Goal: Task Accomplishment & Management: Manage account settings

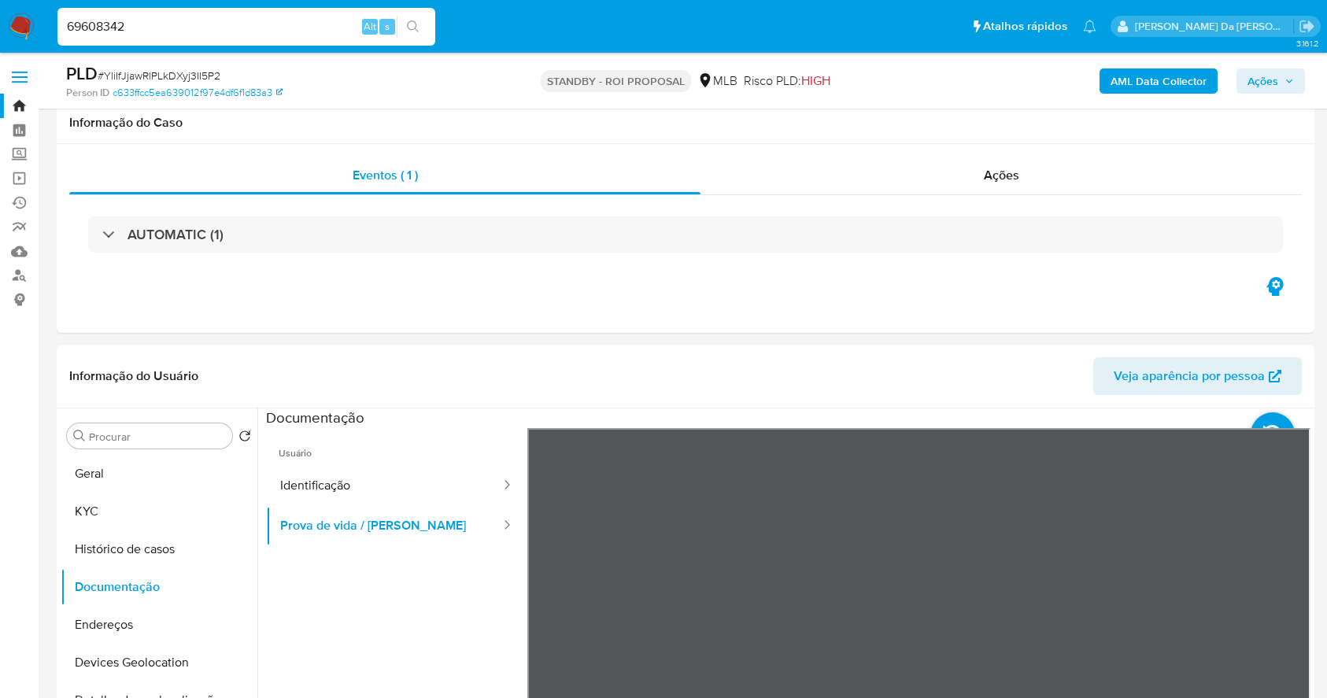
select select "10"
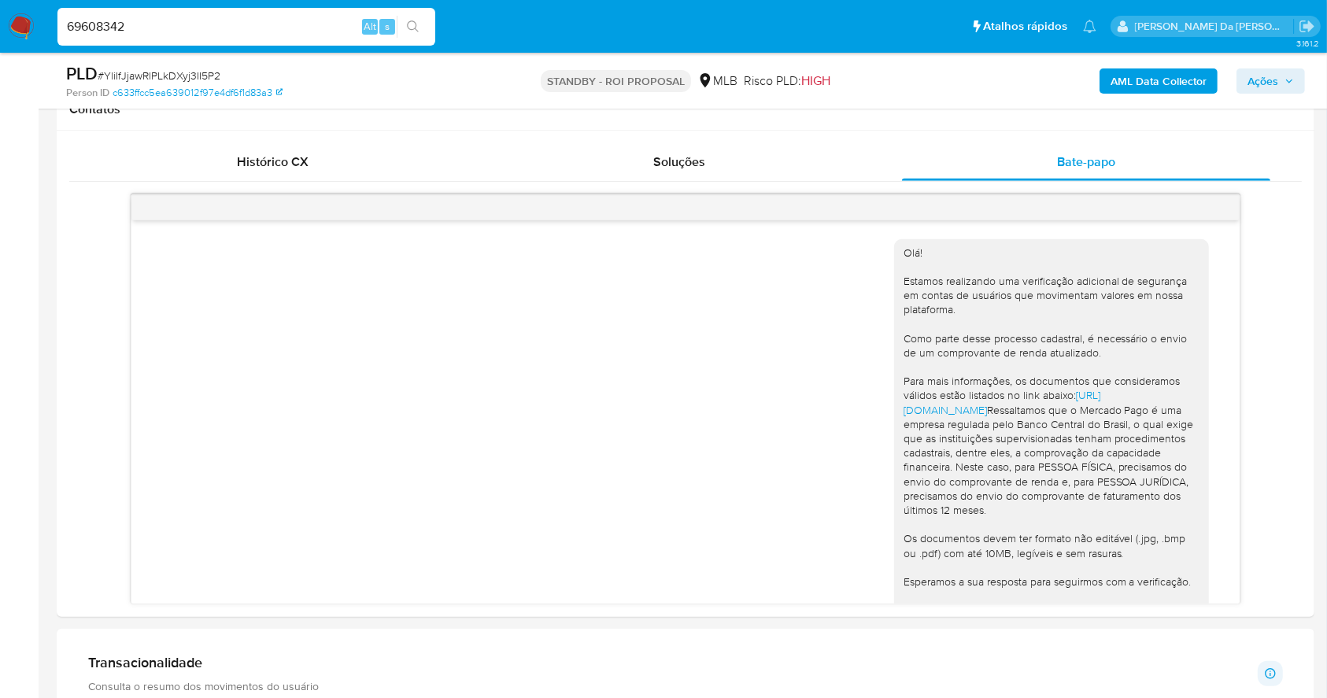
type input "69608342"
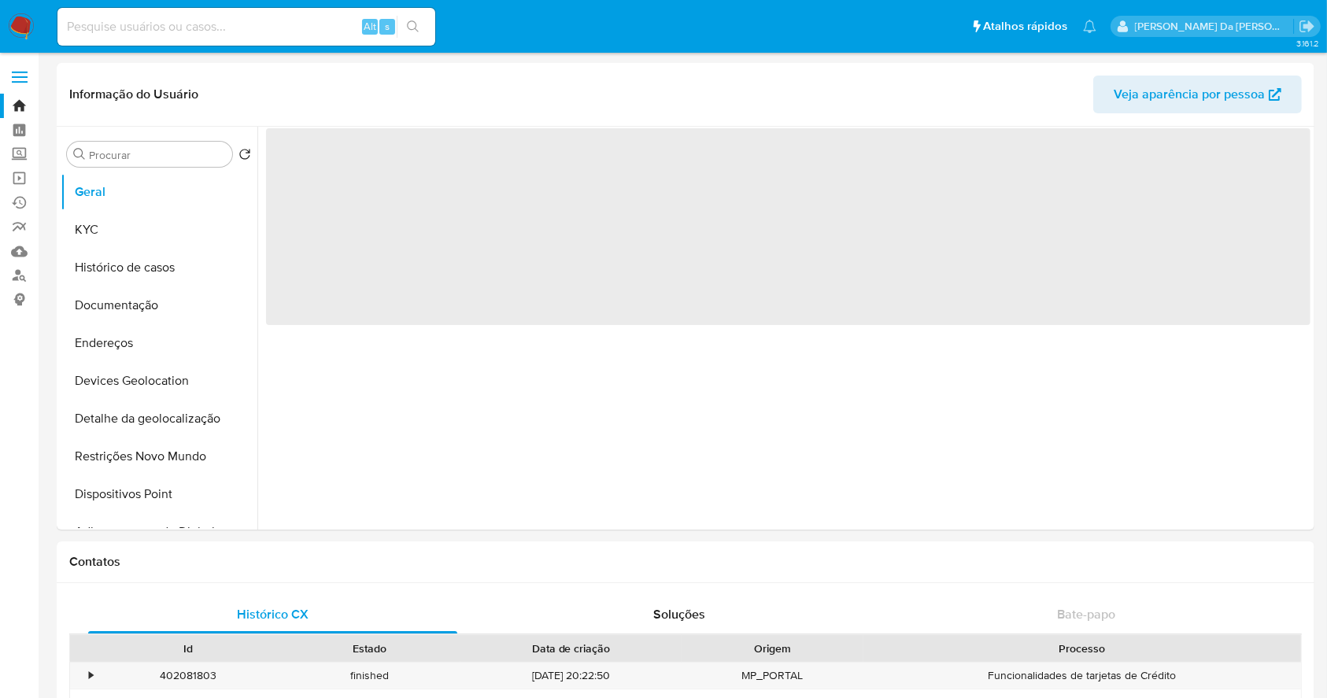
select select "10"
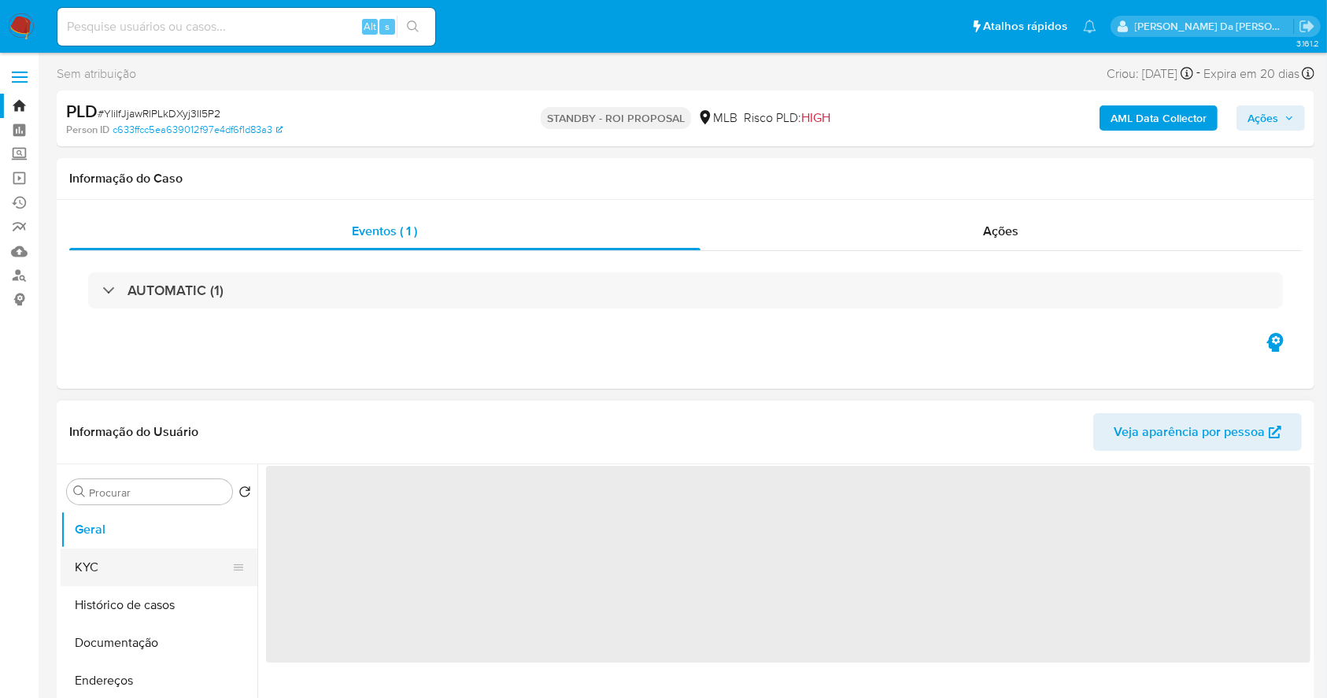
drag, startPoint x: 146, startPoint y: 553, endPoint x: 156, endPoint y: 553, distance: 9.4
click at [146, 553] on button "KYC" at bounding box center [153, 567] width 184 height 38
select select "10"
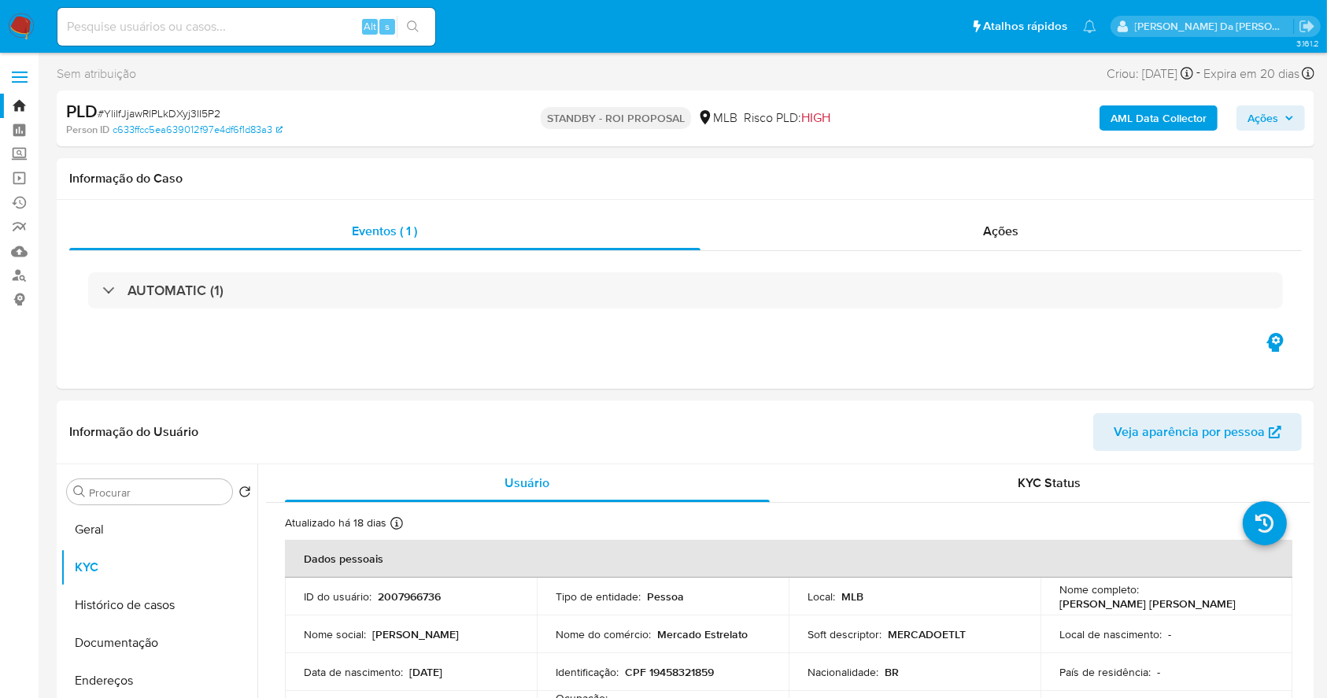
click at [174, 113] on span "# YliIfJjawRlPLkDXyj3II5P2" at bounding box center [159, 113] width 123 height 16
click at [173, 113] on span "# YliIfJjawRlPLkDXyj3II5P2" at bounding box center [159, 113] width 123 height 16
copy span "YliIfJjawRlPLkDXyj3II5P2"
click at [253, 28] on input at bounding box center [246, 27] width 378 height 20
paste input "zkoepnDQdxzeIjBiZIc7QpB5"
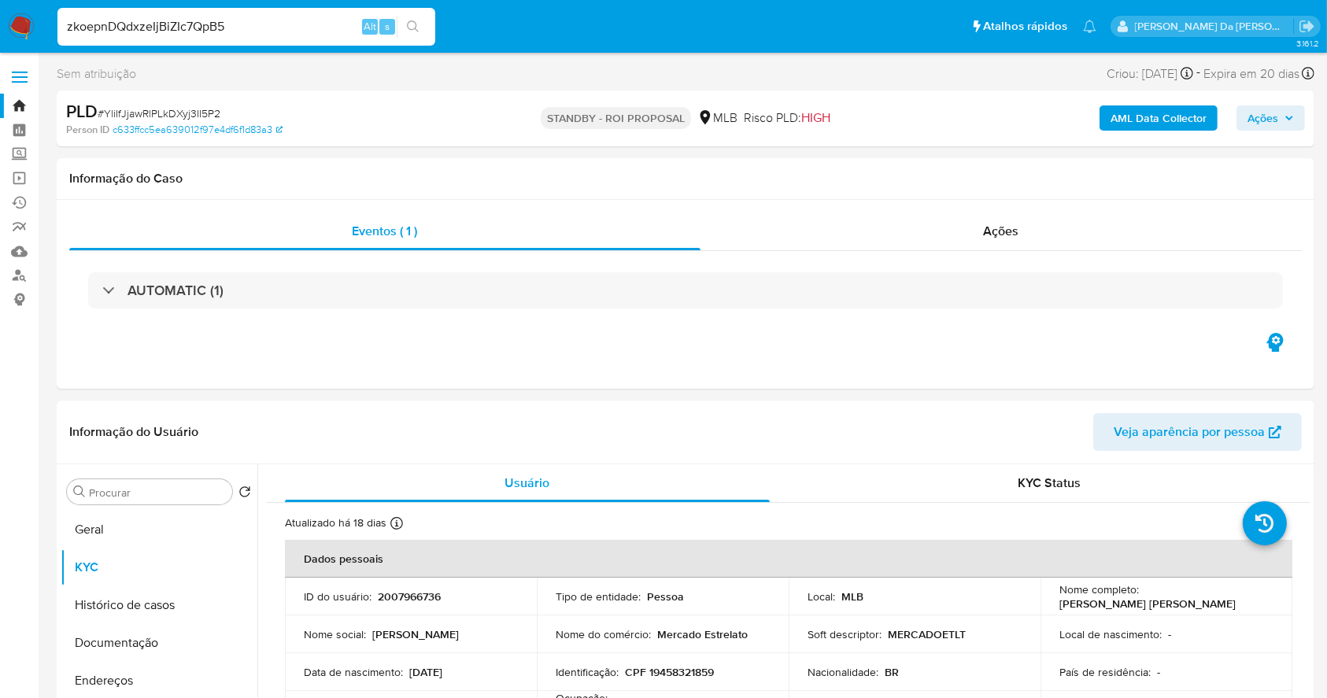
type input "zkoepnDQdxzeIjBiZIc7QpB5"
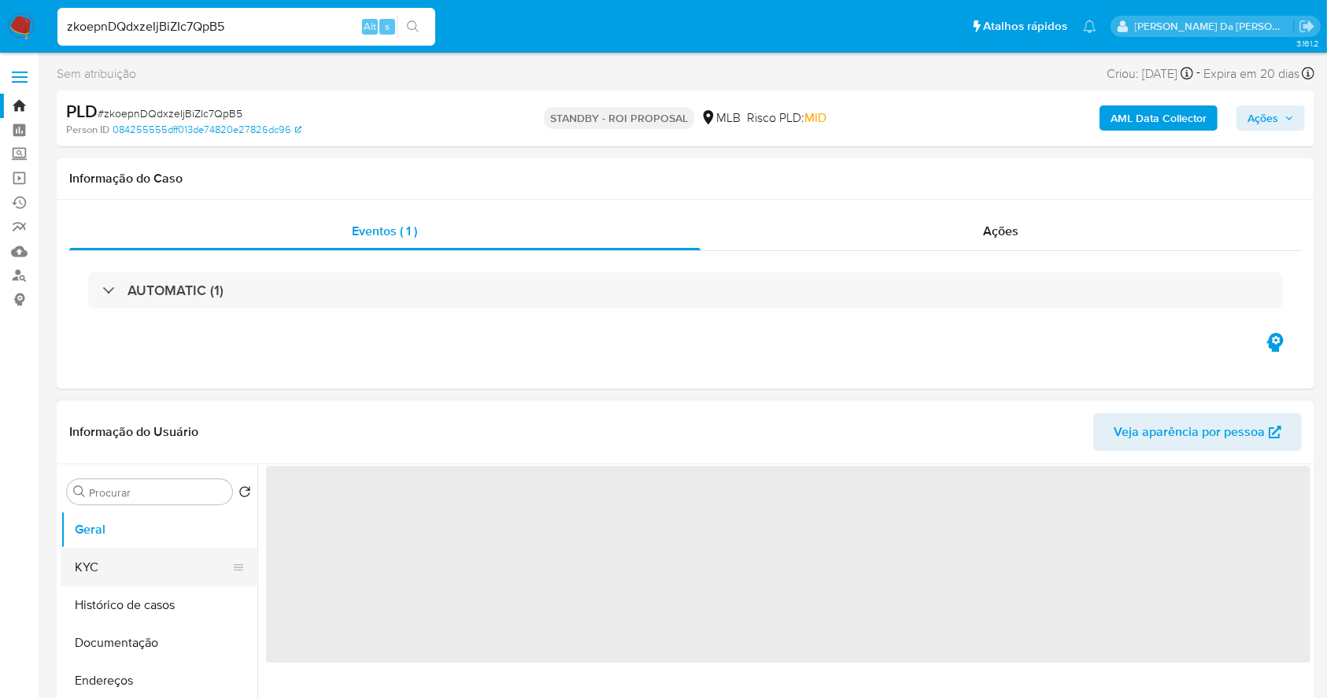
select select "10"
click at [131, 592] on button "Histórico de casos" at bounding box center [153, 605] width 184 height 38
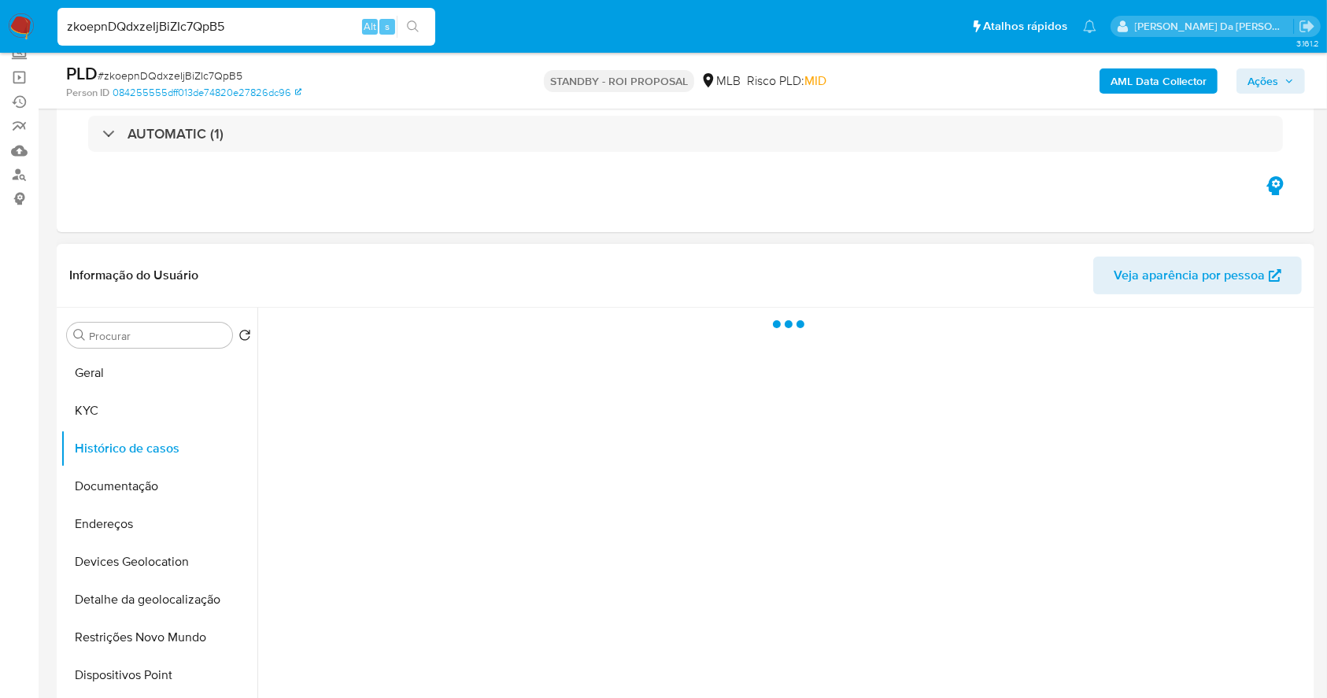
scroll to position [105, 0]
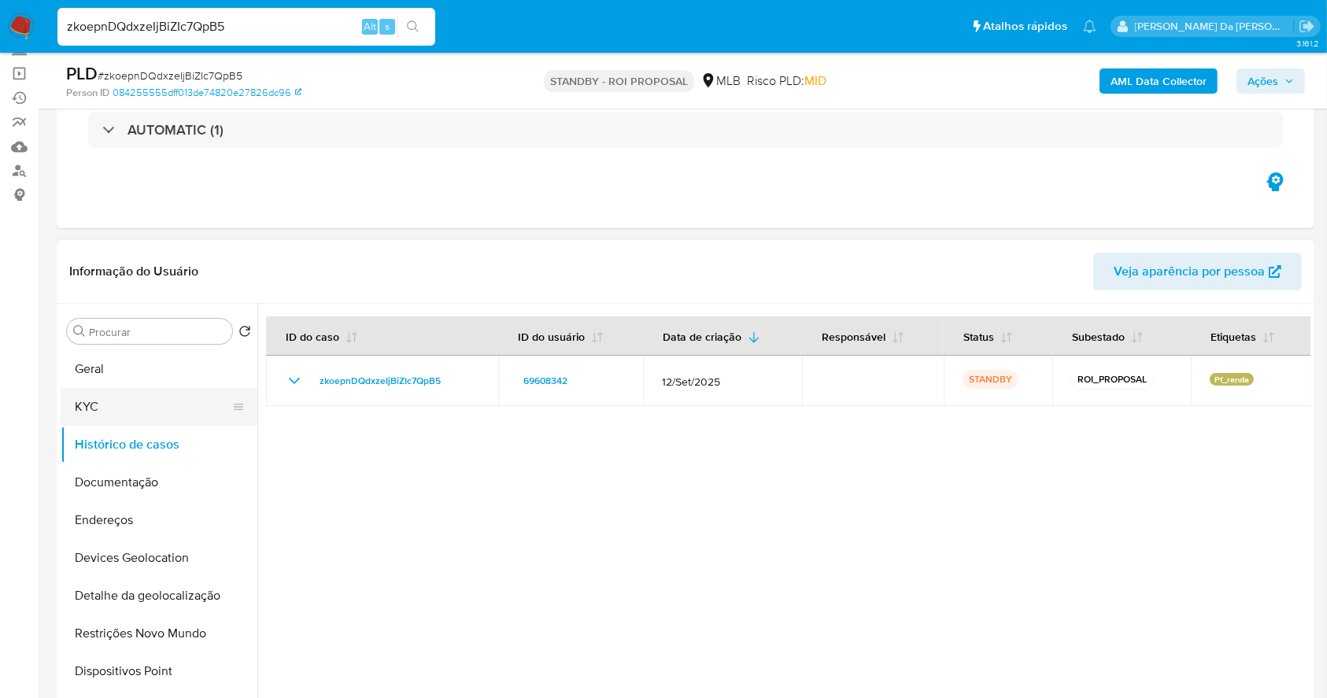
click at [179, 413] on button "KYC" at bounding box center [153, 407] width 184 height 38
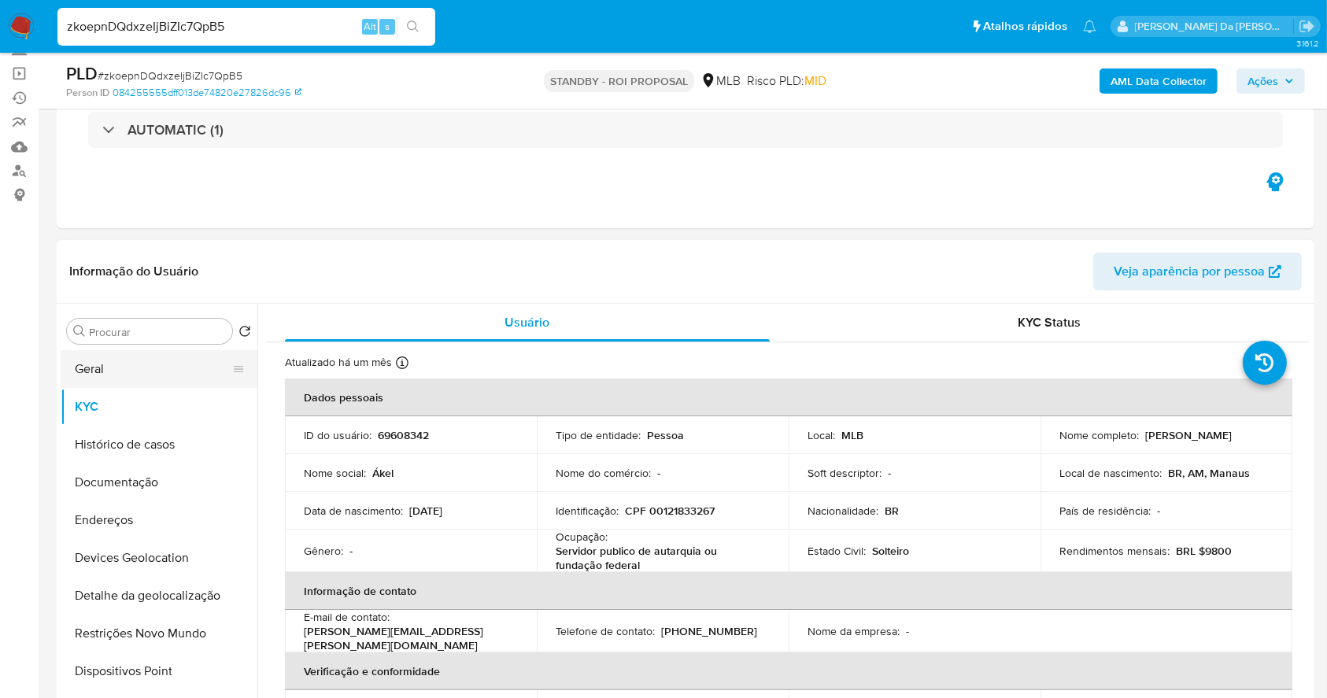
click at [153, 375] on button "Geral" at bounding box center [153, 369] width 184 height 38
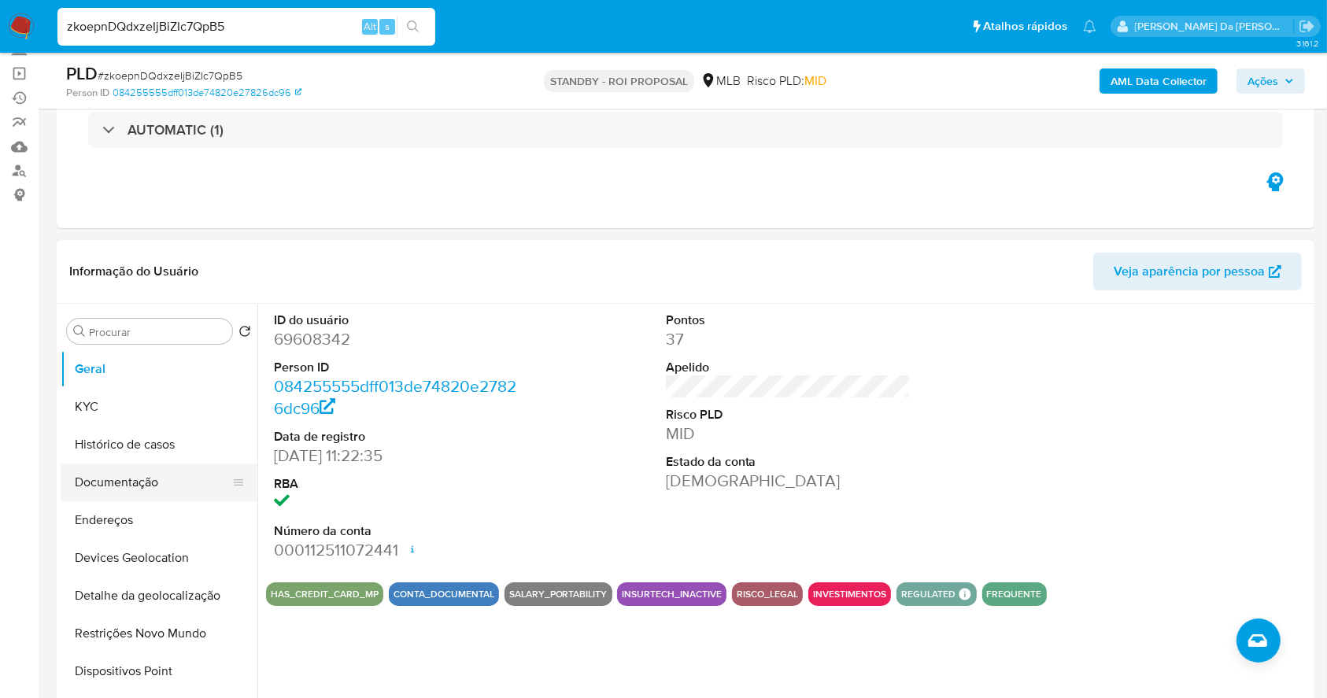
click at [167, 487] on button "Documentação" at bounding box center [153, 482] width 184 height 38
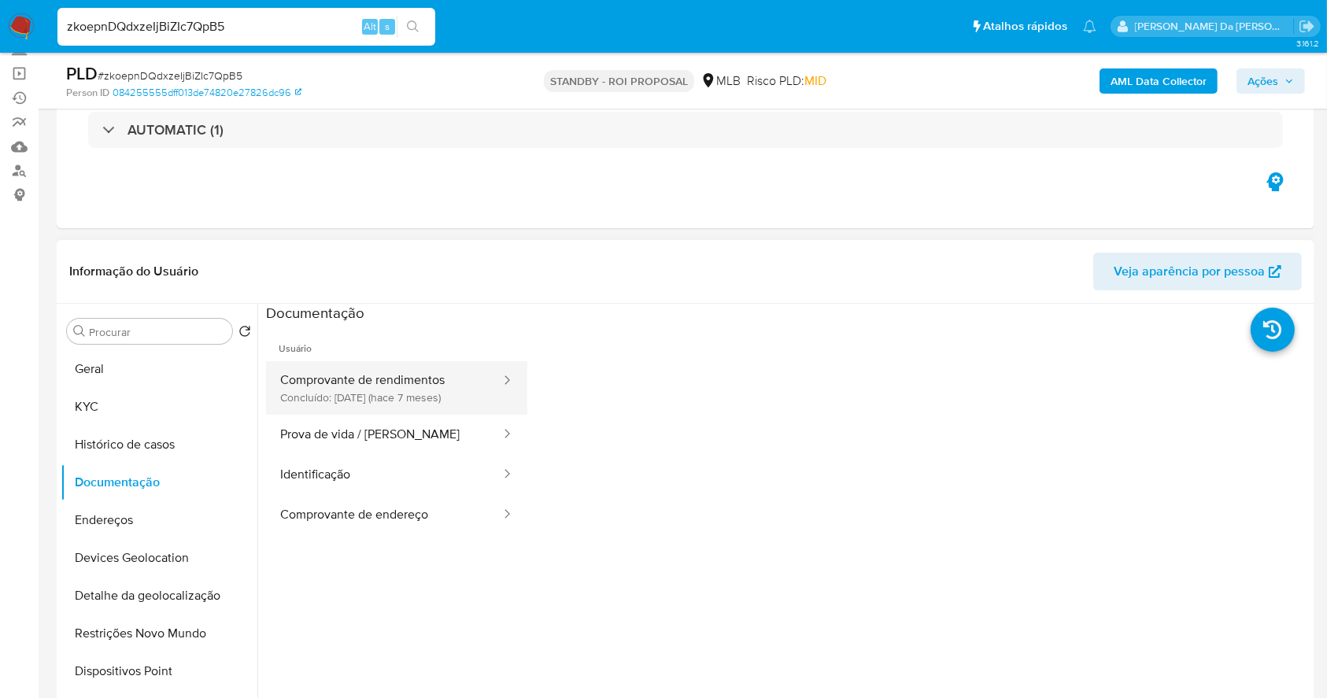
click at [388, 380] on button "Comprovante de rendimentos Concluído: 17/03/2025 (hace 7 meses)" at bounding box center [384, 388] width 236 height 54
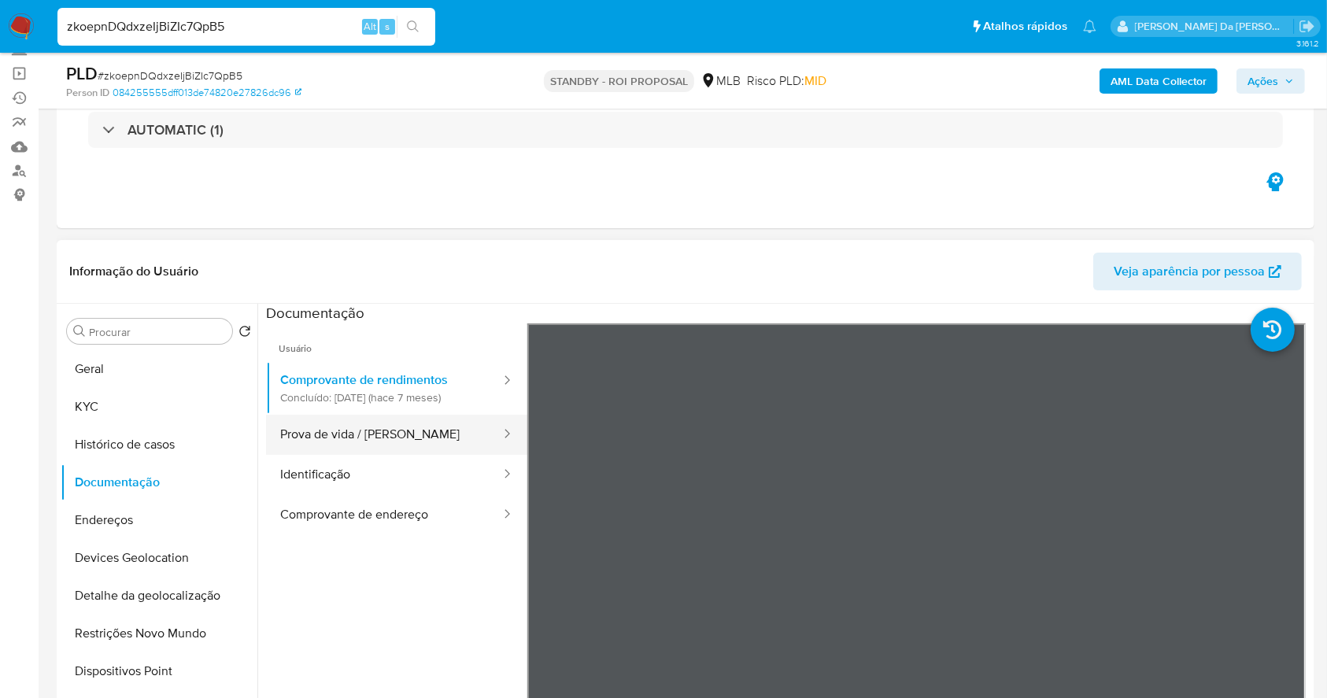
click at [391, 435] on button "Prova de vida / [PERSON_NAME]" at bounding box center [384, 435] width 236 height 40
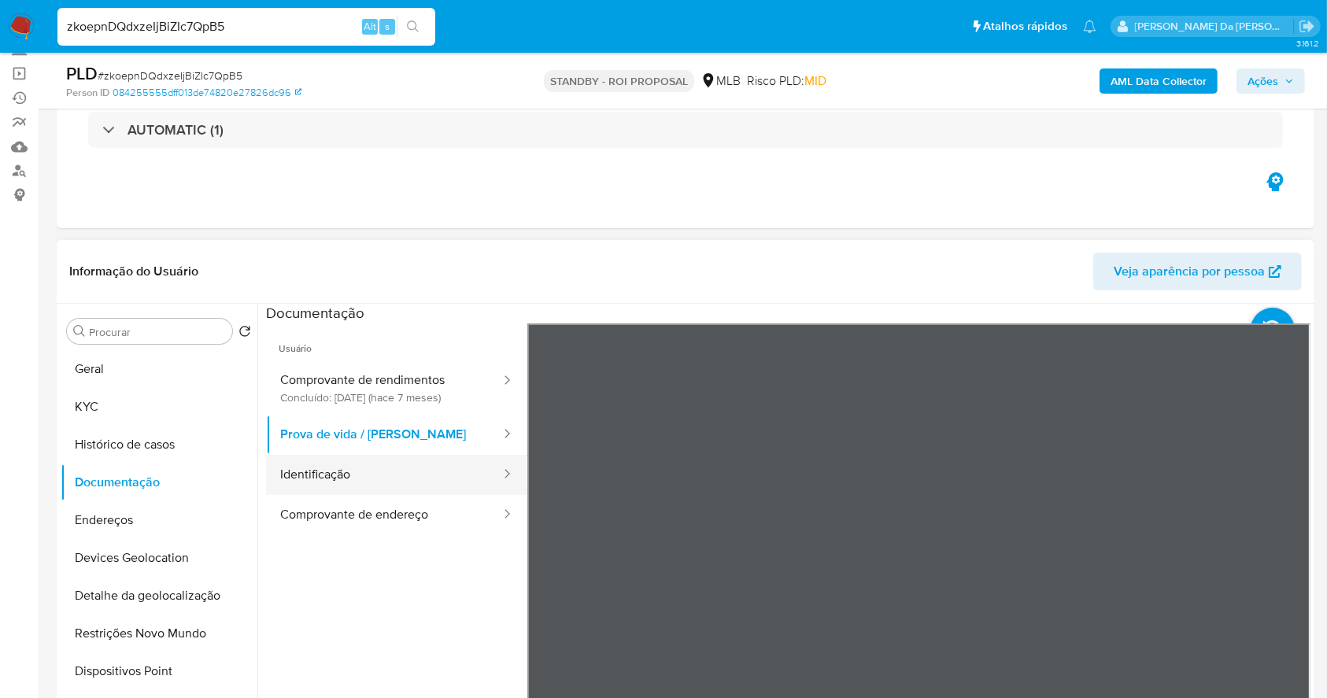
click at [302, 478] on button "Identificação" at bounding box center [384, 475] width 236 height 40
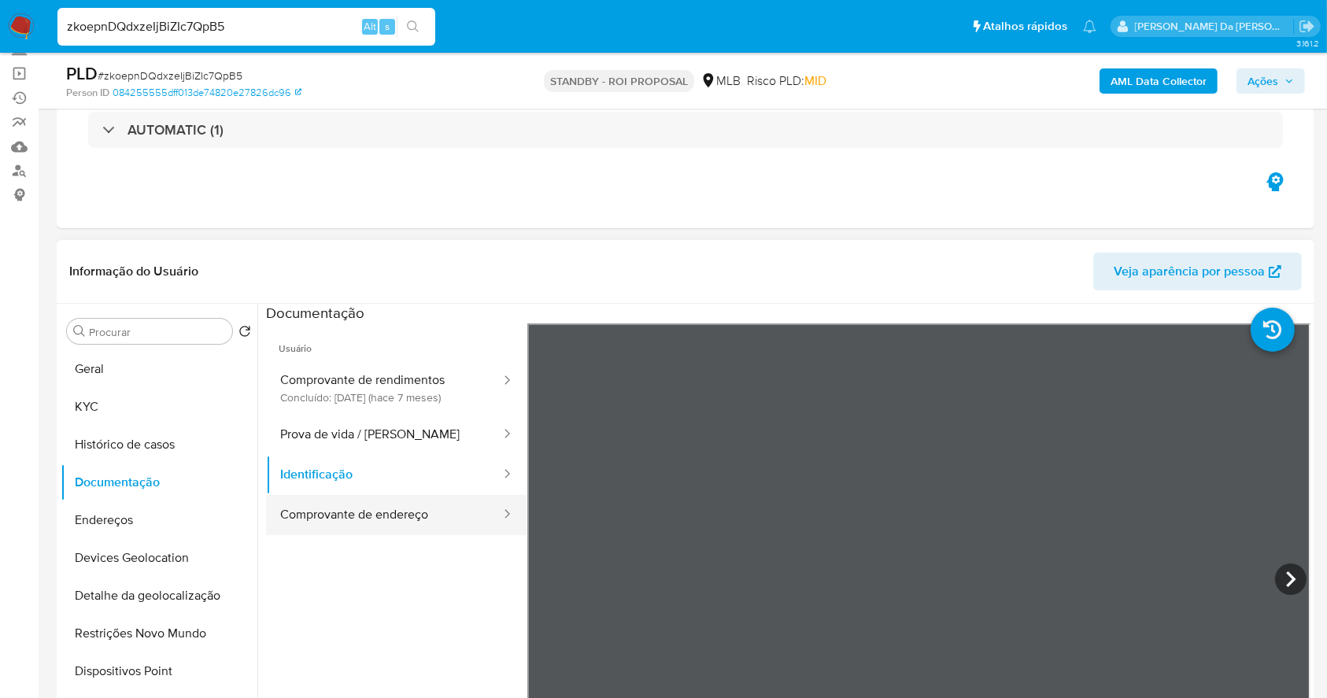
click at [440, 495] on button "Comprovante de endereço" at bounding box center [384, 515] width 236 height 40
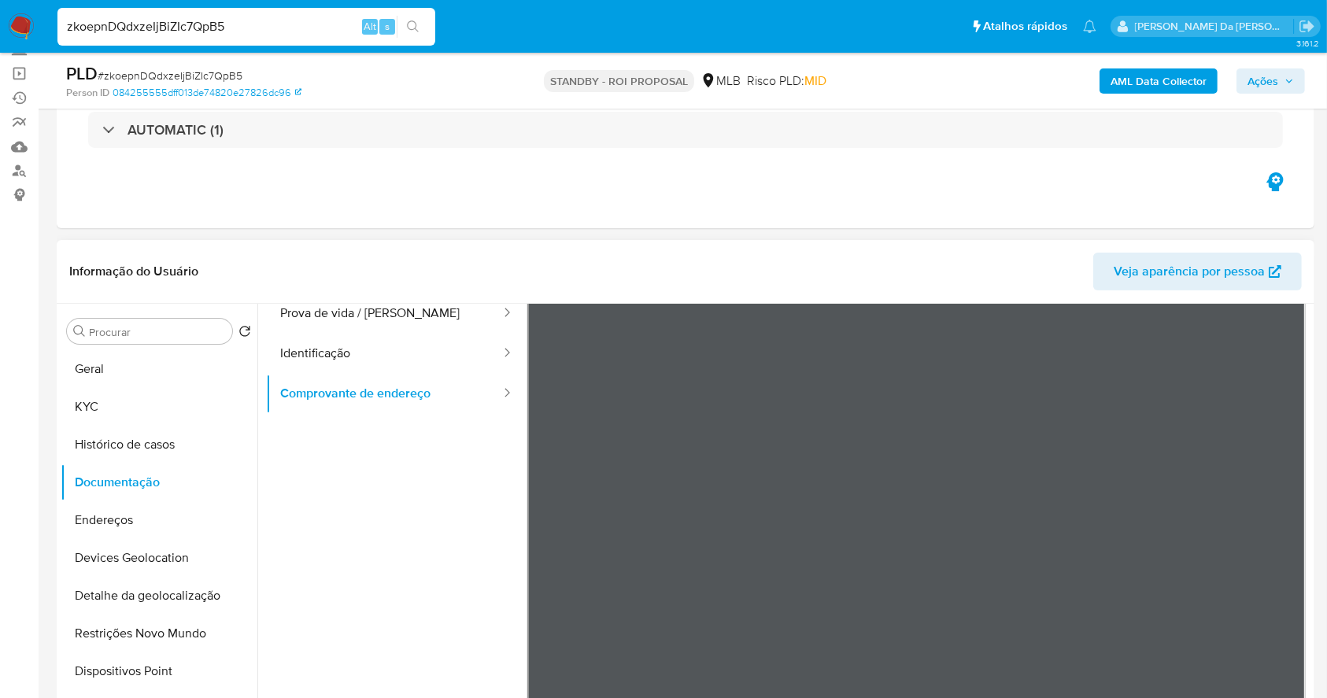
scroll to position [137, 0]
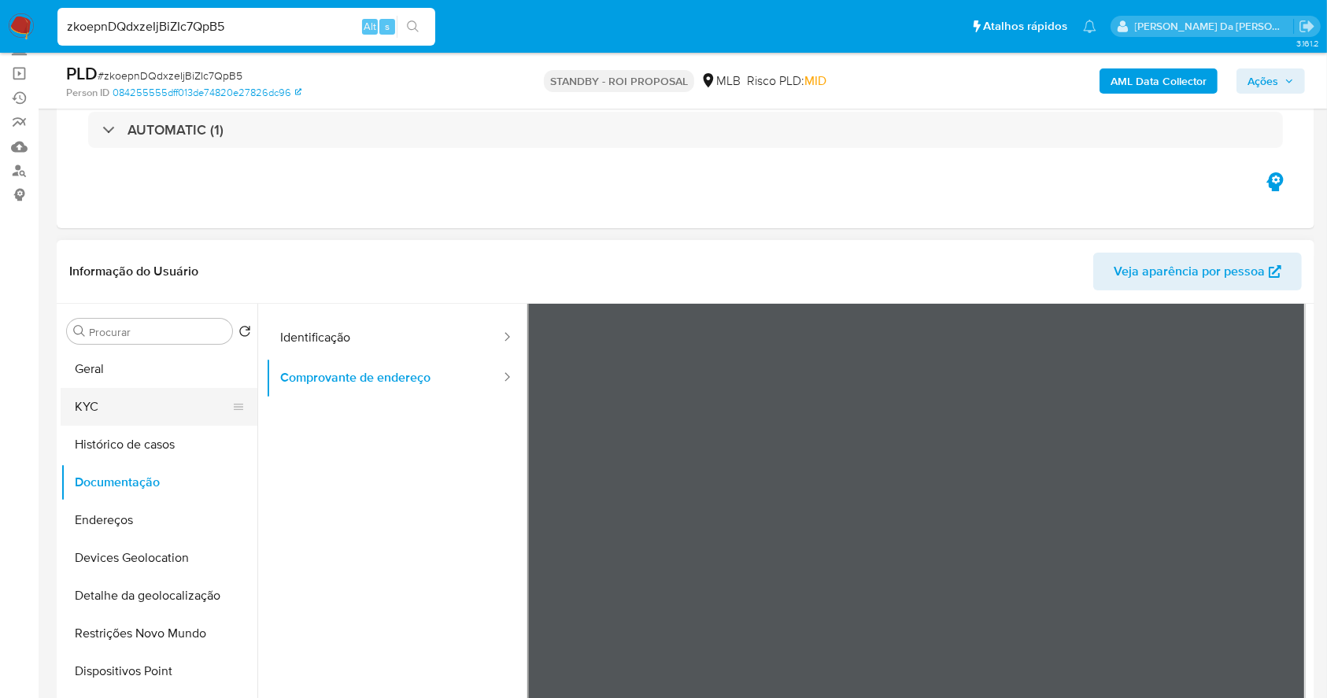
click at [120, 393] on button "KYC" at bounding box center [153, 407] width 184 height 38
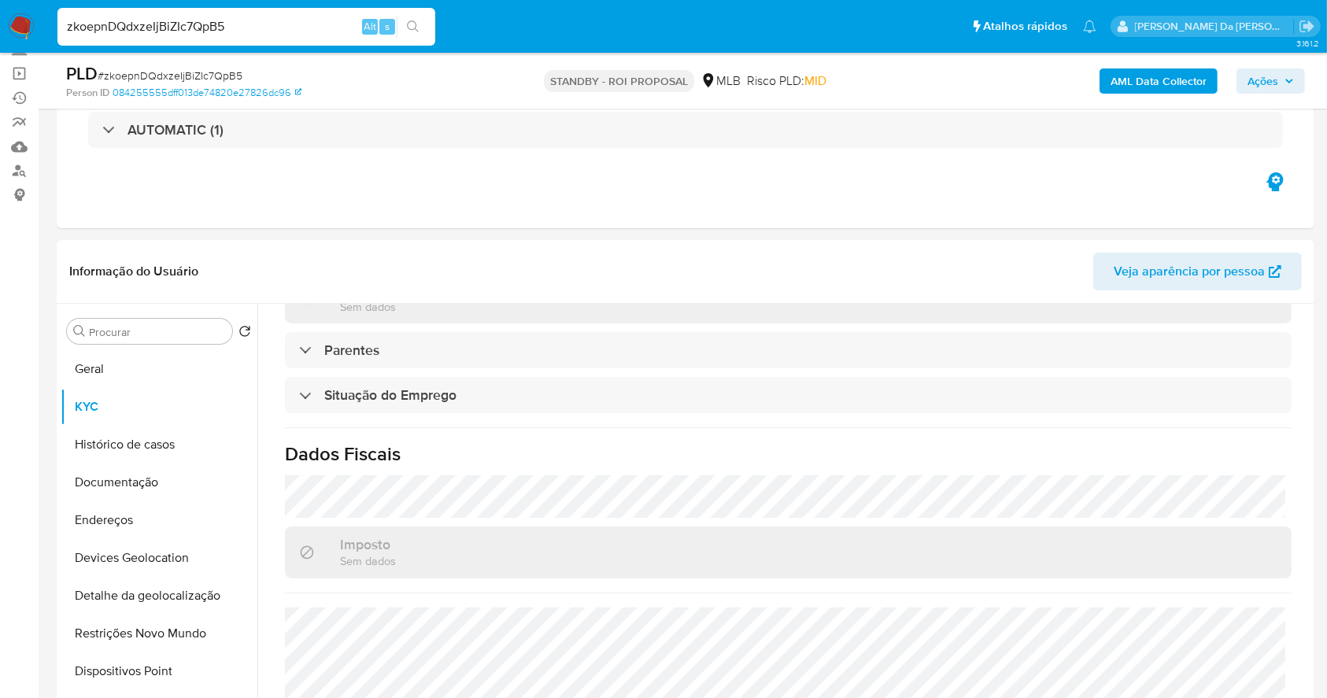
scroll to position [674, 0]
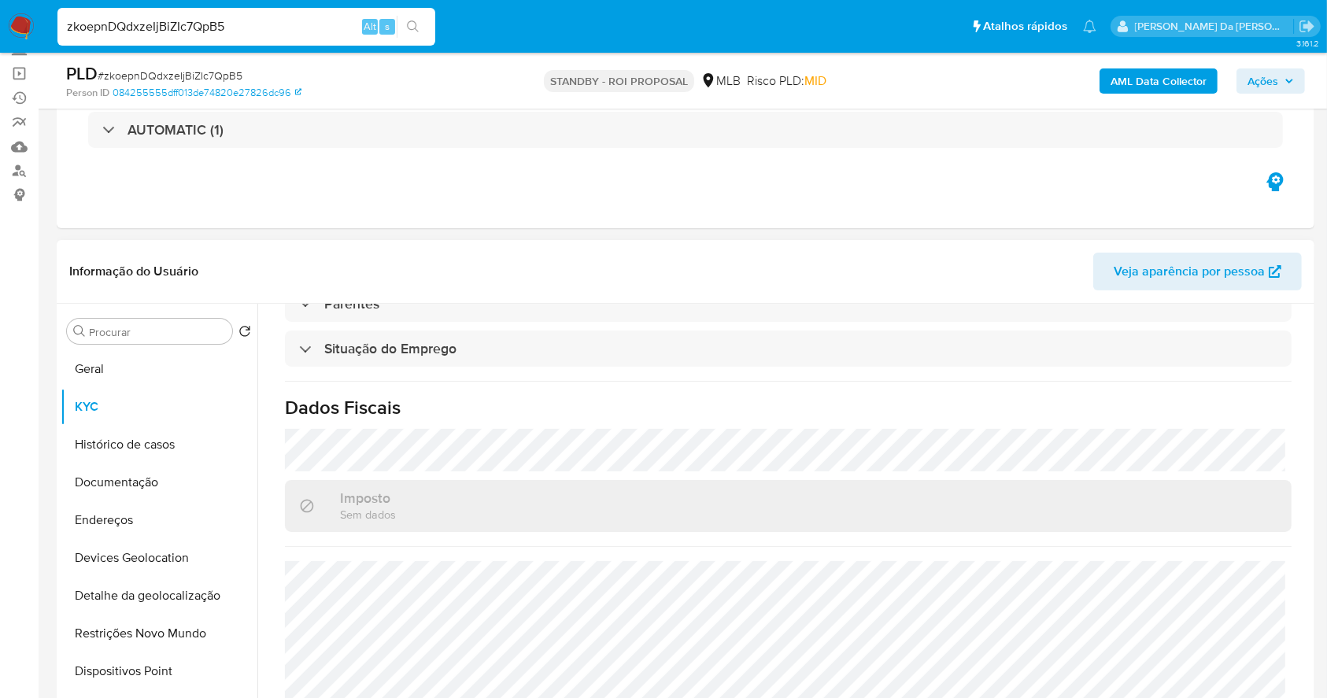
click at [153, 367] on button "Geral" at bounding box center [159, 369] width 197 height 38
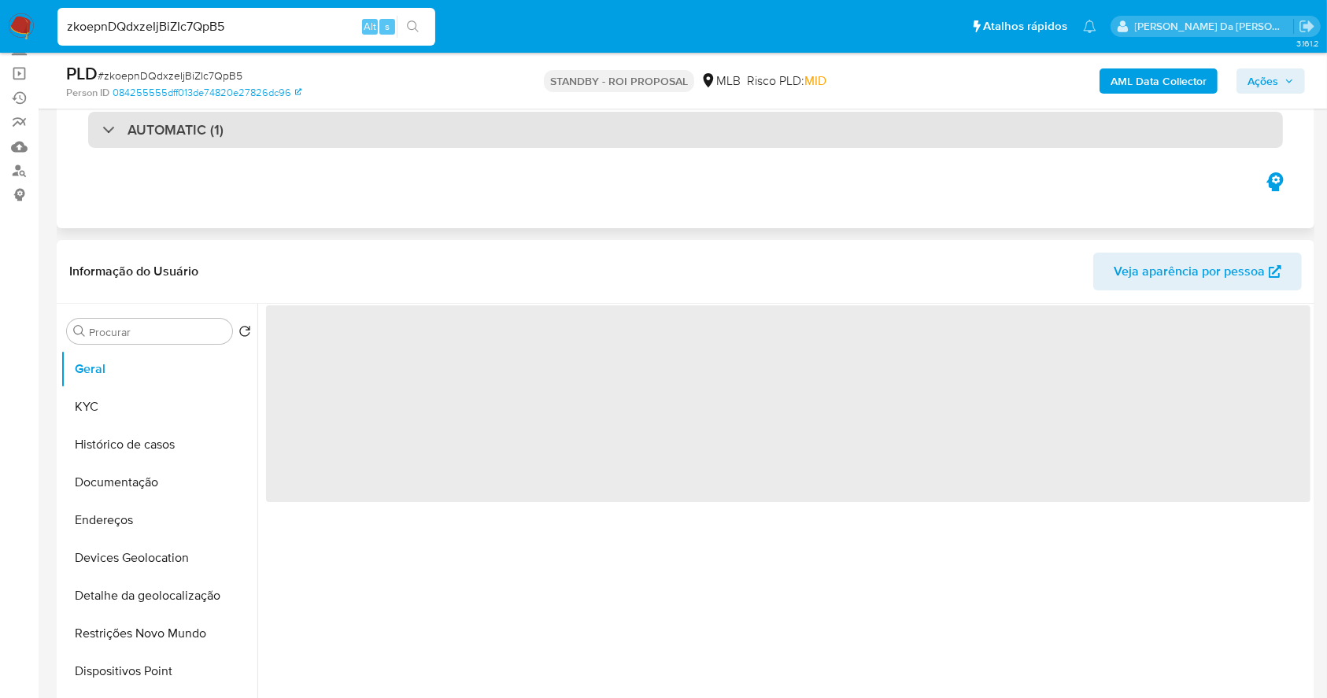
scroll to position [0, 0]
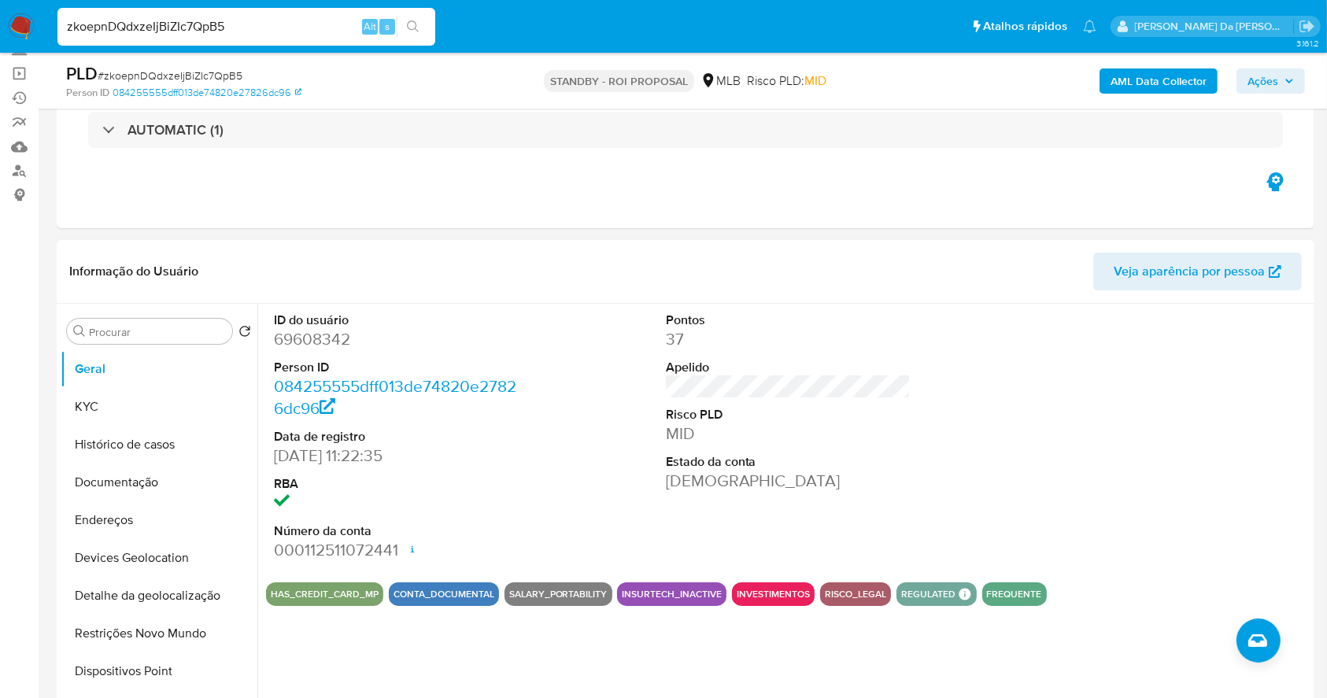
click at [275, 452] on dd "16/09/2011 11:22:35" at bounding box center [396, 456] width 245 height 22
drag, startPoint x: 179, startPoint y: 475, endPoint x: 264, endPoint y: 469, distance: 86.0
click at [179, 475] on button "Documentação" at bounding box center [159, 482] width 197 height 38
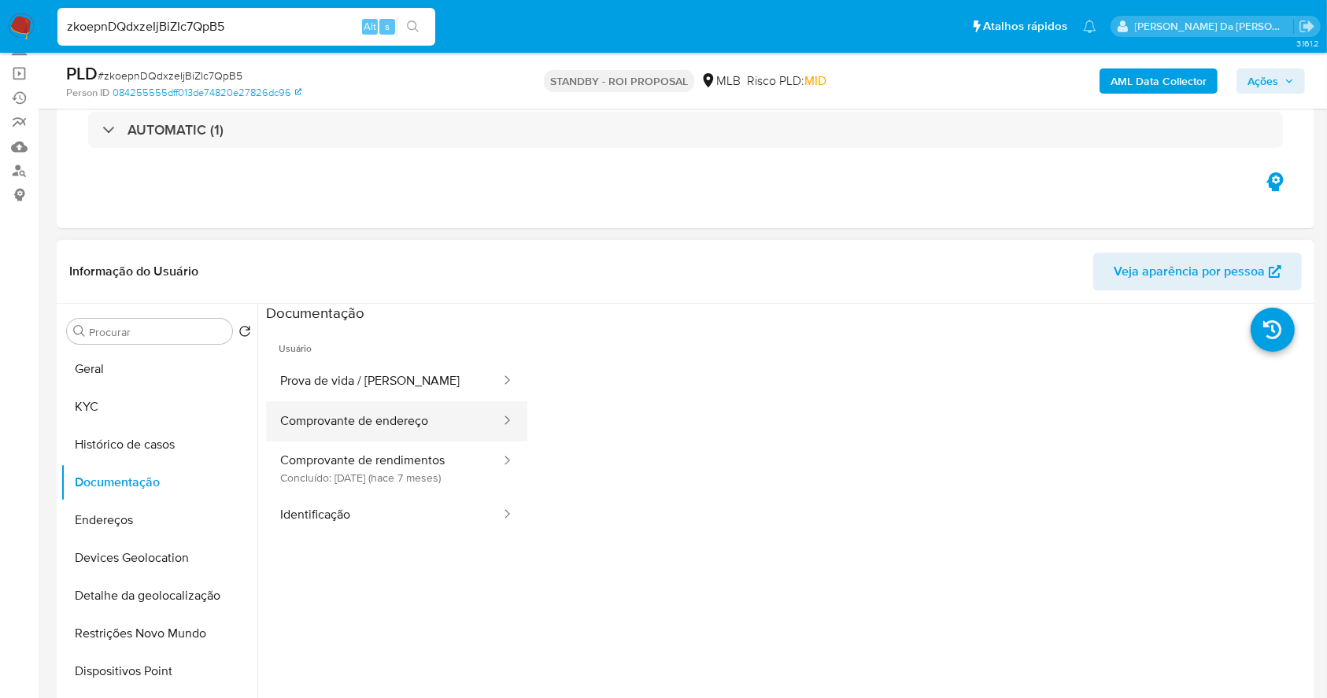
click at [343, 430] on button "Comprovante de endereço" at bounding box center [384, 421] width 236 height 40
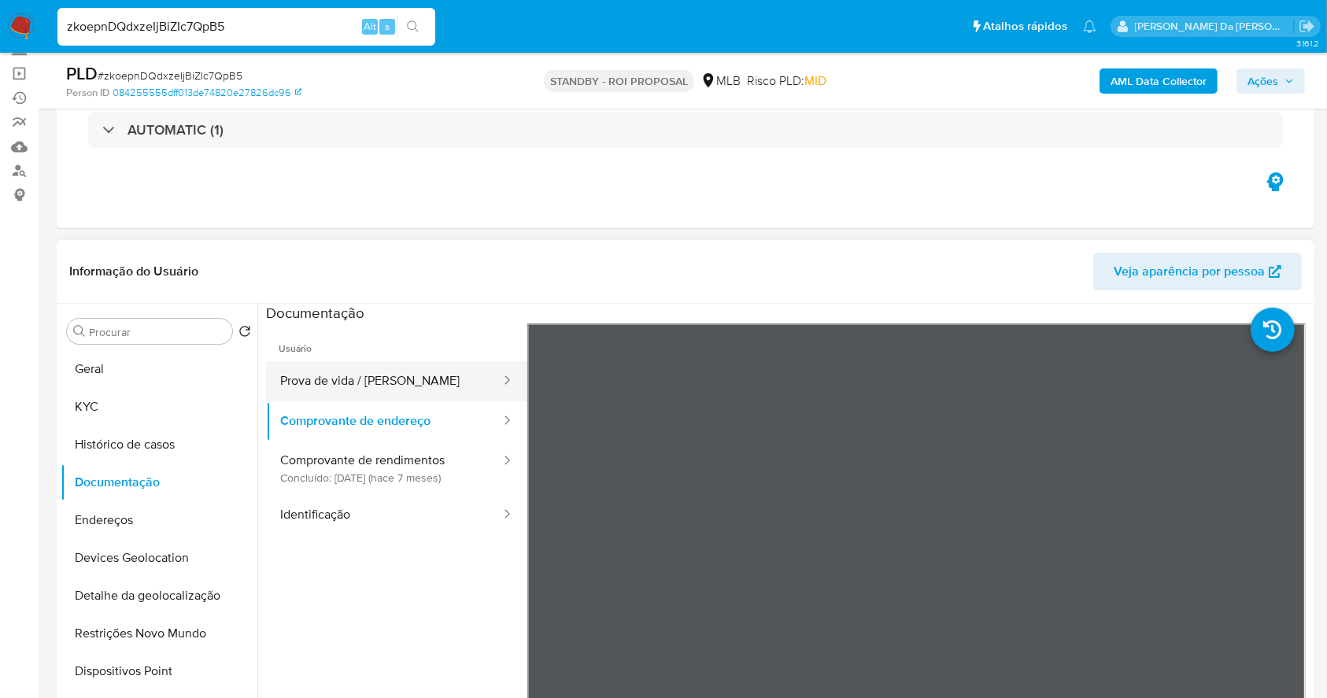
click at [365, 374] on button "Prova de vida / Selfie" at bounding box center [384, 381] width 236 height 40
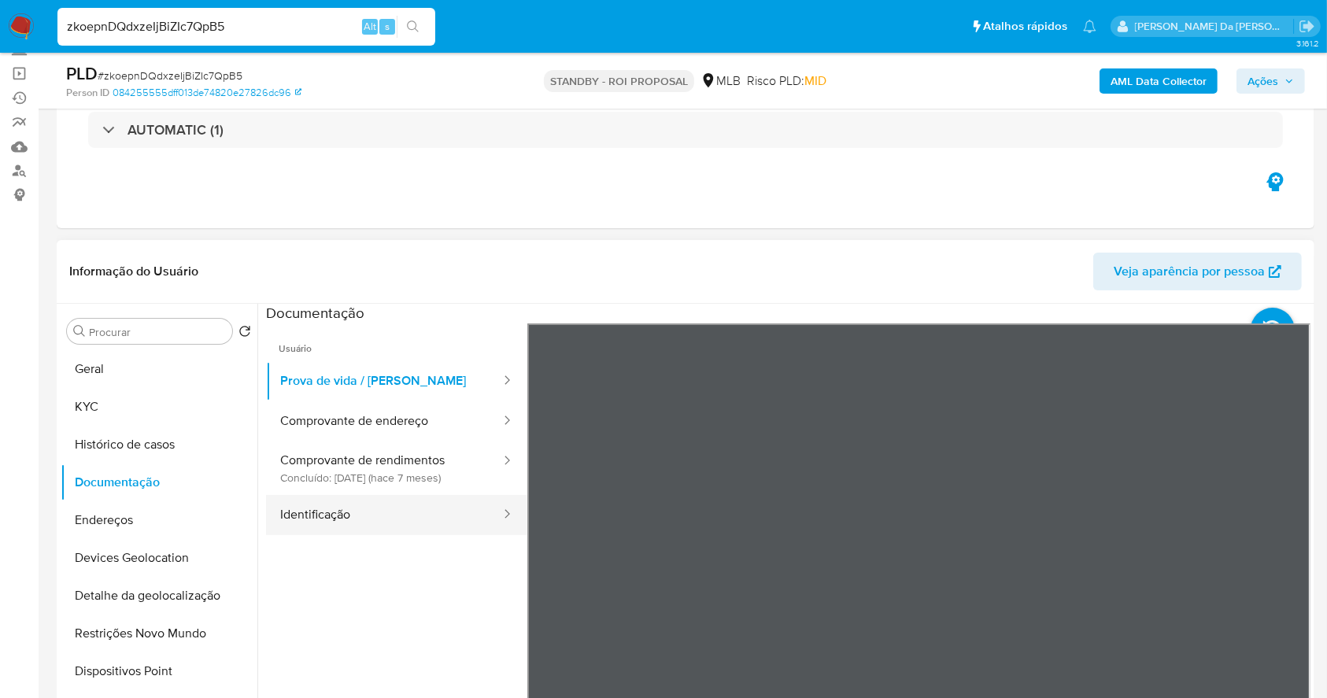
click at [411, 507] on button "Identificação" at bounding box center [384, 515] width 236 height 40
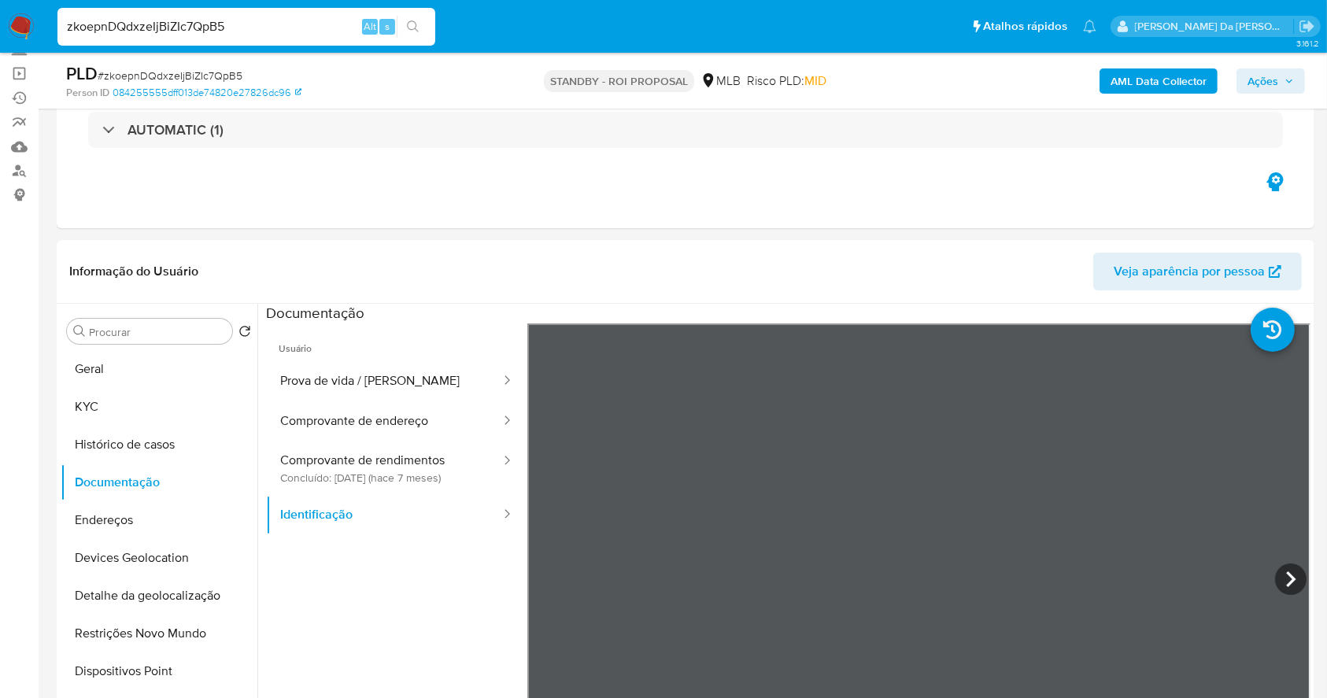
click at [240, 26] on input "zkoepnDQdxzeIjBiZIc7QpB5" at bounding box center [246, 27] width 378 height 20
click at [241, 26] on input "zkoepnDQdxzeIjBiZIc7QpB5" at bounding box center [246, 27] width 378 height 20
paste input "4l06u8m3uqwYLjKbIEZfWZAo"
type input "4l06u8m3uqwYLjKbIEZfWZAo"
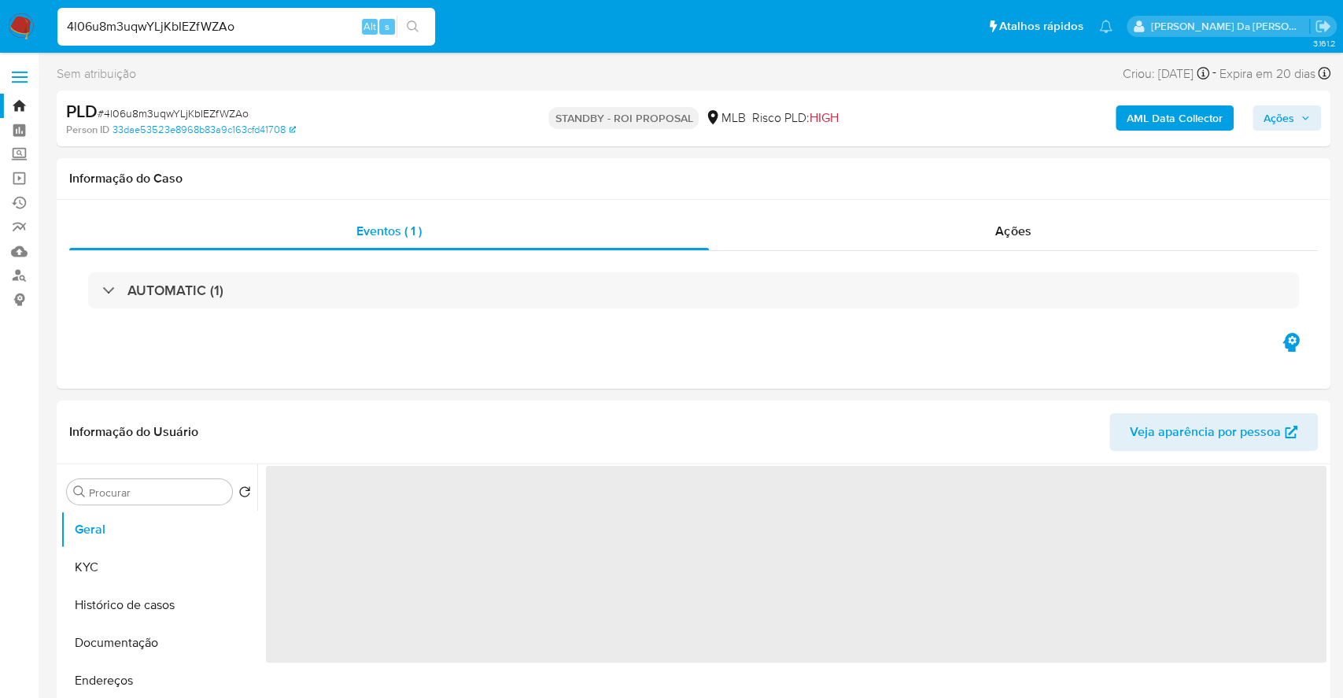
select select "10"
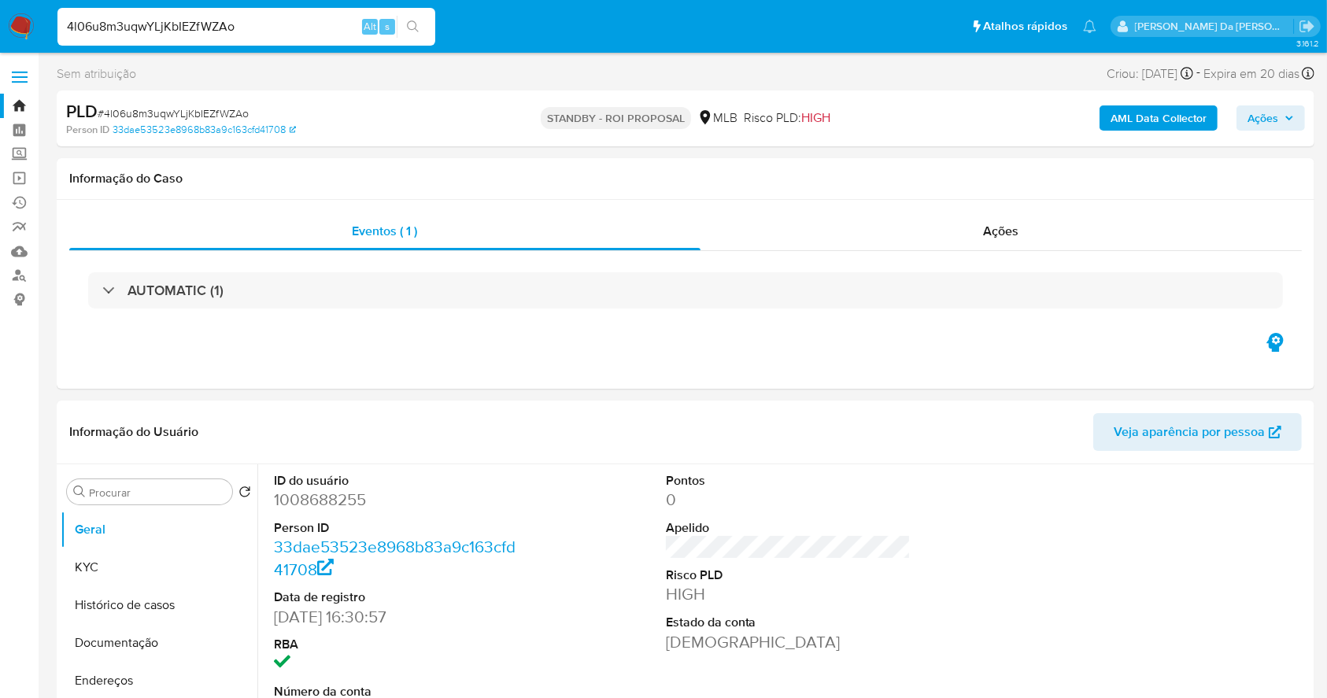
click at [258, 2] on nav "Pausado Ver notificaciones 4l06u8m3uqwYLjKbIEZfWZAo Alt s Atalhos rápidos Presi…" at bounding box center [663, 26] width 1327 height 53
click at [243, 29] on input "4l06u8m3uqwYLjKbIEZfWZAo" at bounding box center [246, 27] width 378 height 20
paste input "ndRieTfhTgdgVVfnnXMPDRh9"
type input "ndRieTfhTgdgVVfnnXMPDRh9"
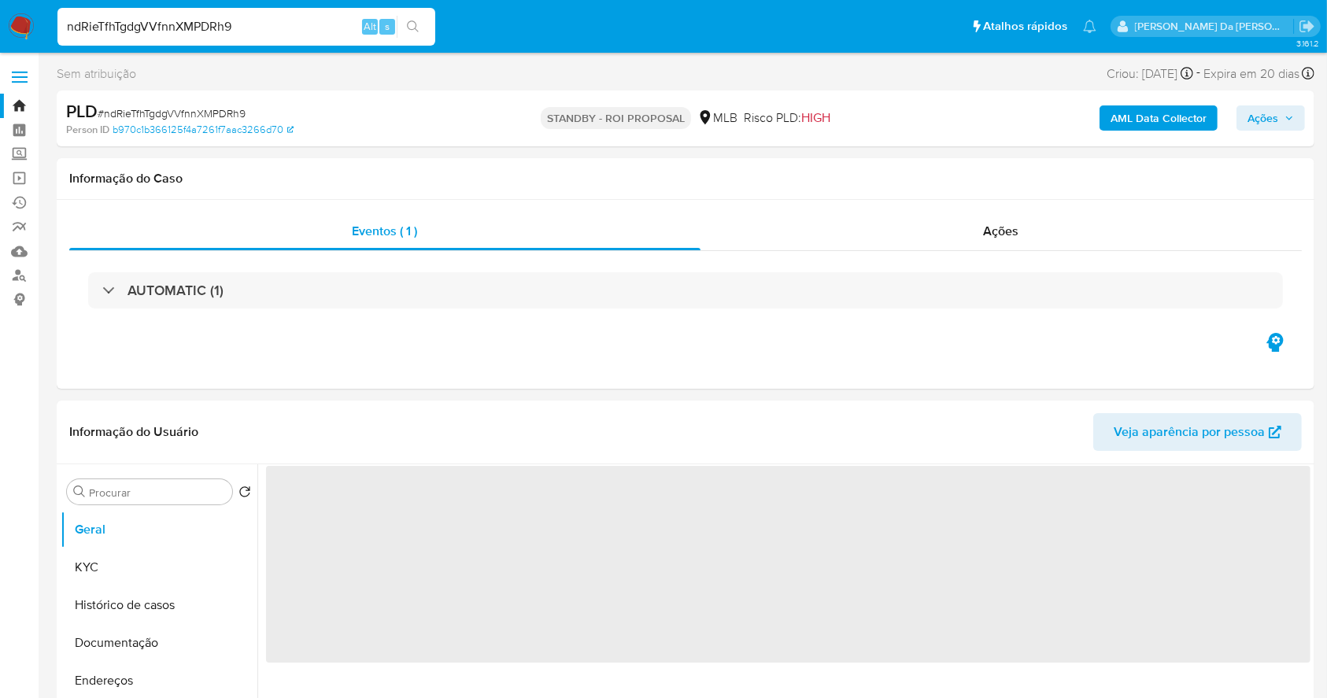
select select "10"
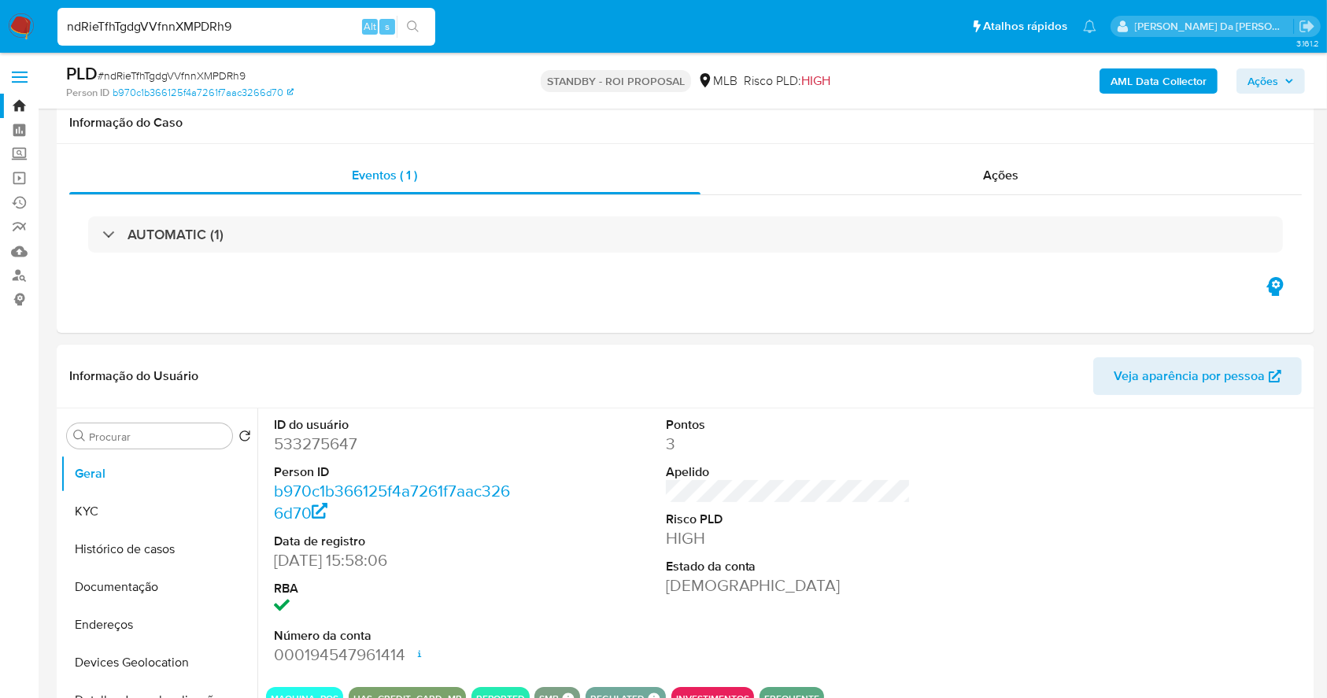
scroll to position [1662, 0]
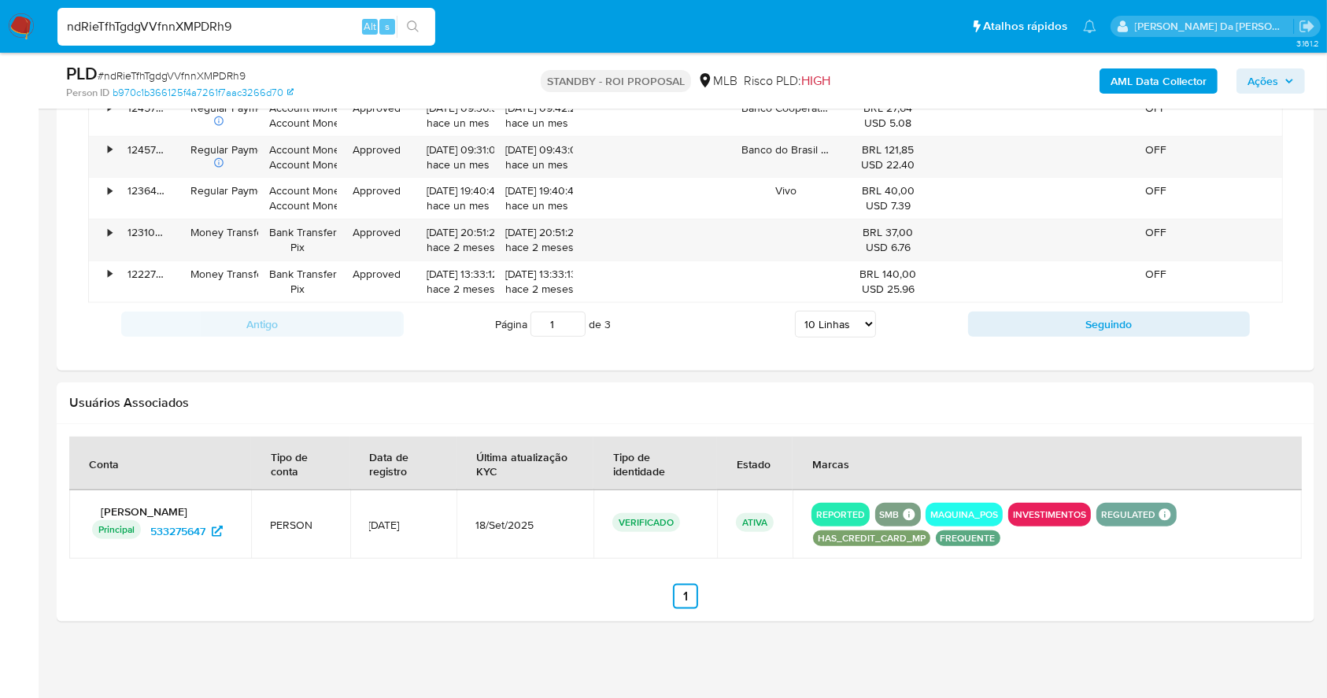
click at [239, 29] on input "ndRieTfhTgdgVVfnnXMPDRh9" at bounding box center [246, 27] width 378 height 20
paste input "sVjFKyqlAjTxAM6tdi444OAr"
type input "sVjFKyqlAjTxAM6tdi444OAr"
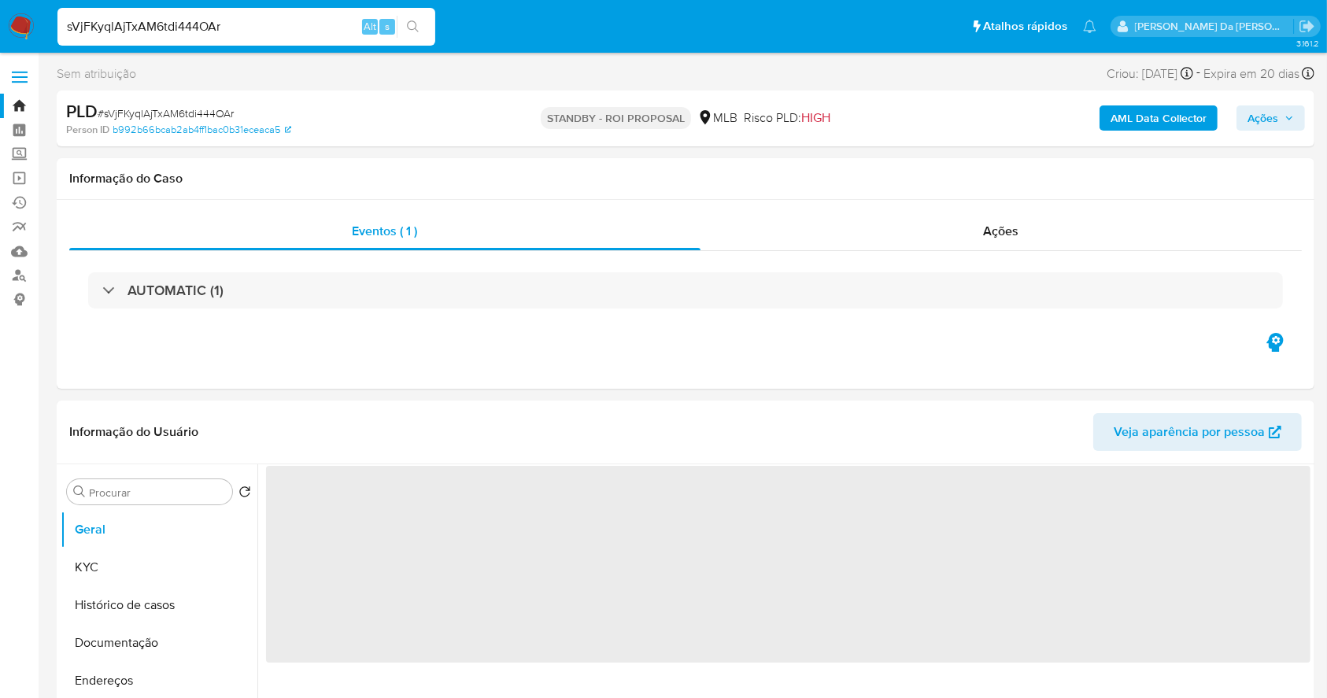
select select "10"
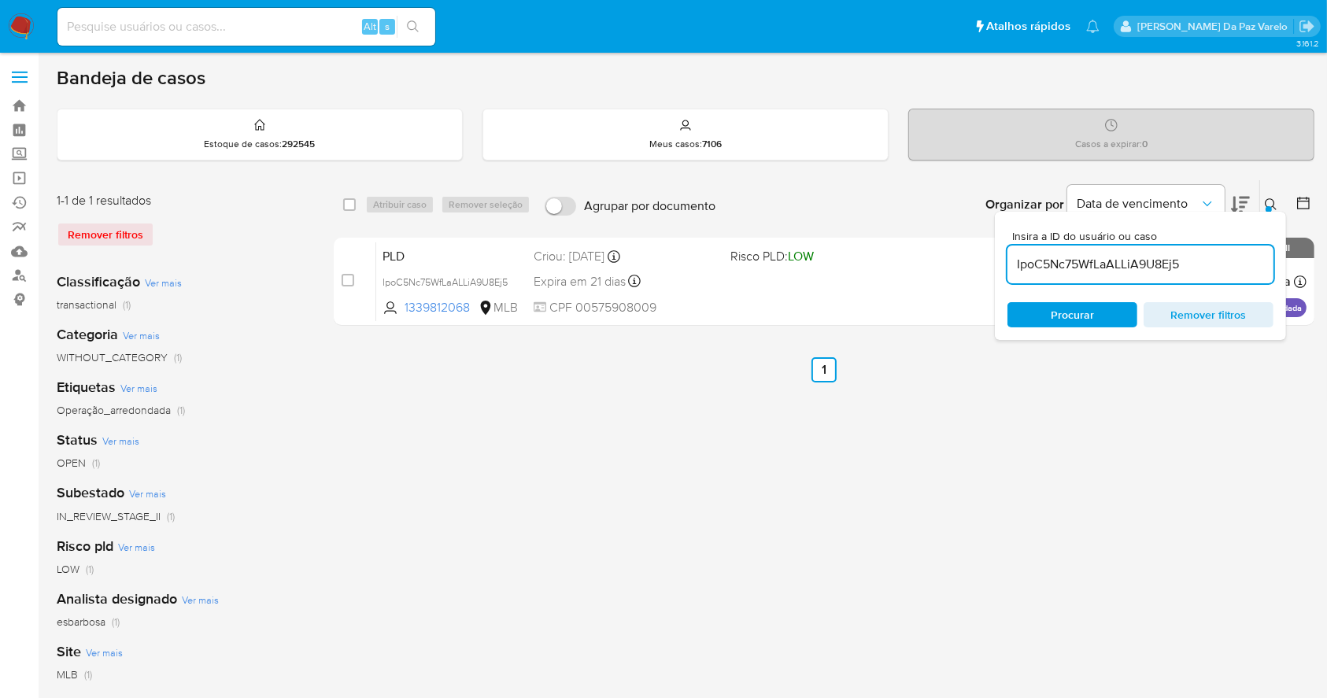
click at [1171, 261] on input "IpoC5Nc75WfLaALLiA9U8Ej5" at bounding box center [1140, 264] width 266 height 20
paste input "YliIfJjawRlPLkDXyj3II5P2"
type input "YliIfJjawRlPLkDXyj3II5P2"
click at [352, 205] on input "checkbox" at bounding box center [349, 204] width 13 height 13
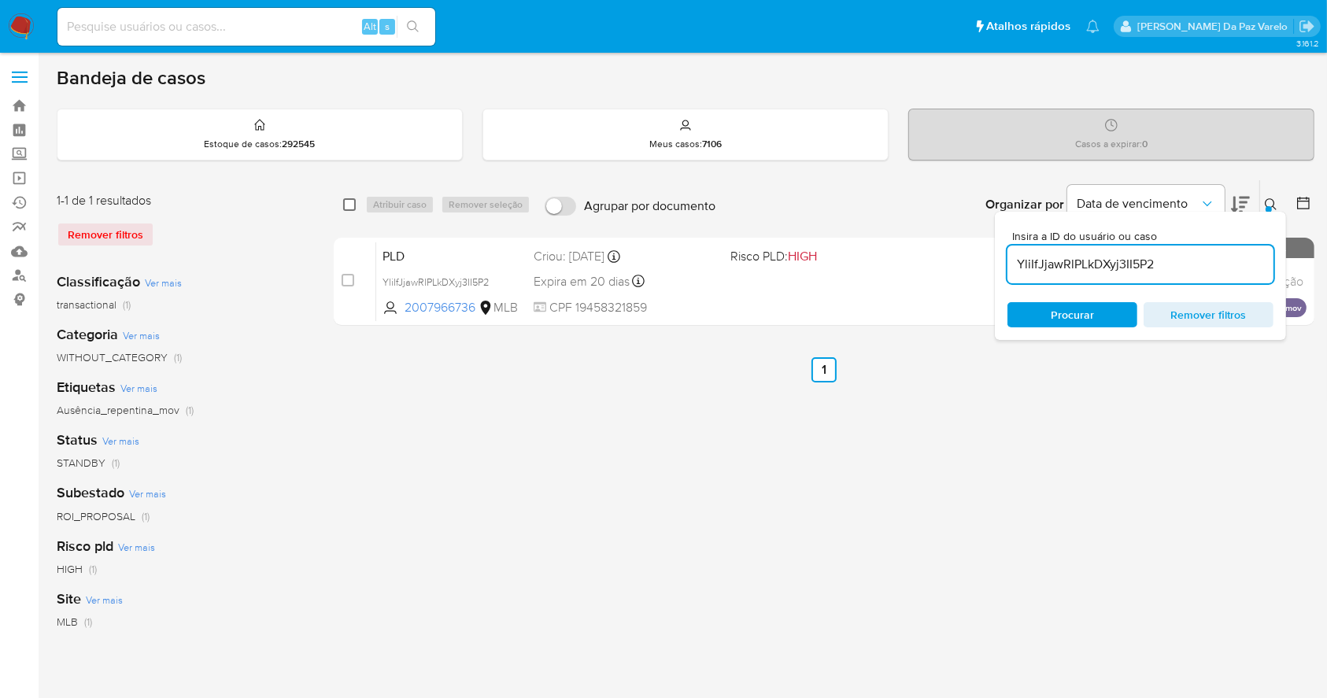
checkbox input "true"
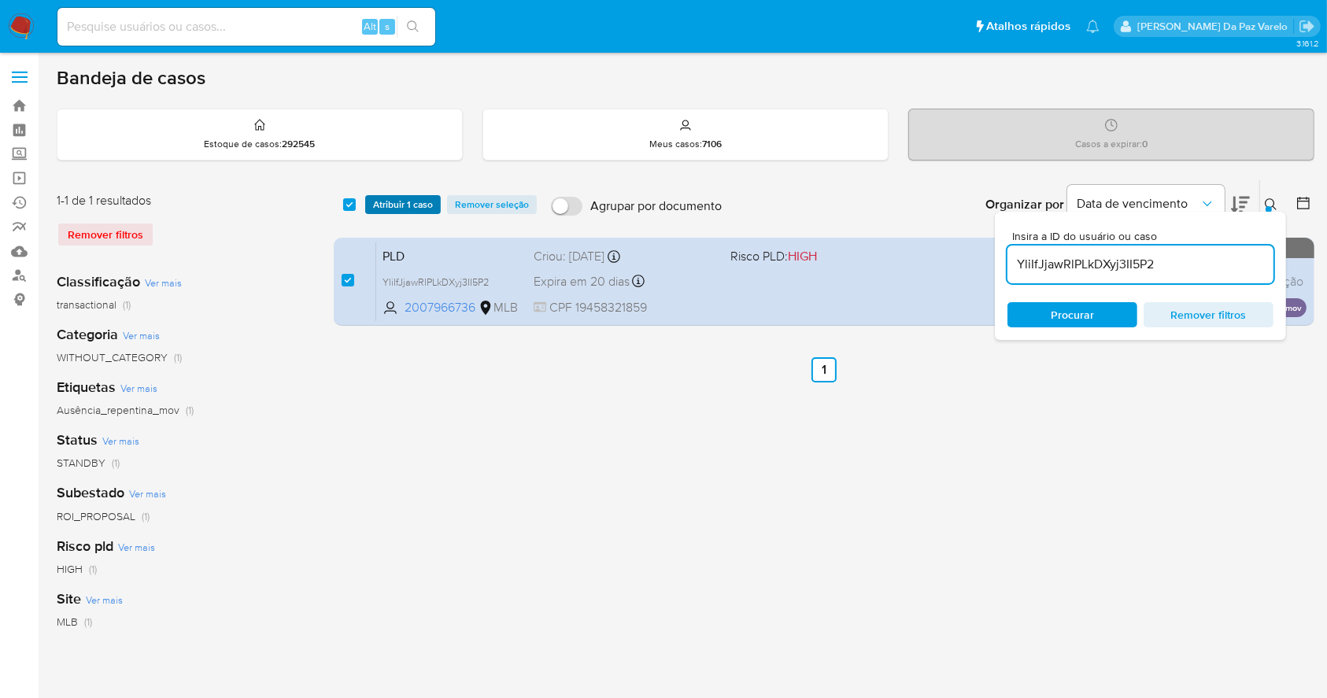
click at [397, 205] on span "Atribuir 1 caso" at bounding box center [403, 205] width 60 height 16
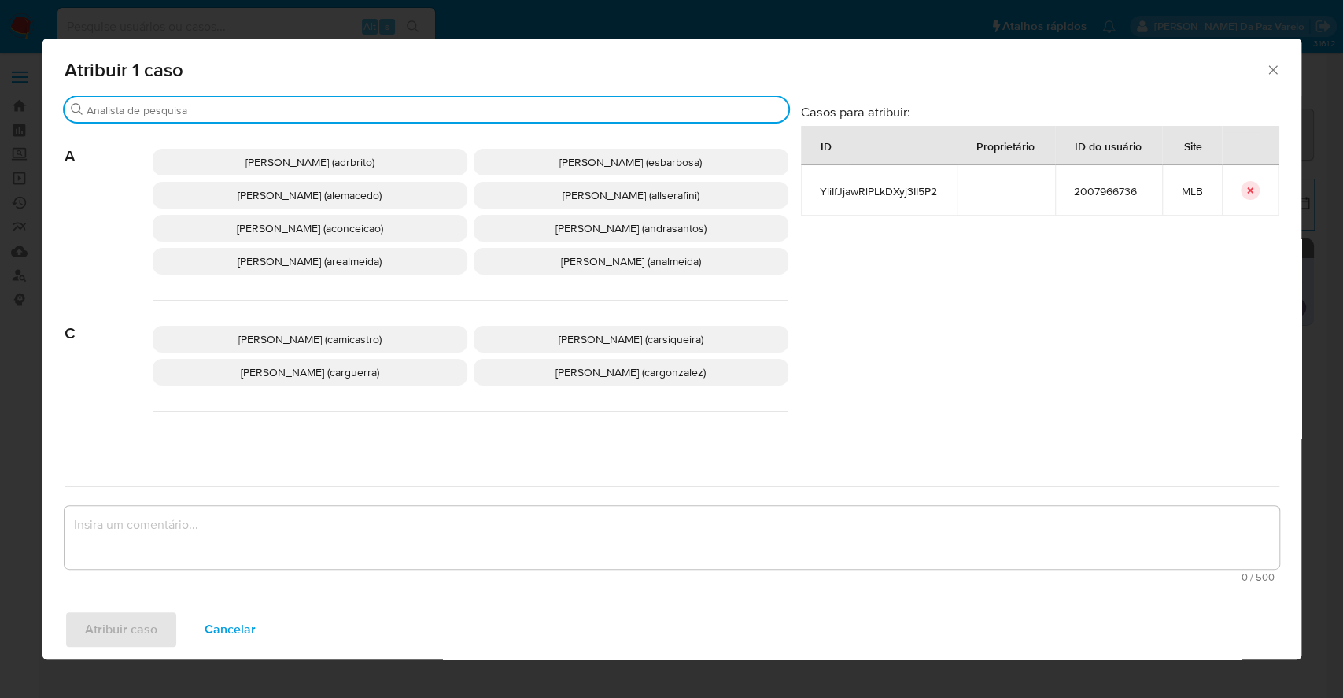
click at [420, 109] on input "Buscar" at bounding box center [435, 110] width 696 height 14
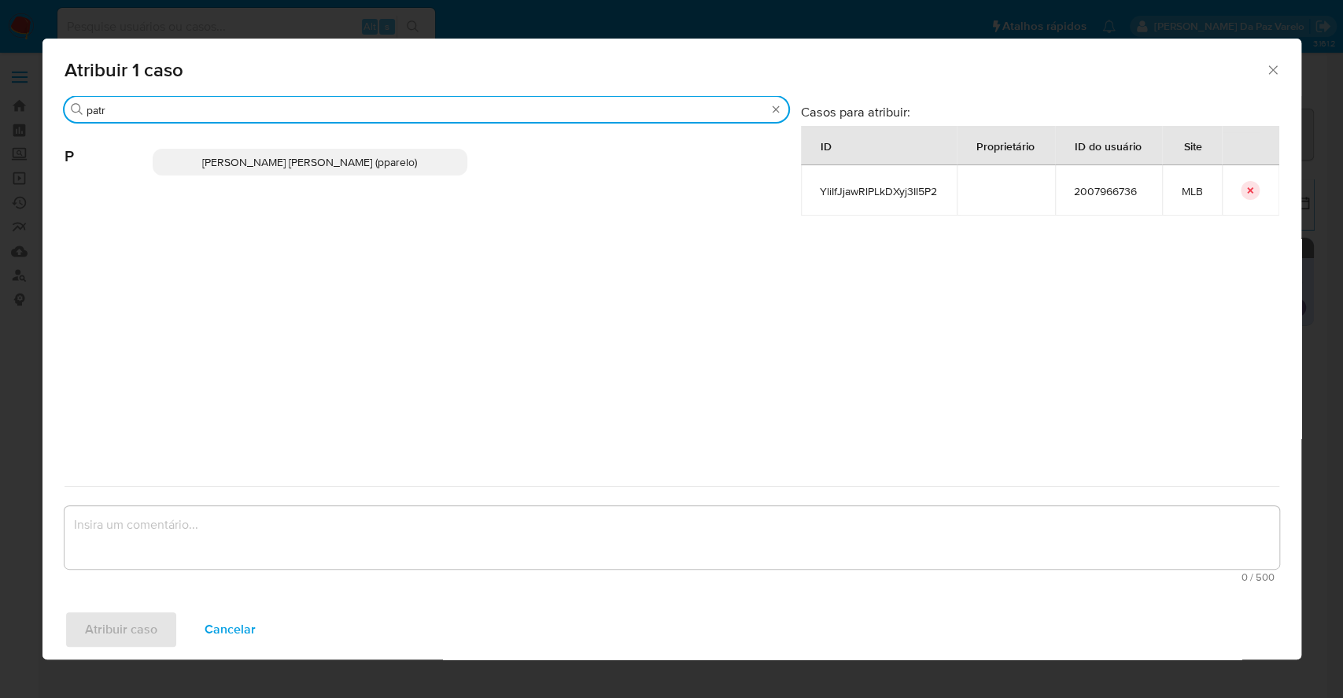
type input "patr"
click at [357, 163] on span "Patricia Aparecida Da Paz Varelo (pparelo)" at bounding box center [309, 162] width 215 height 16
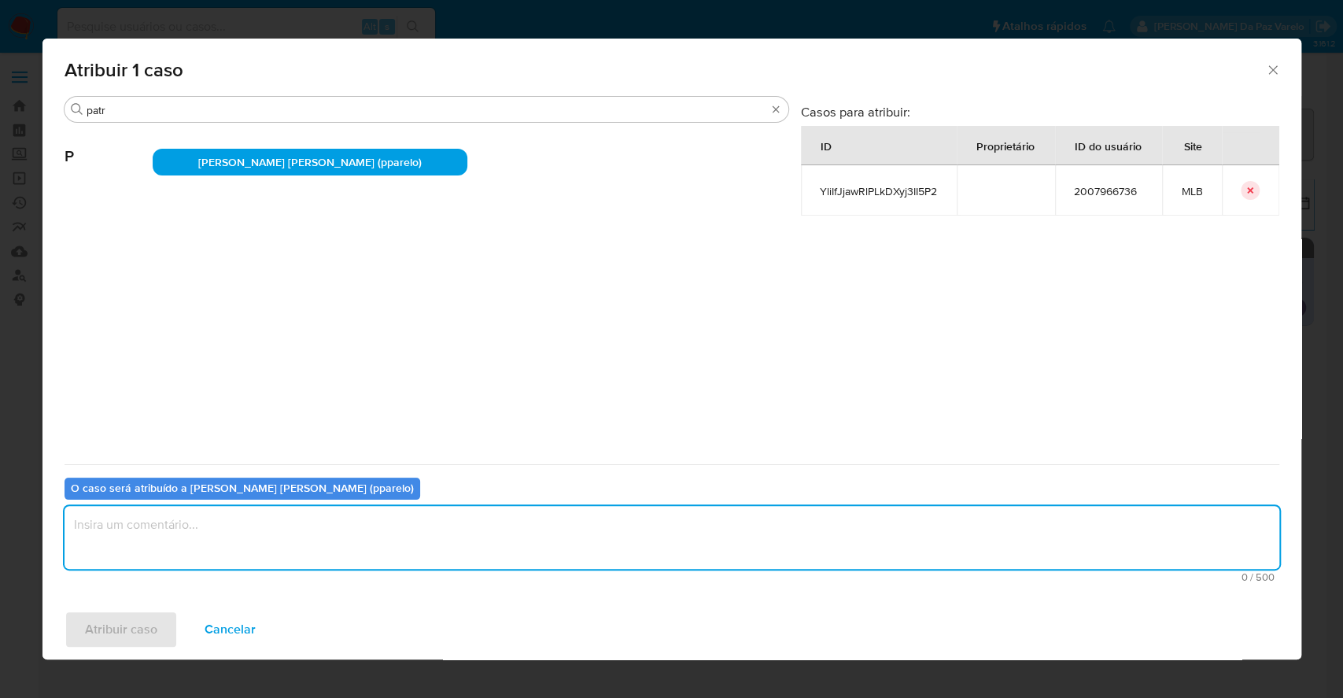
click at [434, 562] on textarea "assign-modal" at bounding box center [672, 537] width 1215 height 63
click at [441, 509] on textarea "assign-modal" at bounding box center [672, 537] width 1215 height 63
type textarea "."
click at [151, 626] on span "Atribuir caso" at bounding box center [121, 629] width 72 height 35
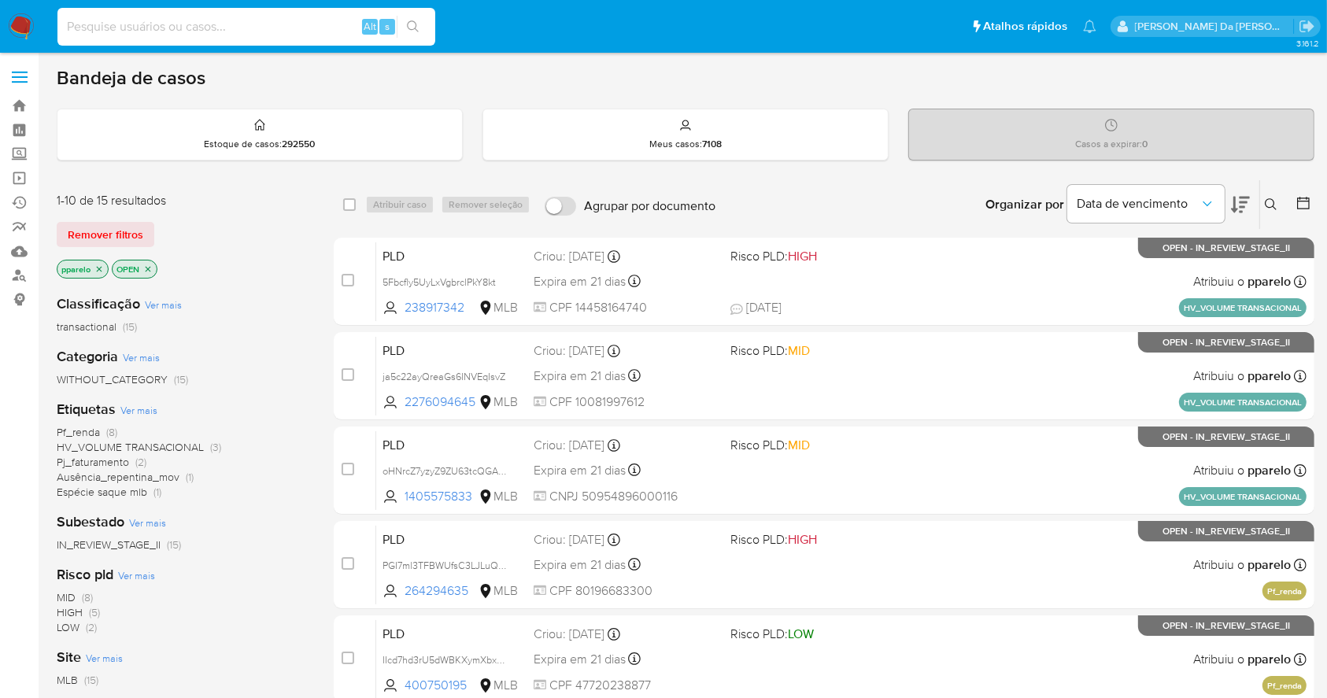
click at [120, 32] on input at bounding box center [246, 27] width 378 height 20
click at [122, 31] on input at bounding box center [246, 27] width 378 height 20
paste input "4l06u8m3uqwYLjKbIEZfWZAo"
type input "4l06u8m3uqwYLjKbIEZfWZAo"
click at [415, 27] on icon "search-icon" at bounding box center [413, 26] width 13 height 13
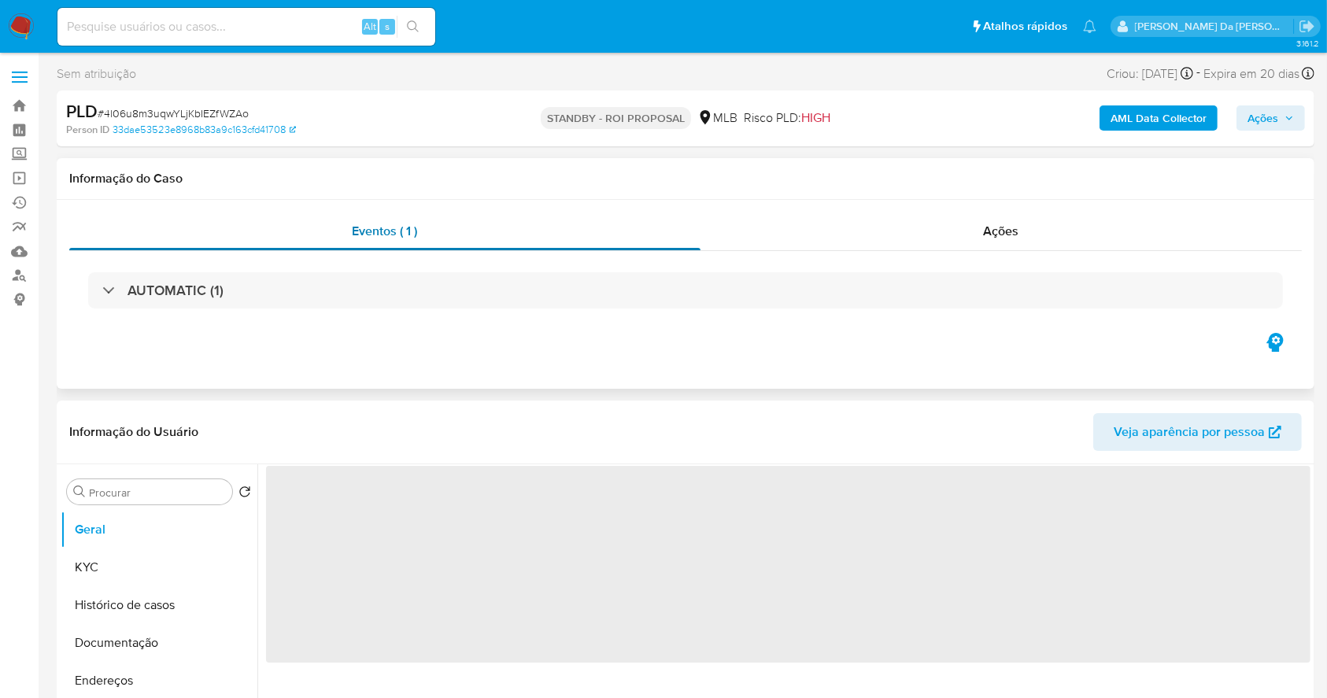
select select "10"
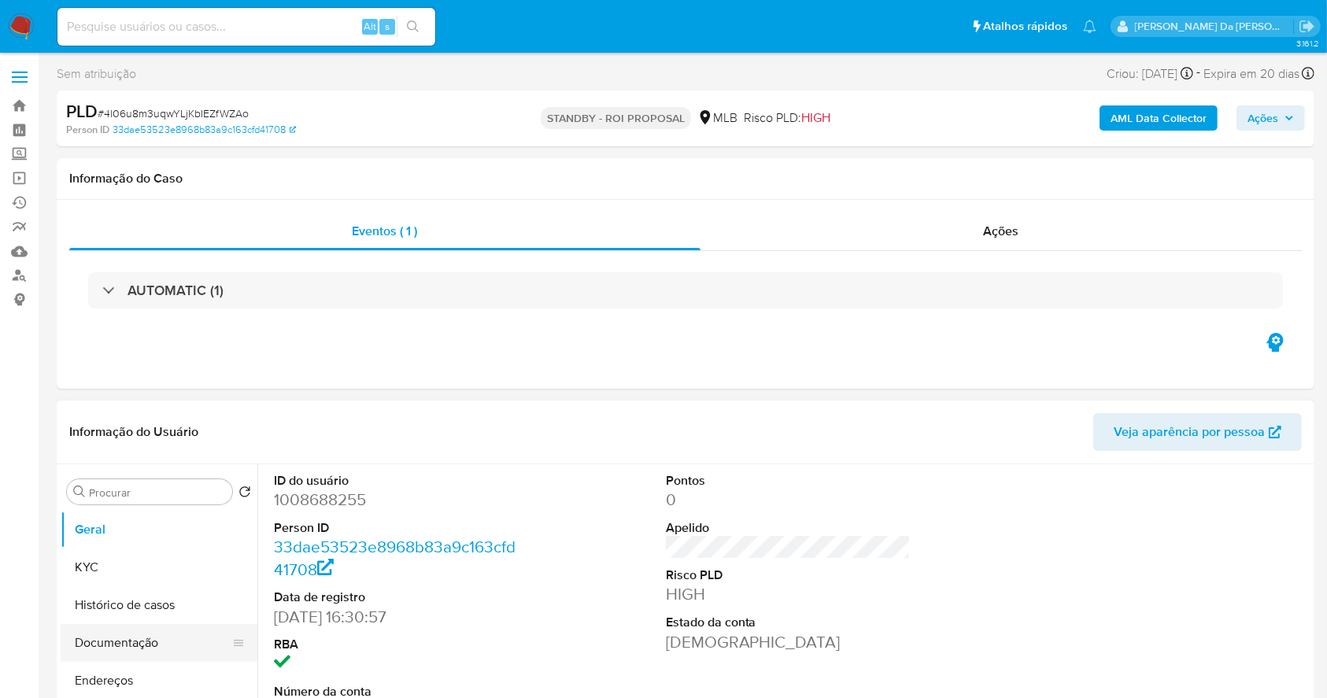
click at [147, 633] on button "Documentação" at bounding box center [153, 643] width 184 height 38
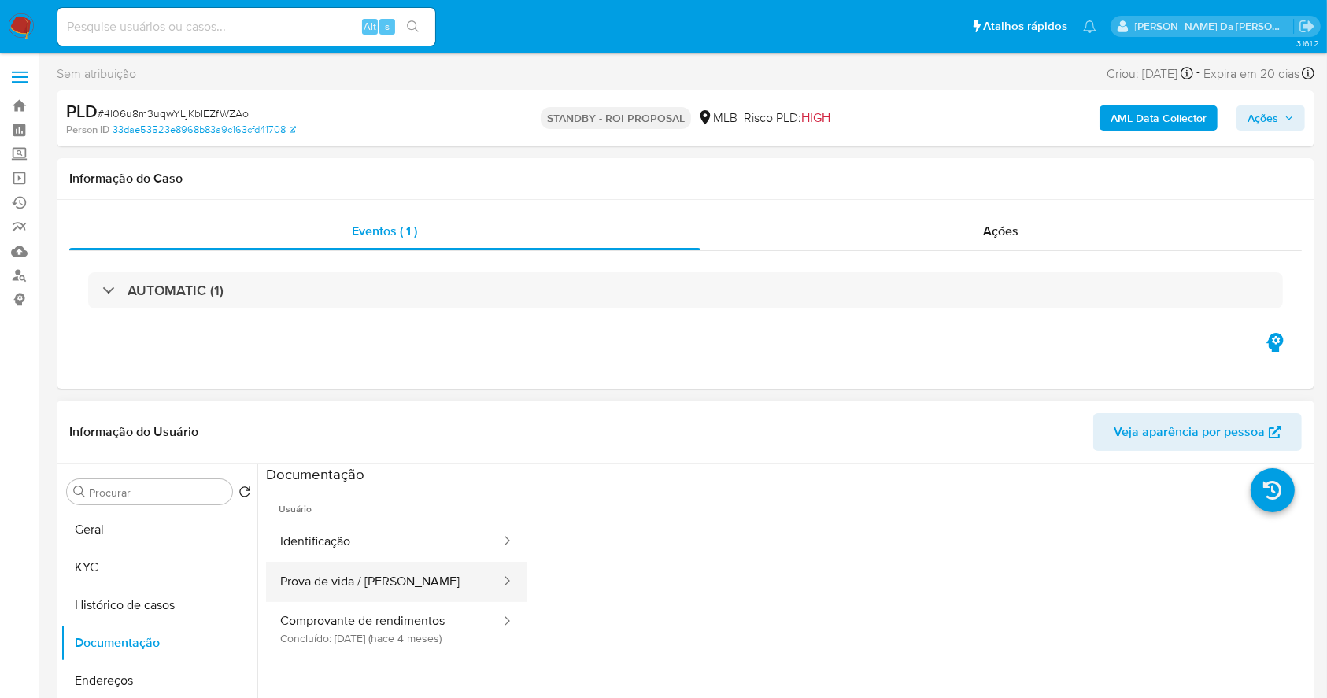
click at [375, 563] on button "Prova de vida / Selfie" at bounding box center [384, 582] width 236 height 40
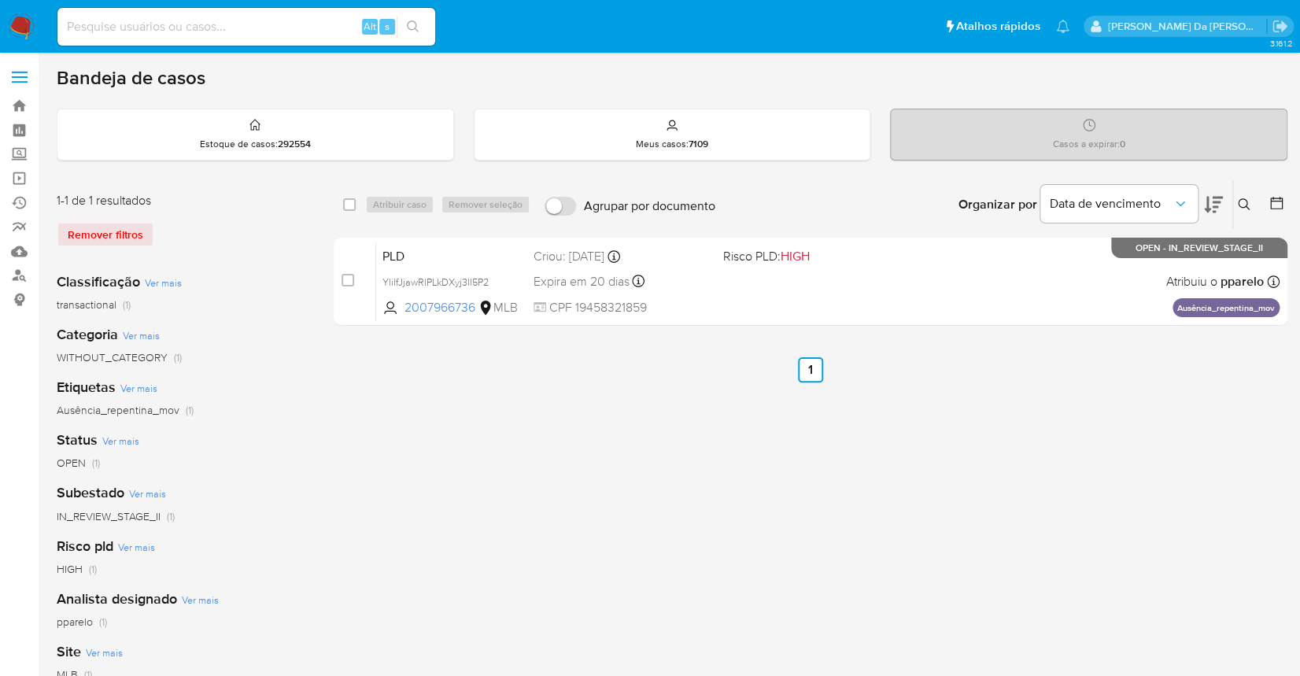
click at [258, 28] on input at bounding box center [246, 27] width 378 height 20
paste input "0iPKuTaXuaOaFON7VOrjcrsI"
type input "0iPKuTaXuaOaFON7VOrjcrsI"
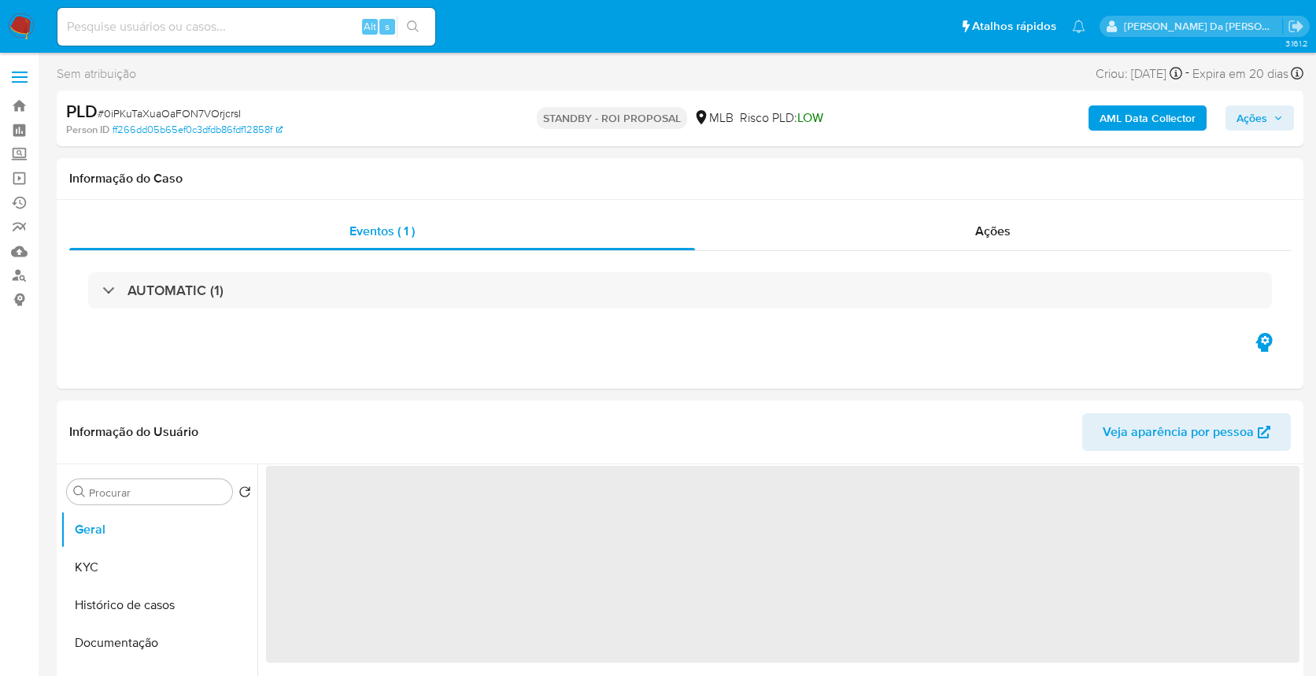
select select "10"
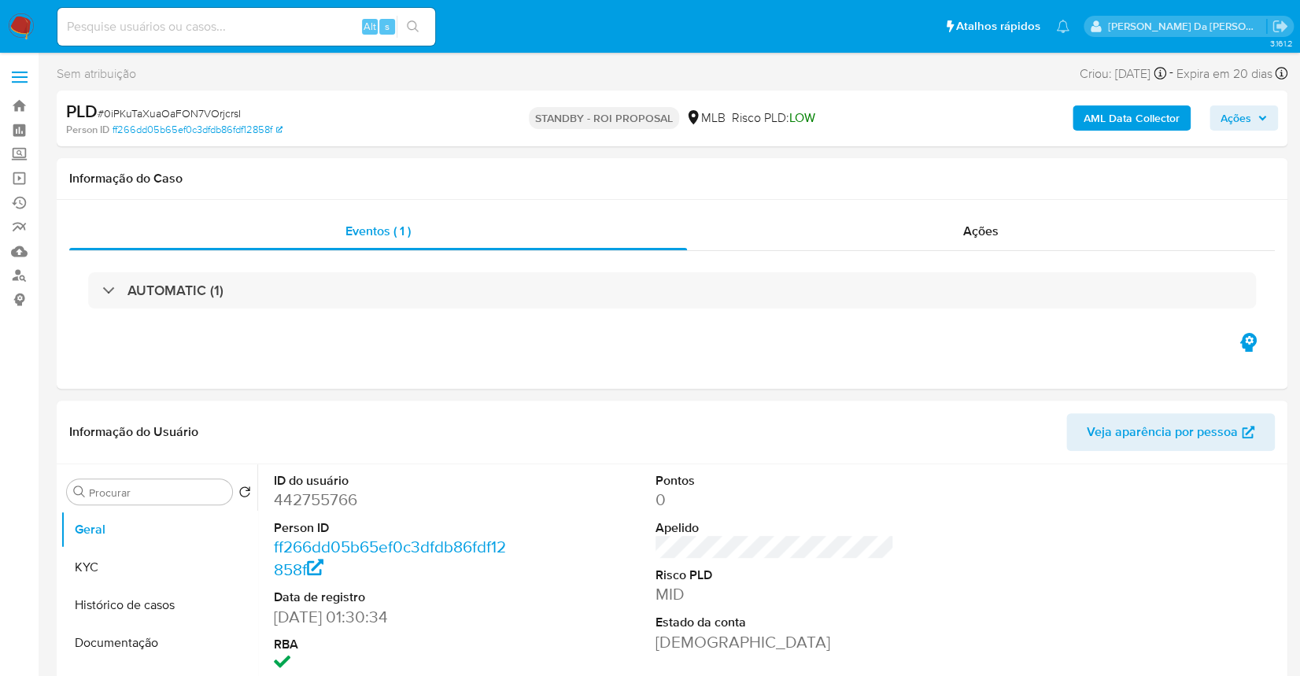
scroll to position [372, 0]
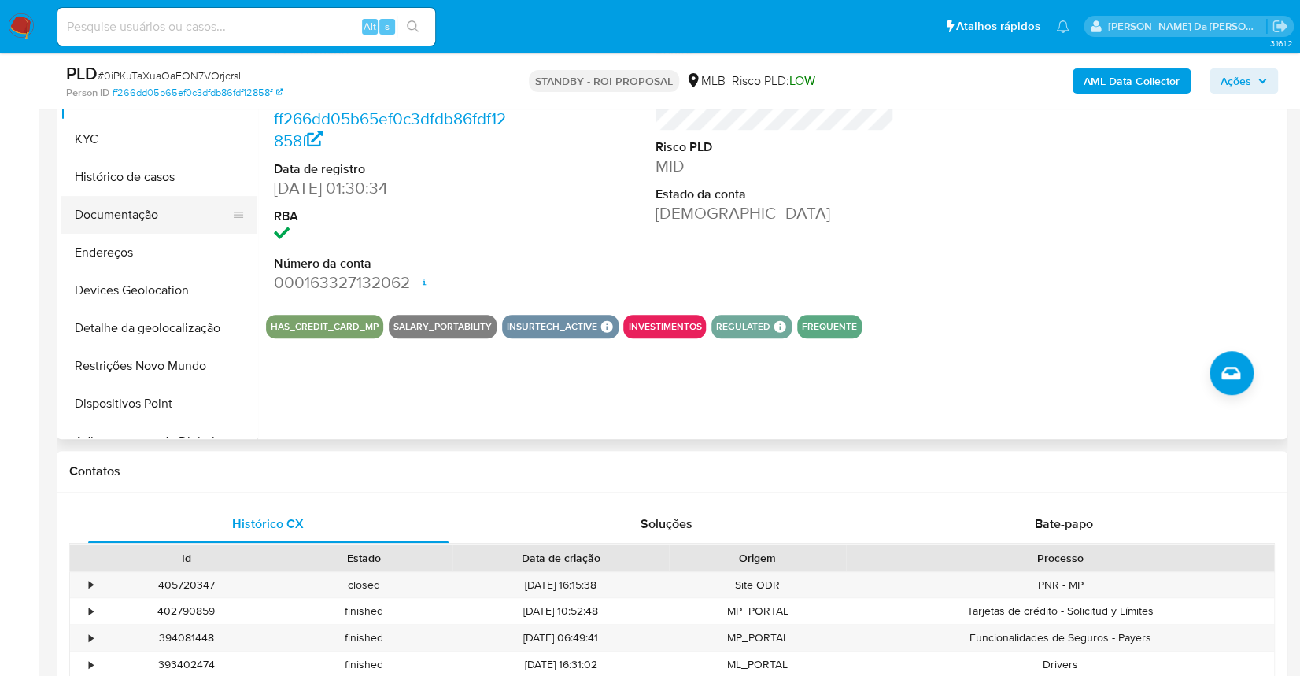
click at [142, 219] on button "Documentação" at bounding box center [153, 215] width 184 height 38
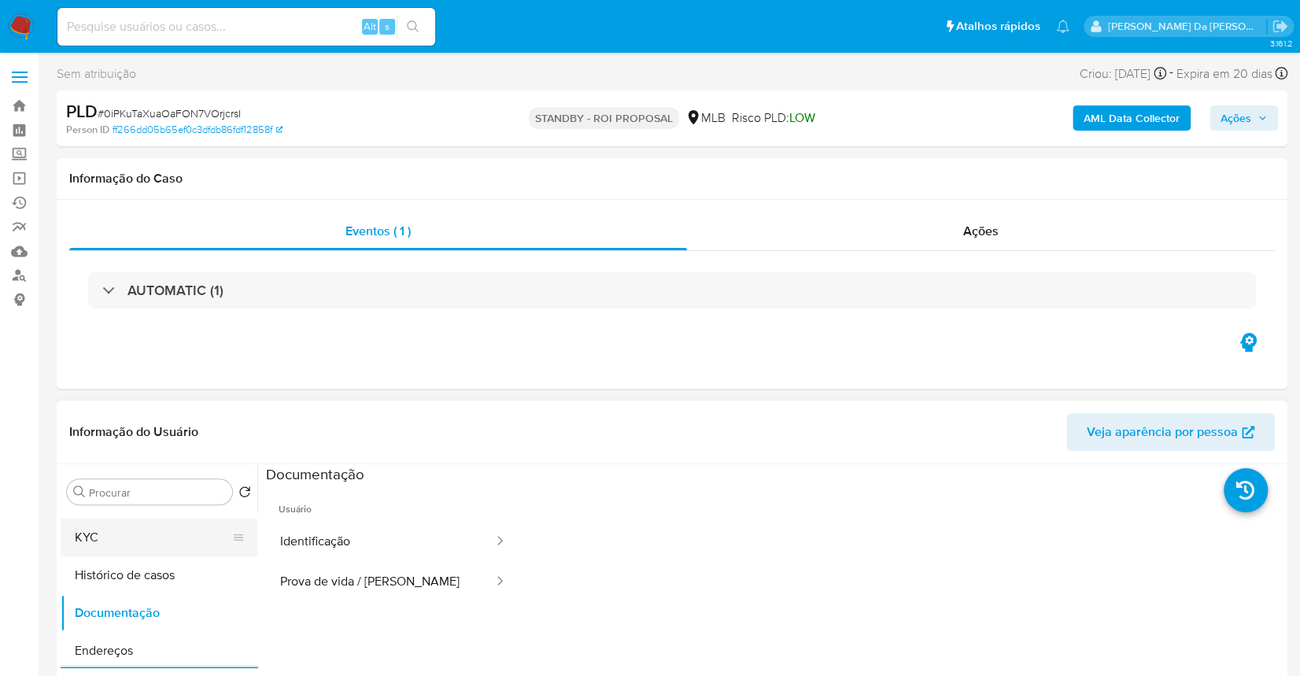
scroll to position [0, 0]
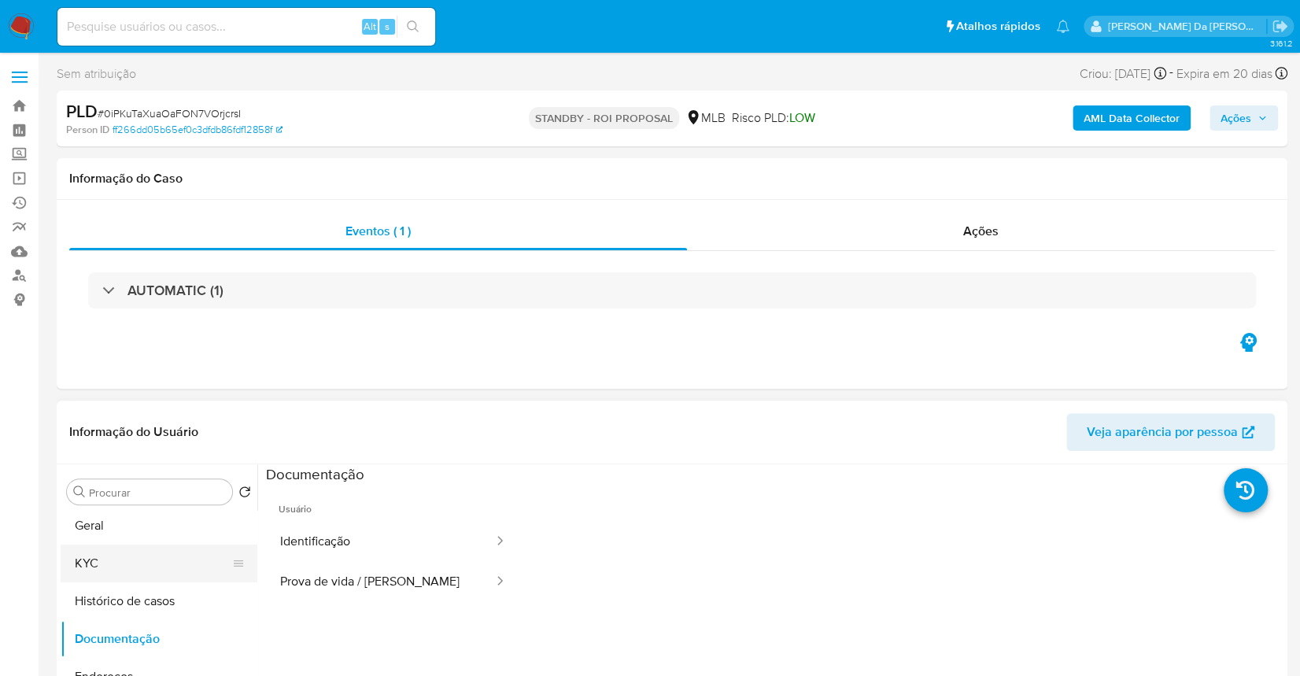
click at [113, 580] on ul "Geral KYC Histórico de casos Documentação Endereços Devices Geolocation Detalhe…" at bounding box center [159, 688] width 197 height 355
click at [149, 526] on button "Geral" at bounding box center [153, 530] width 184 height 38
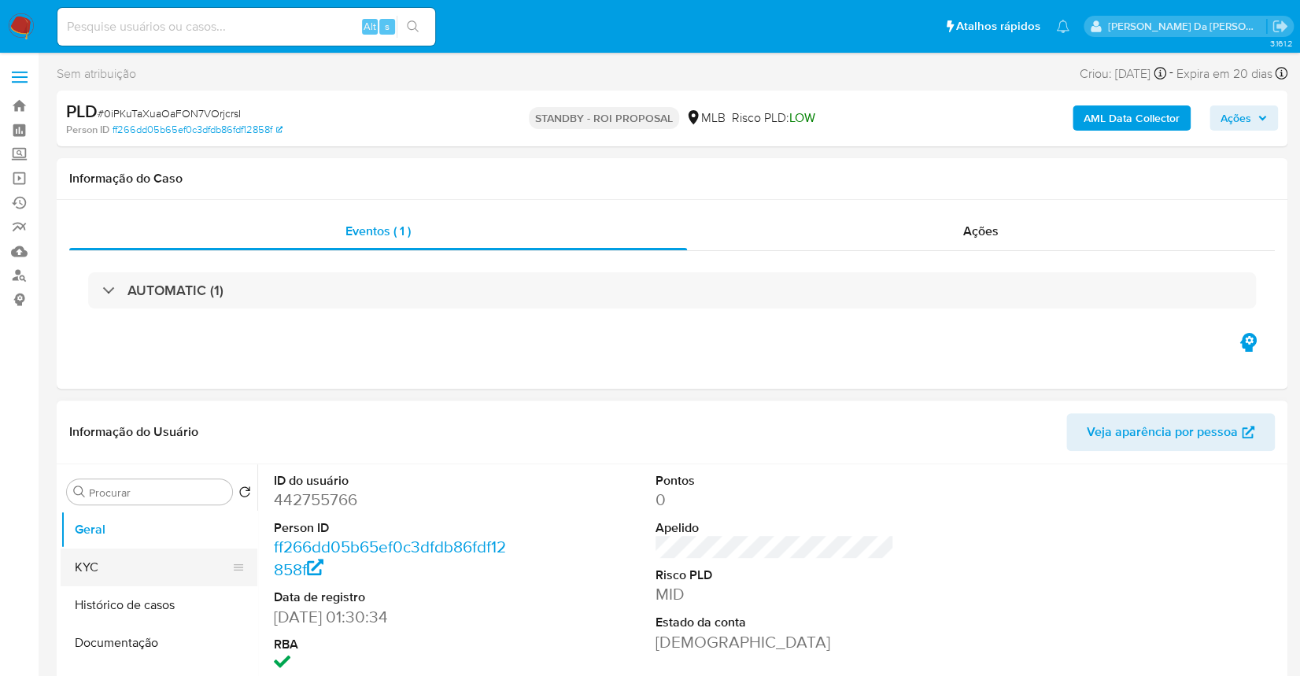
click at [157, 567] on button "KYC" at bounding box center [153, 567] width 184 height 38
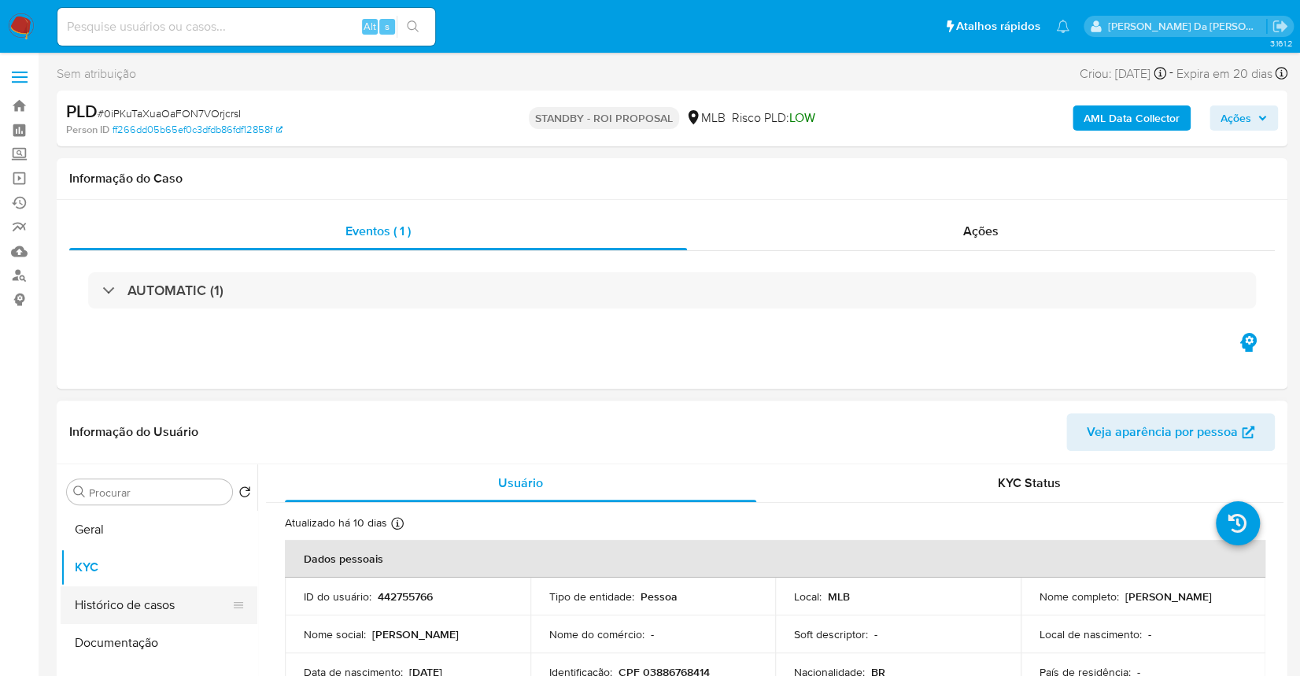
click at [105, 601] on button "Histórico de casos" at bounding box center [153, 605] width 184 height 38
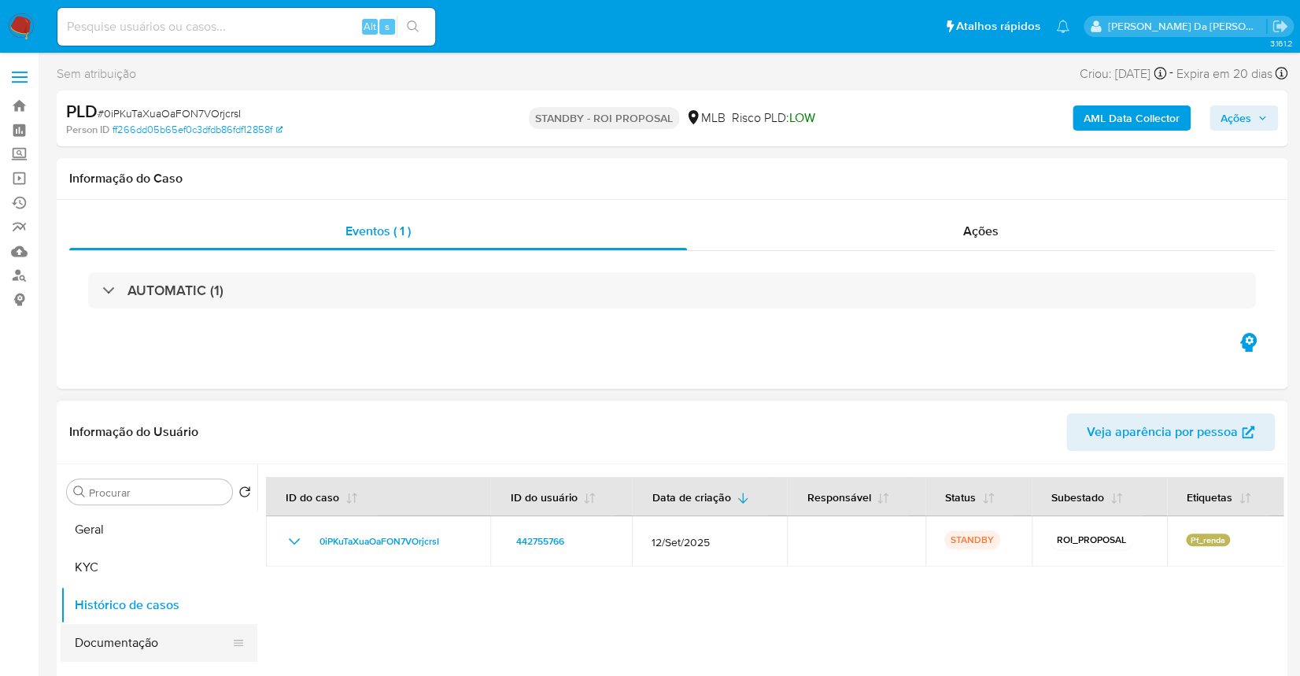
click at [127, 626] on button "Documentação" at bounding box center [153, 643] width 184 height 38
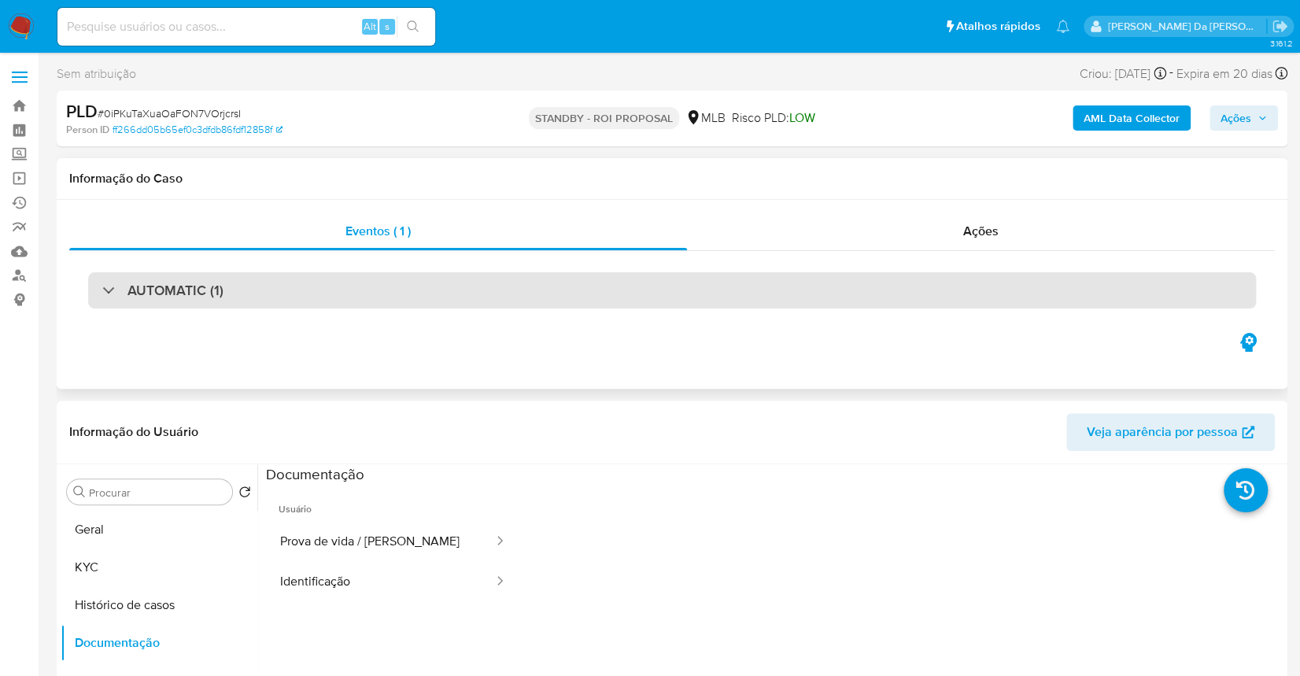
click at [189, 292] on h3 "AUTOMATIC (1)" at bounding box center [175, 290] width 96 height 17
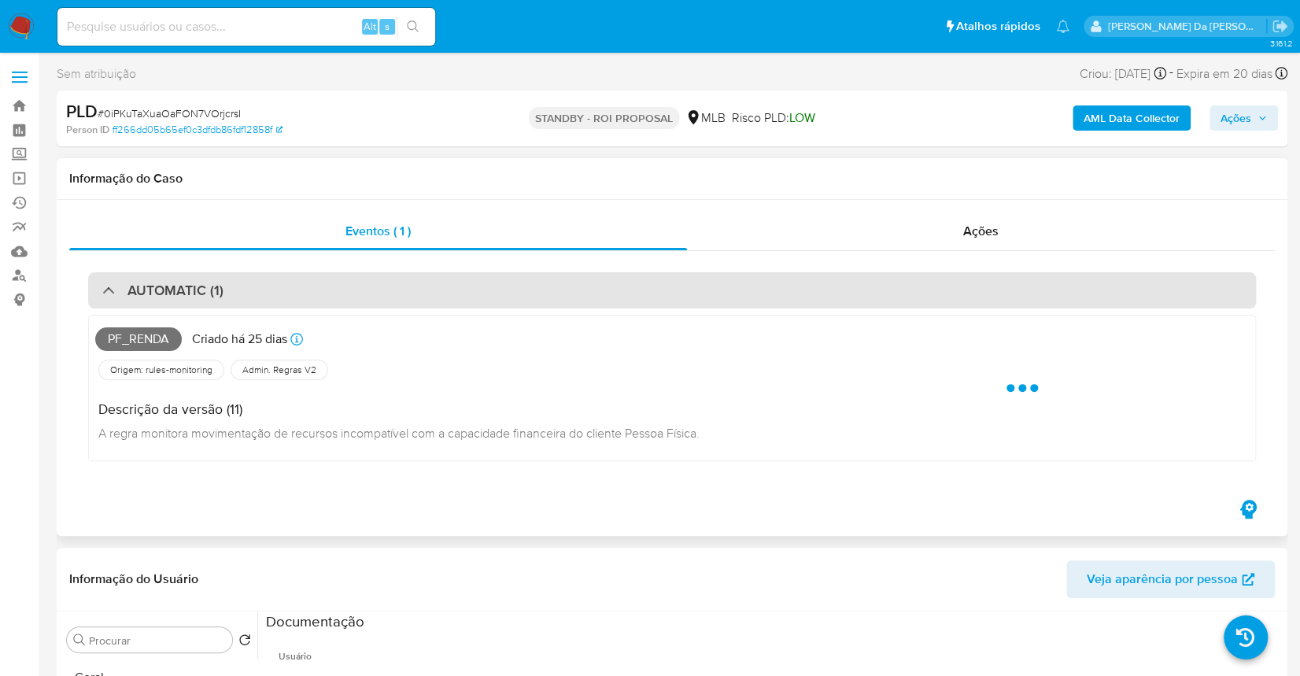
click at [189, 292] on h3 "AUTOMATIC (1)" at bounding box center [175, 290] width 96 height 17
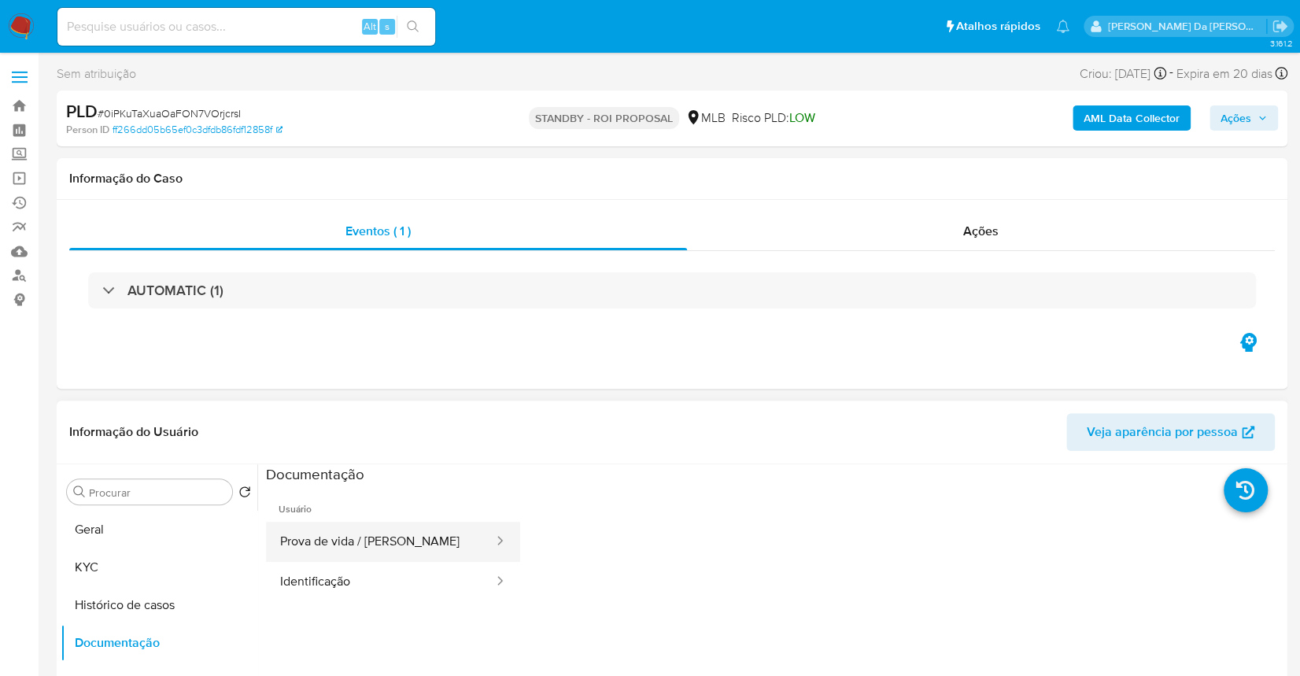
click at [410, 552] on button "Prova de vida / Selfie" at bounding box center [380, 542] width 229 height 40
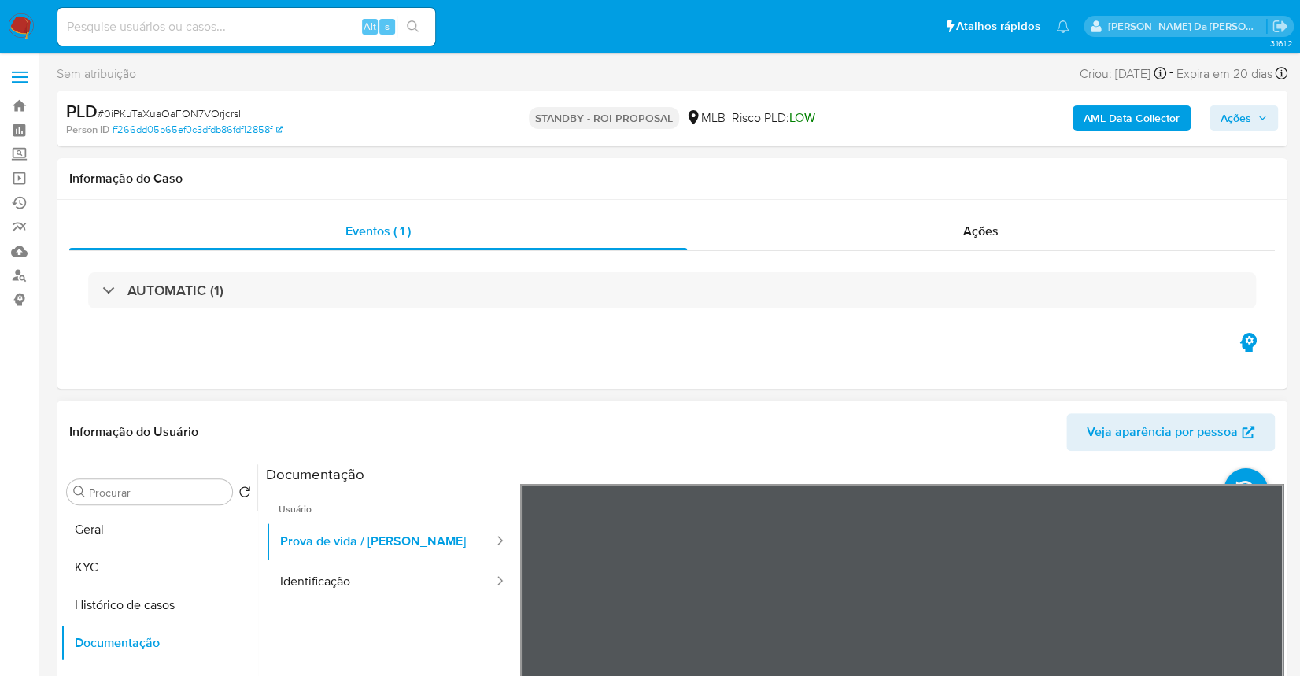
scroll to position [50, 0]
click at [980, 419] on header "Informação do Usuário Veja aparência por pessoa" at bounding box center [671, 432] width 1205 height 38
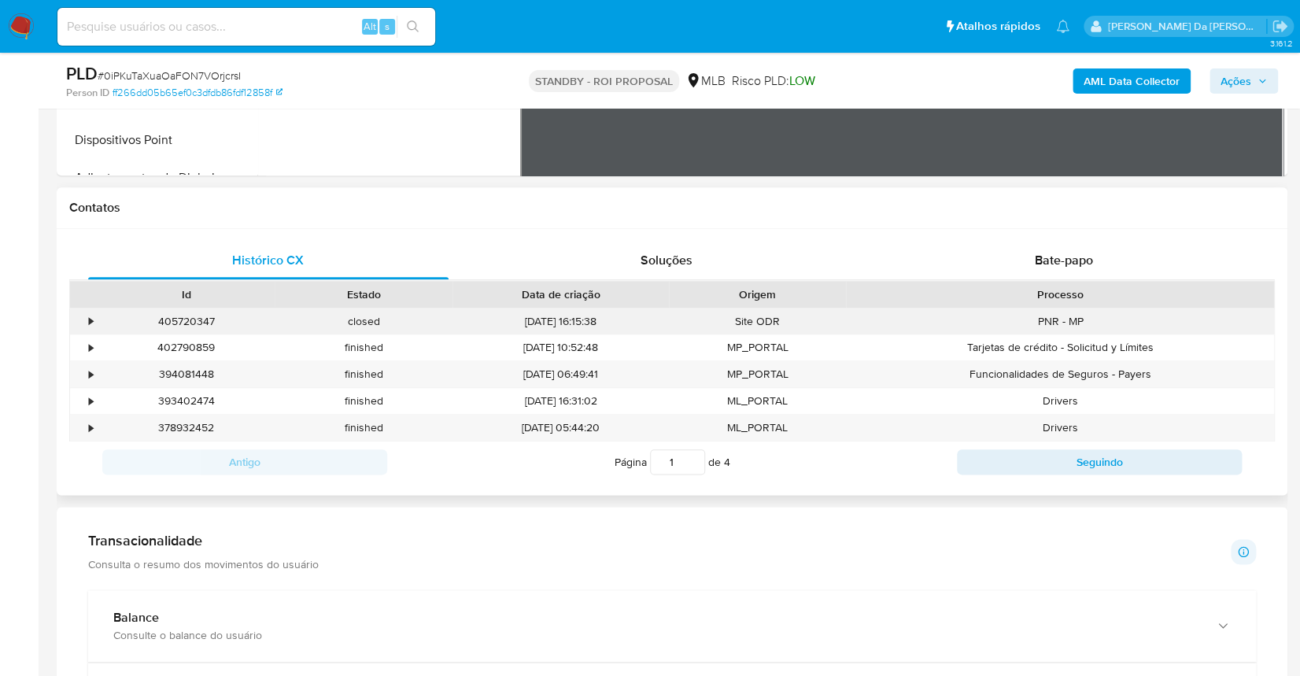
scroll to position [629, 0]
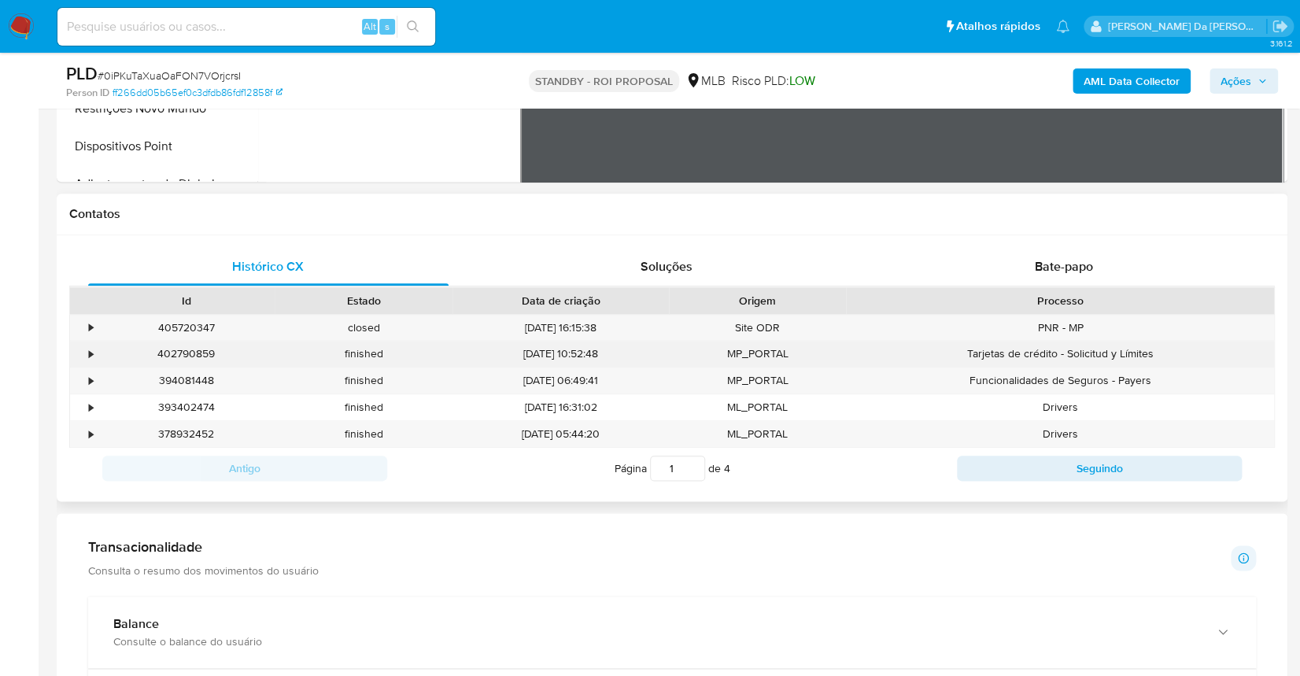
click at [1070, 341] on div "Tarjetas de crédito - Solicitud y Límites" at bounding box center [1060, 354] width 428 height 26
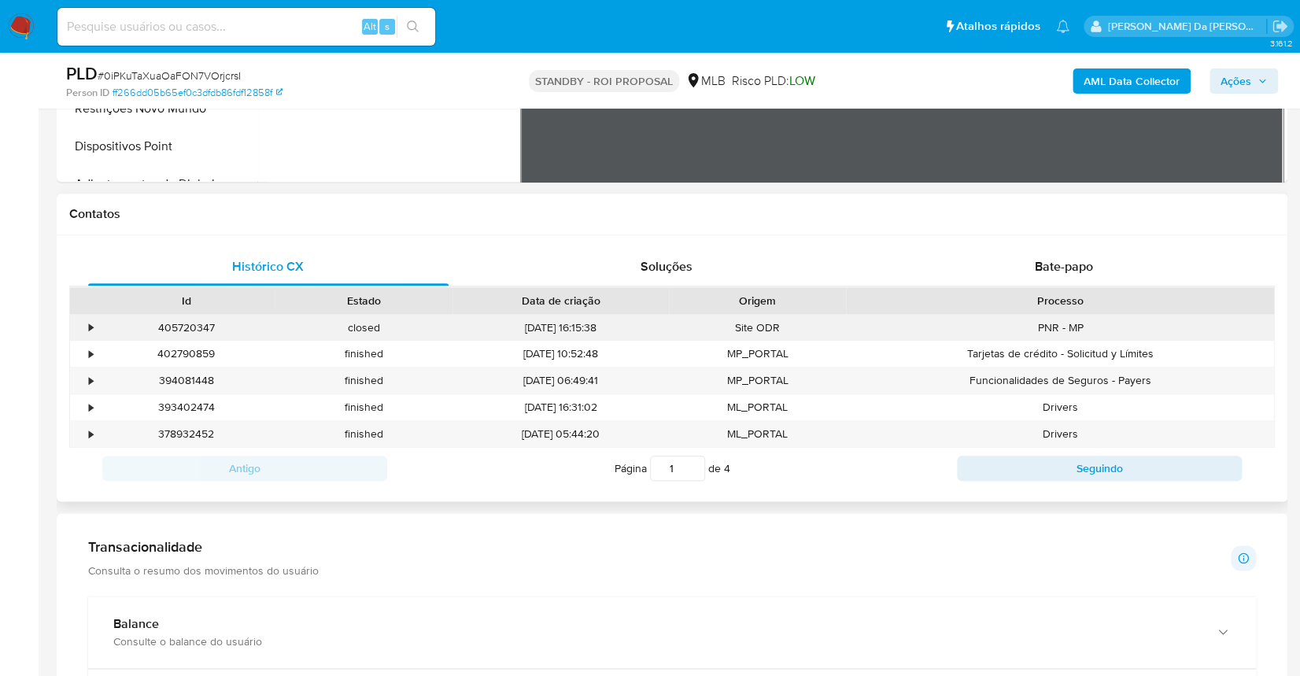
click at [160, 322] on div "405720347" at bounding box center [186, 328] width 177 height 26
click at [87, 319] on div "•" at bounding box center [84, 328] width 28 height 26
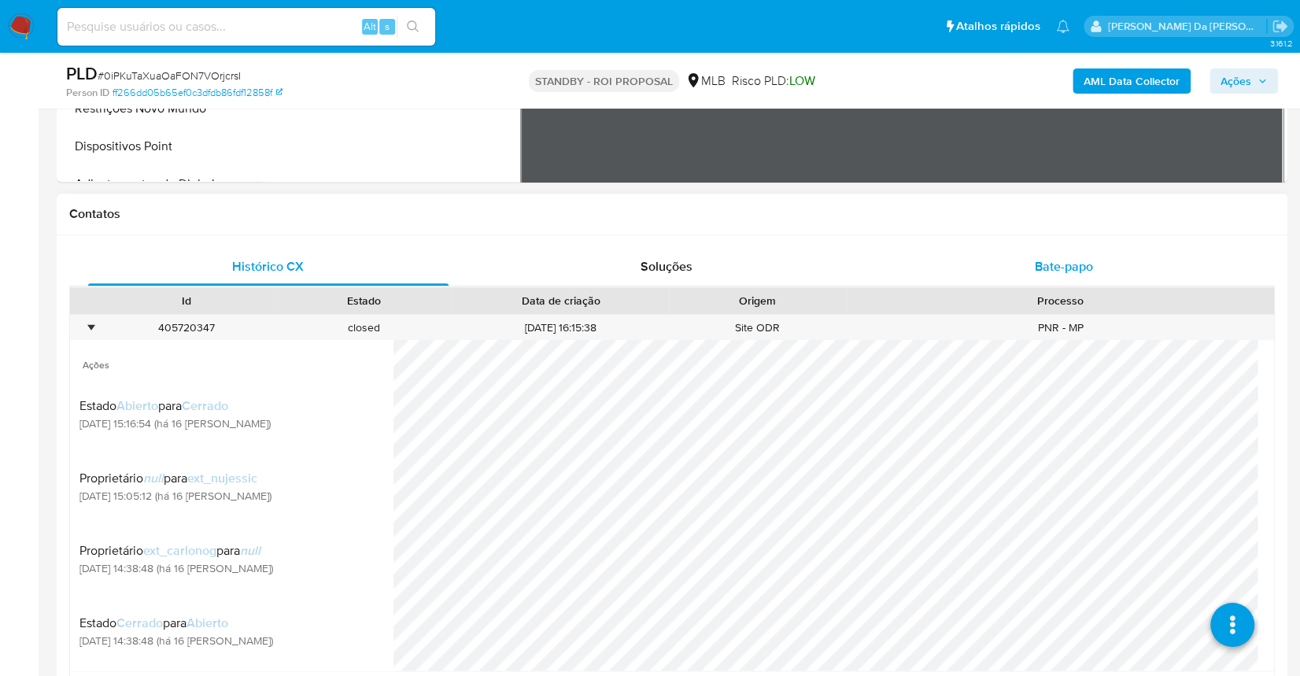
click at [1051, 258] on span "Bate-papo" at bounding box center [1064, 266] width 58 height 18
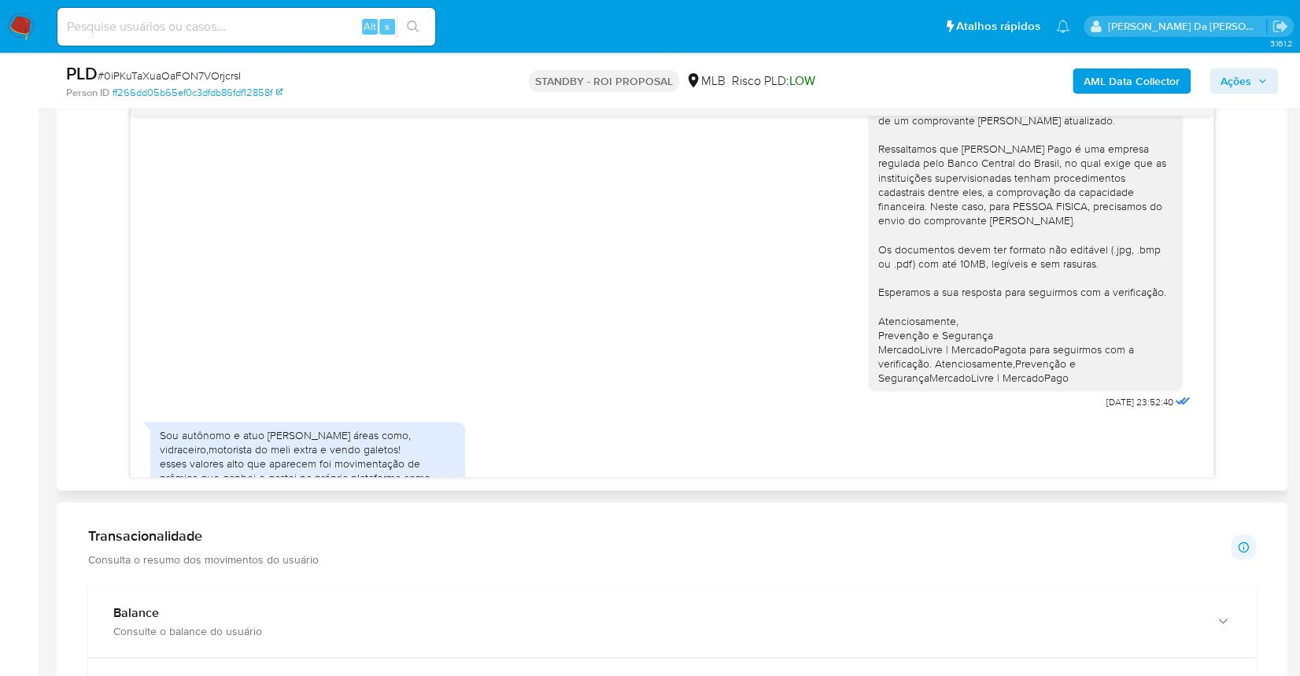
scroll to position [176, 0]
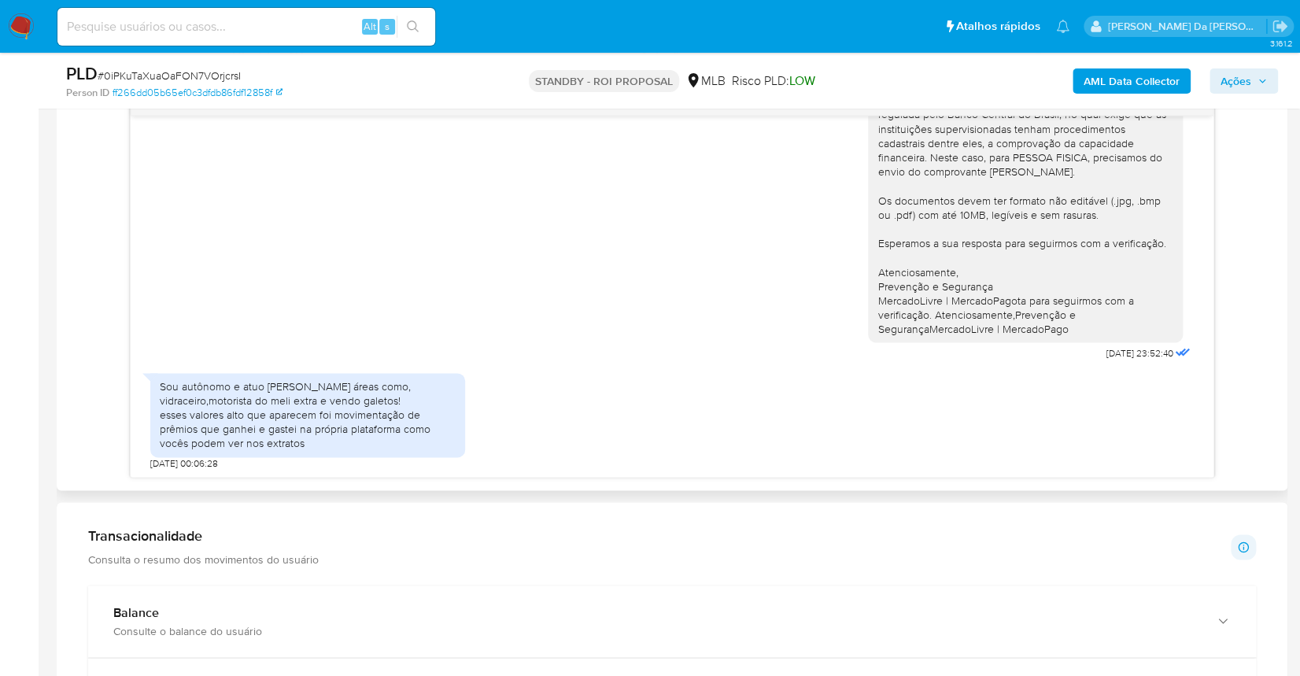
click at [199, 393] on div "Sou autônomo e atuo em várias áreas como, vidraceiro,motorista do meli extra e …" at bounding box center [308, 415] width 296 height 72
click at [170, 384] on div "Sou autônomo e atuo em várias áreas como, vidraceiro,motorista do meli extra e …" at bounding box center [308, 415] width 296 height 72
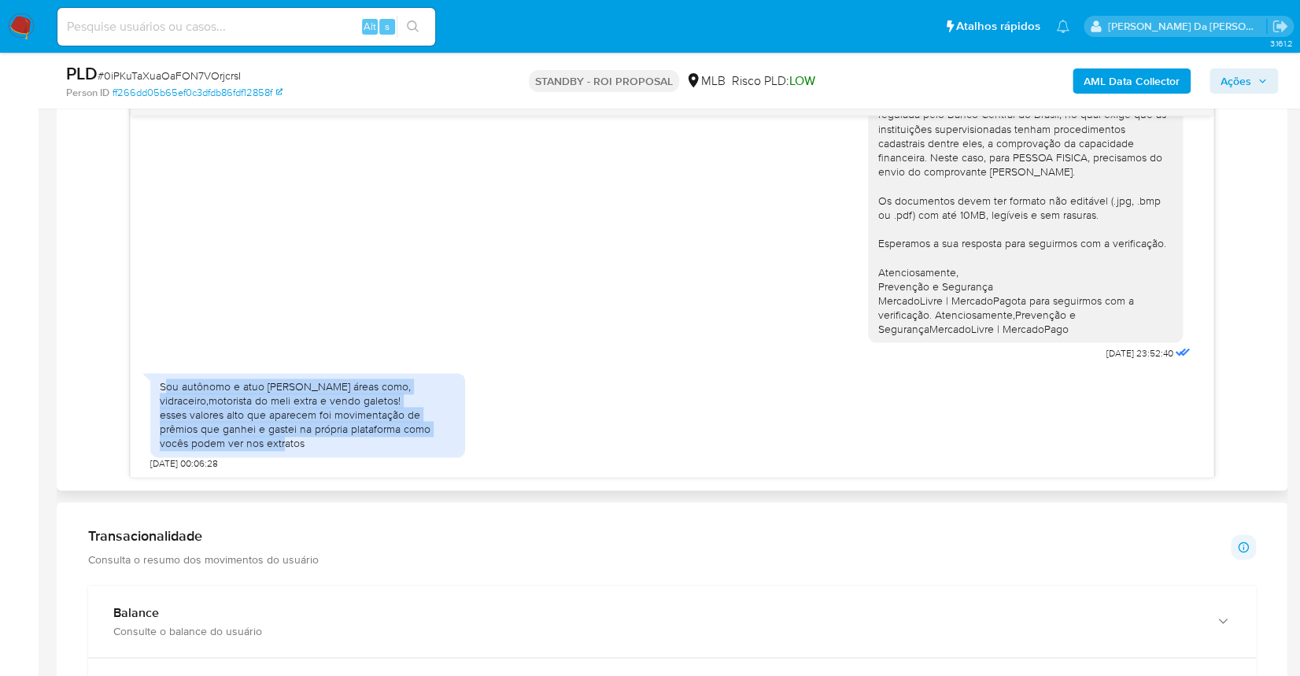
drag, startPoint x: 163, startPoint y: 384, endPoint x: 312, endPoint y: 457, distance: 166.4
click at [312, 457] on div "Sou autônomo e atuo em várias áreas como, vidraceiro,motorista do meli extra e …" at bounding box center [307, 417] width 315 height 105
click at [237, 428] on div "Sou autônomo e atuo em várias áreas como, vidraceiro,motorista do meli extra e …" at bounding box center [308, 415] width 296 height 72
drag, startPoint x: 153, startPoint y: 387, endPoint x: 325, endPoint y: 441, distance: 180.4
click at [325, 441] on div "Sou autônomo e atuo em várias áreas como, vidraceiro,motorista do meli extra e …" at bounding box center [307, 415] width 315 height 84
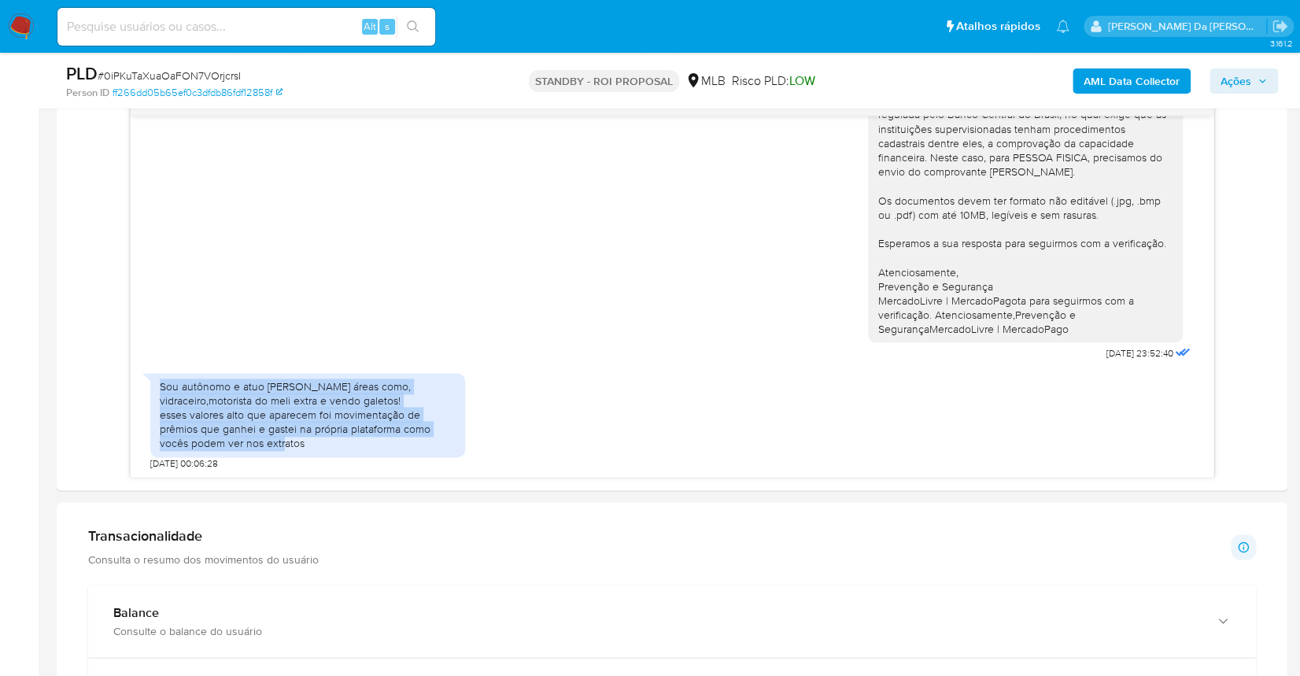
copy div "Sou autônomo e atuo em várias áreas como, vidraceiro,motorista do meli extra e …"
click at [359, 28] on input at bounding box center [246, 27] width 378 height 20
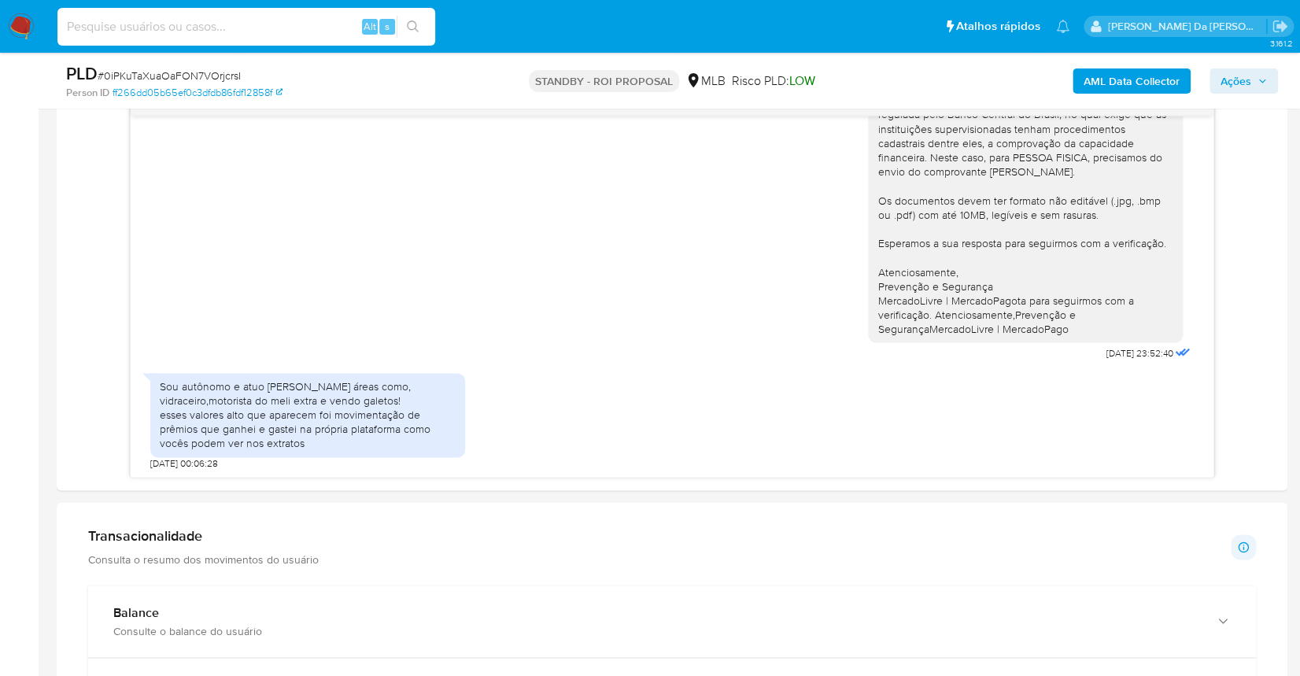
paste input "ISHsL4nuod3xLIauT7cMOCcd"
type input "ISHsL4nuod3xLIauT7cMOCcd"
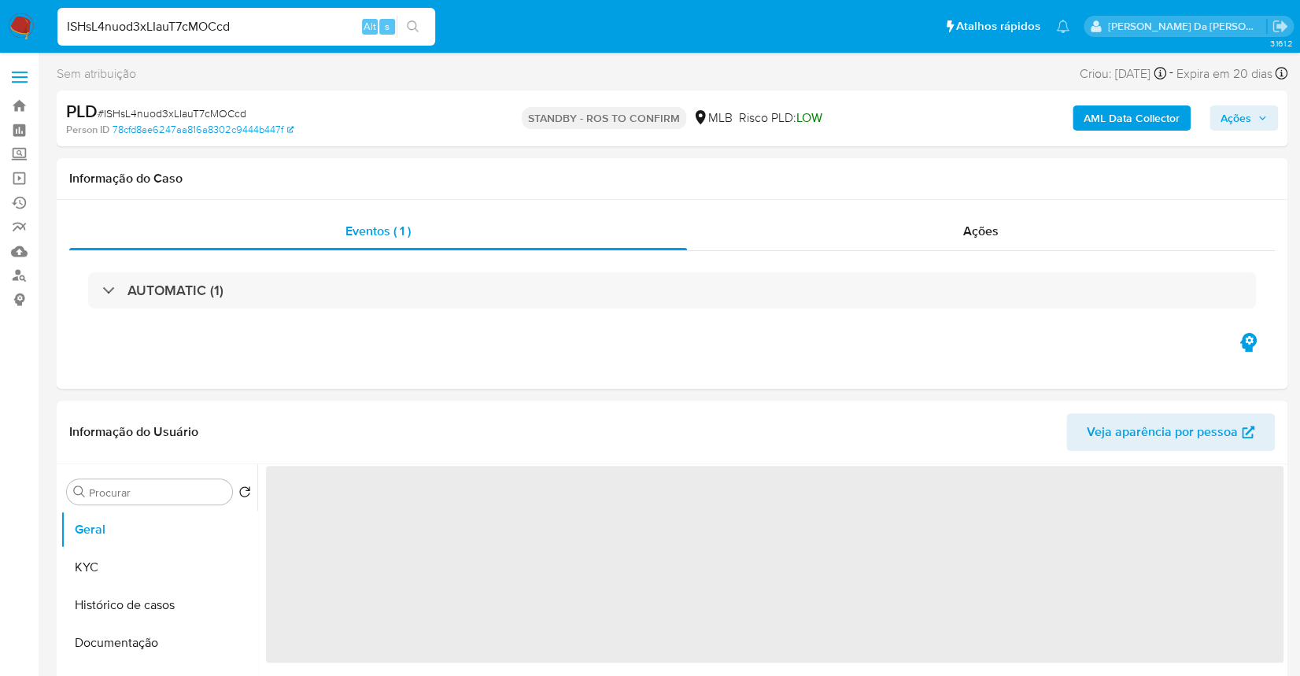
select select "10"
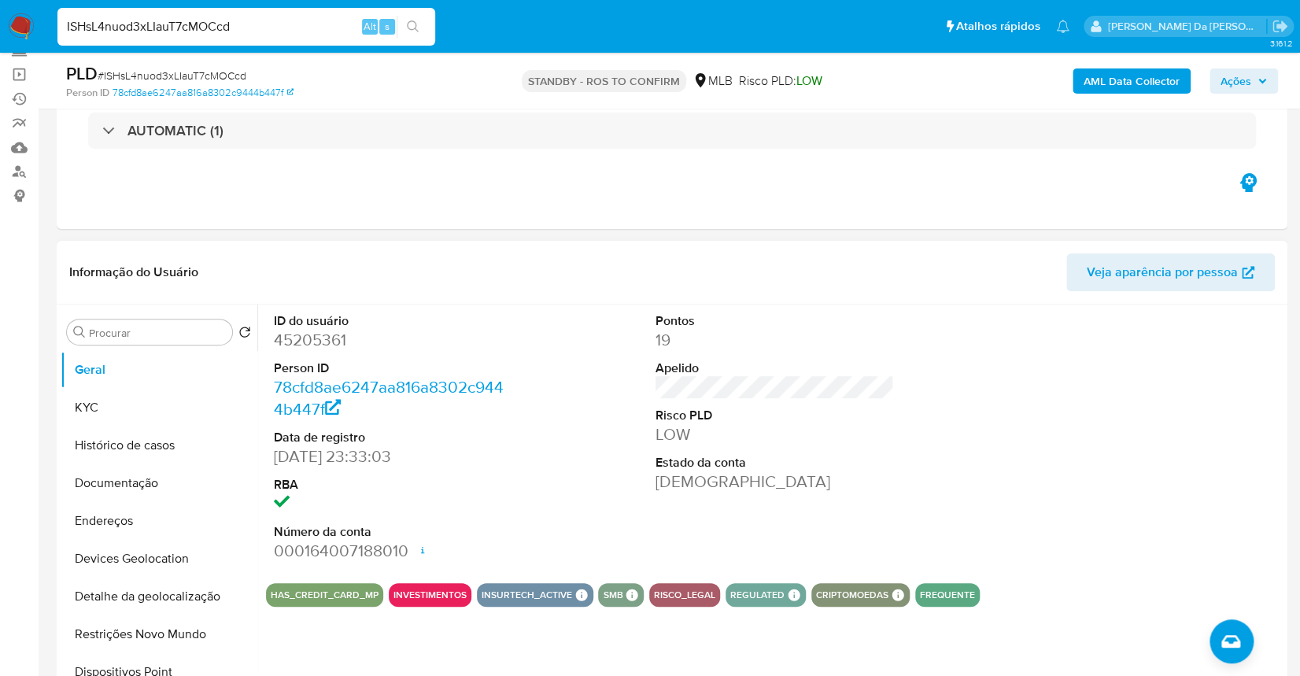
scroll to position [57, 0]
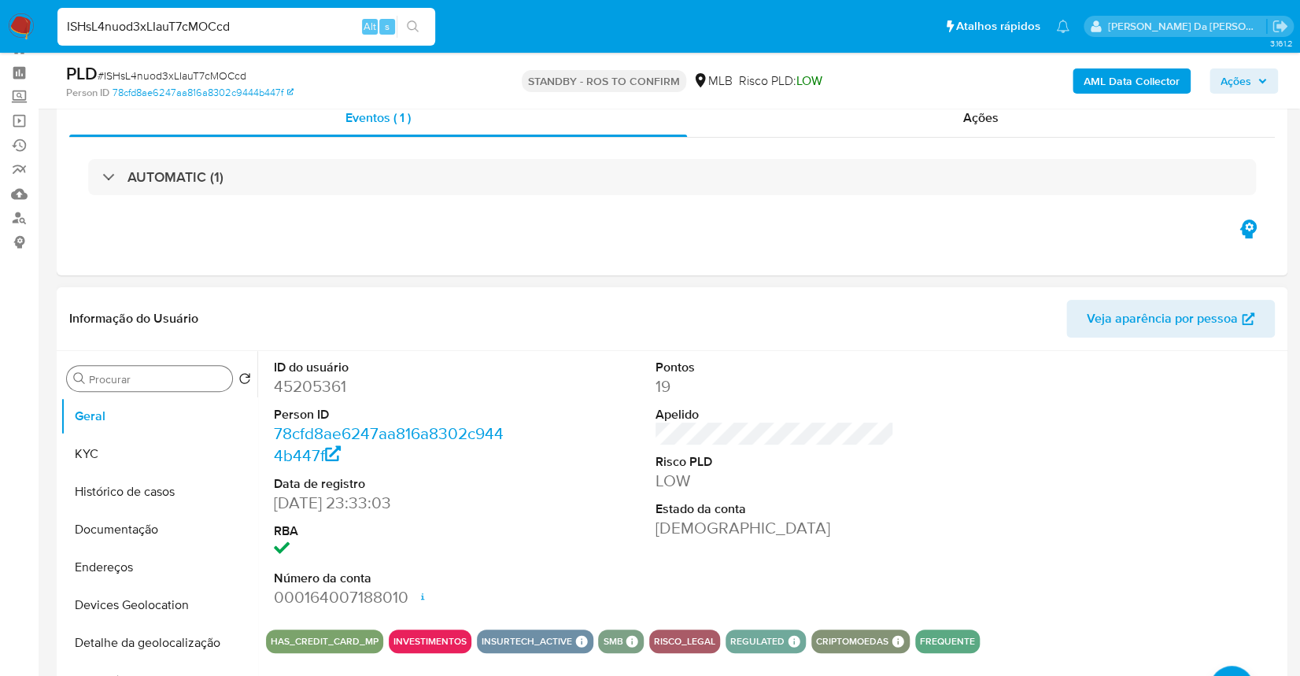
click at [162, 380] on input "Procurar" at bounding box center [157, 379] width 137 height 14
click at [315, 40] on div "ISHsL4nuod3xLIauT7cMOCcd Alt s" at bounding box center [246, 27] width 378 height 38
click at [313, 28] on input "ISHsL4nuod3xLIauT7cMOCcd" at bounding box center [246, 27] width 378 height 20
click at [312, 28] on input "ISHsL4nuod3xLIauT7cMOCcd" at bounding box center [246, 27] width 378 height 20
click at [416, 23] on icon "search-icon" at bounding box center [413, 26] width 13 height 13
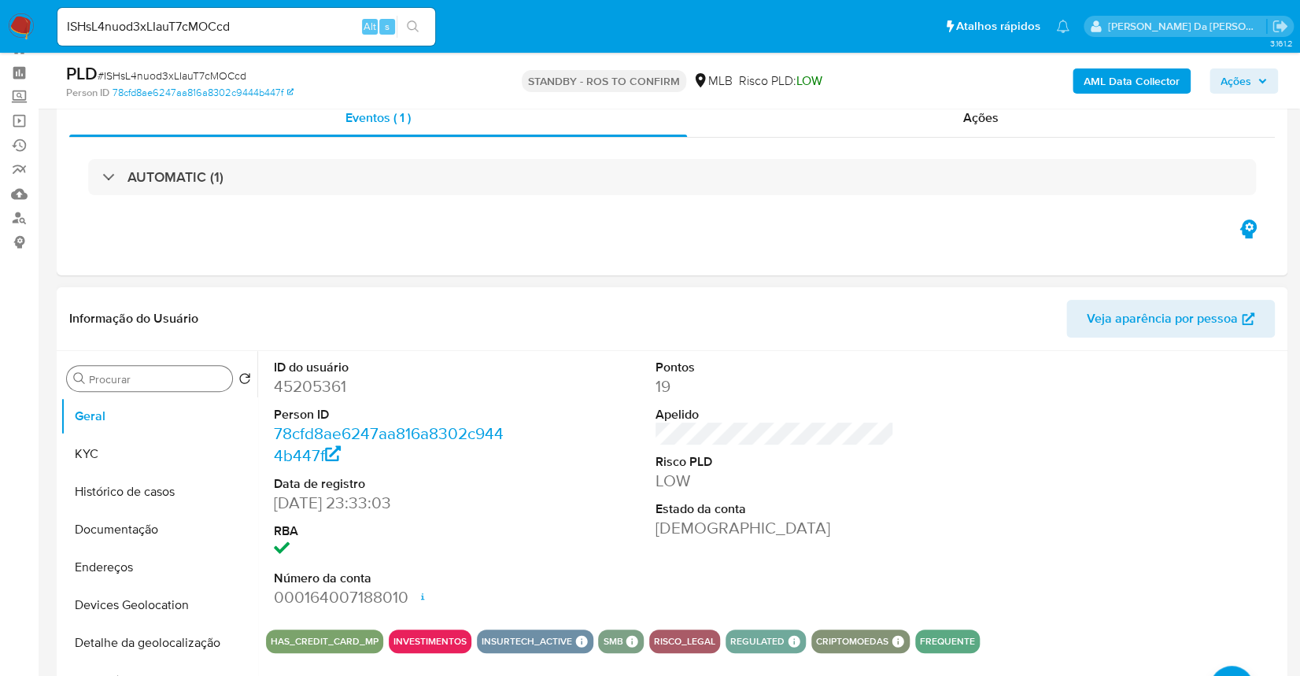
click at [168, 384] on input "Procurar" at bounding box center [157, 379] width 137 height 14
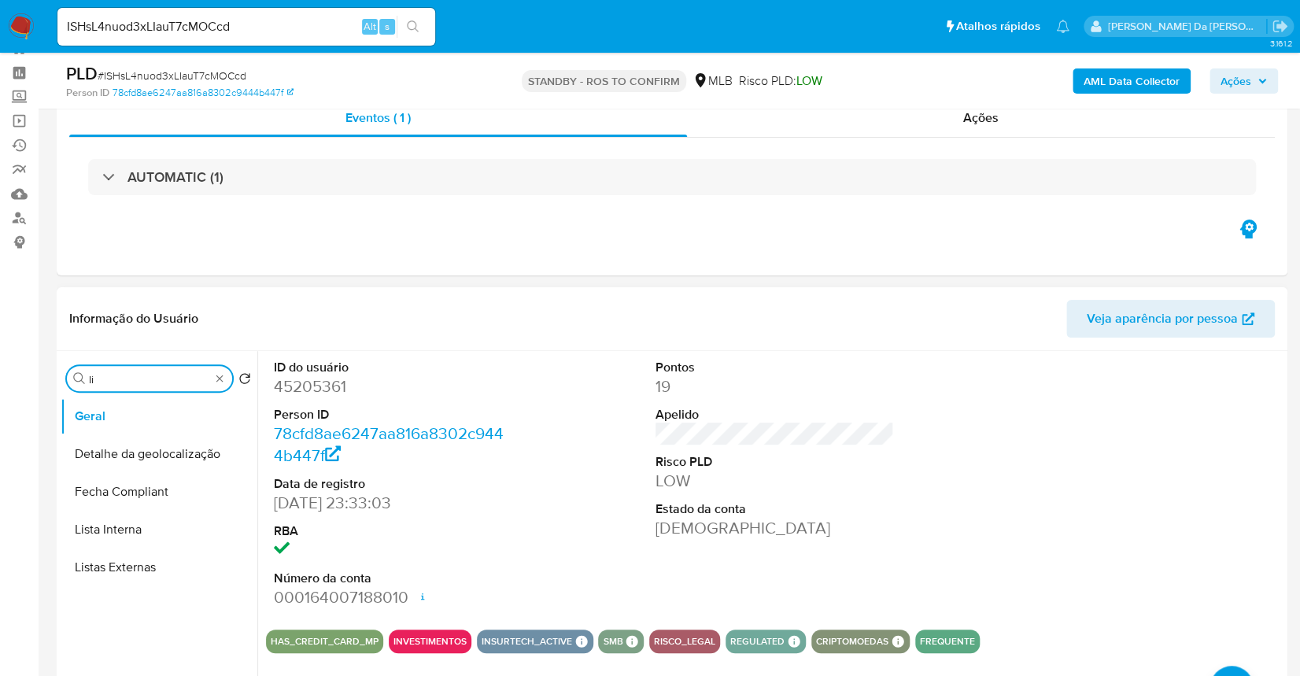
click at [146, 384] on input "li" at bounding box center [149, 379] width 121 height 14
type input "lista"
click at [135, 452] on button "Lista Interna" at bounding box center [153, 454] width 184 height 38
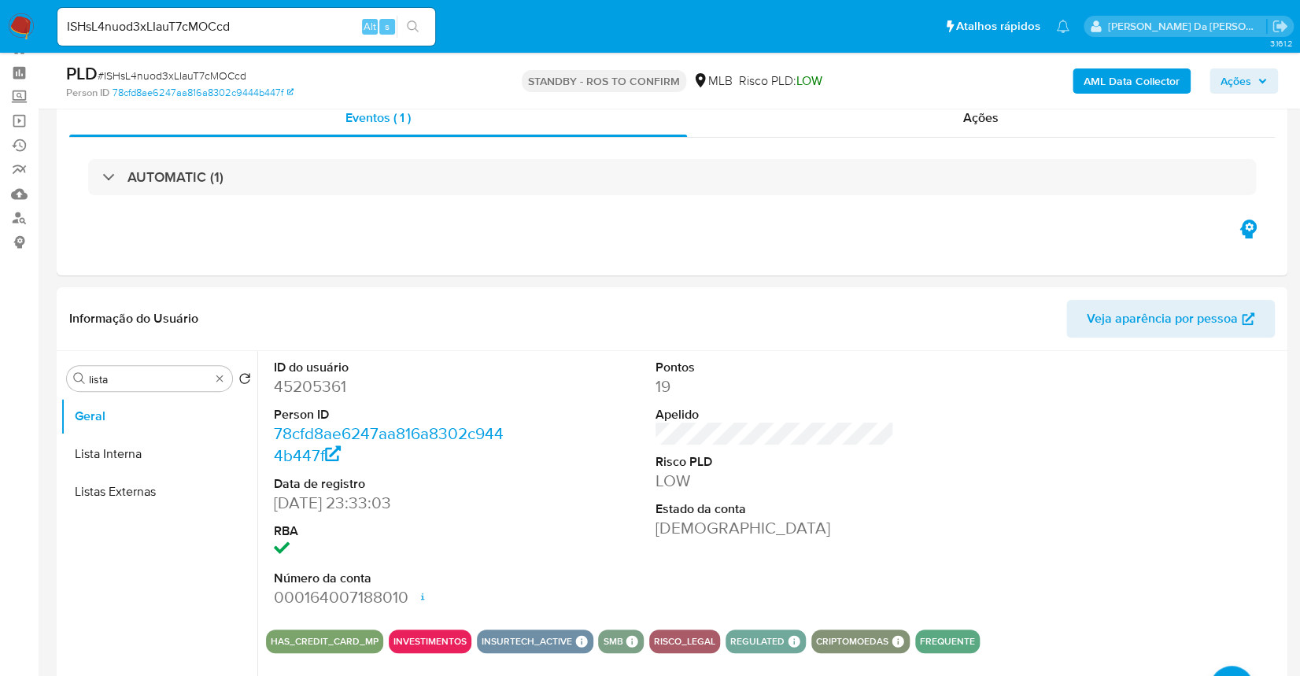
click at [334, 23] on input "ISHsL4nuod3xLIauT7cMOCcd" at bounding box center [246, 27] width 378 height 20
paste input "UNG1lP0uwXb14xs8zoao97qe"
type input "UNG1lP0uwXb14xs8zoao97qe"
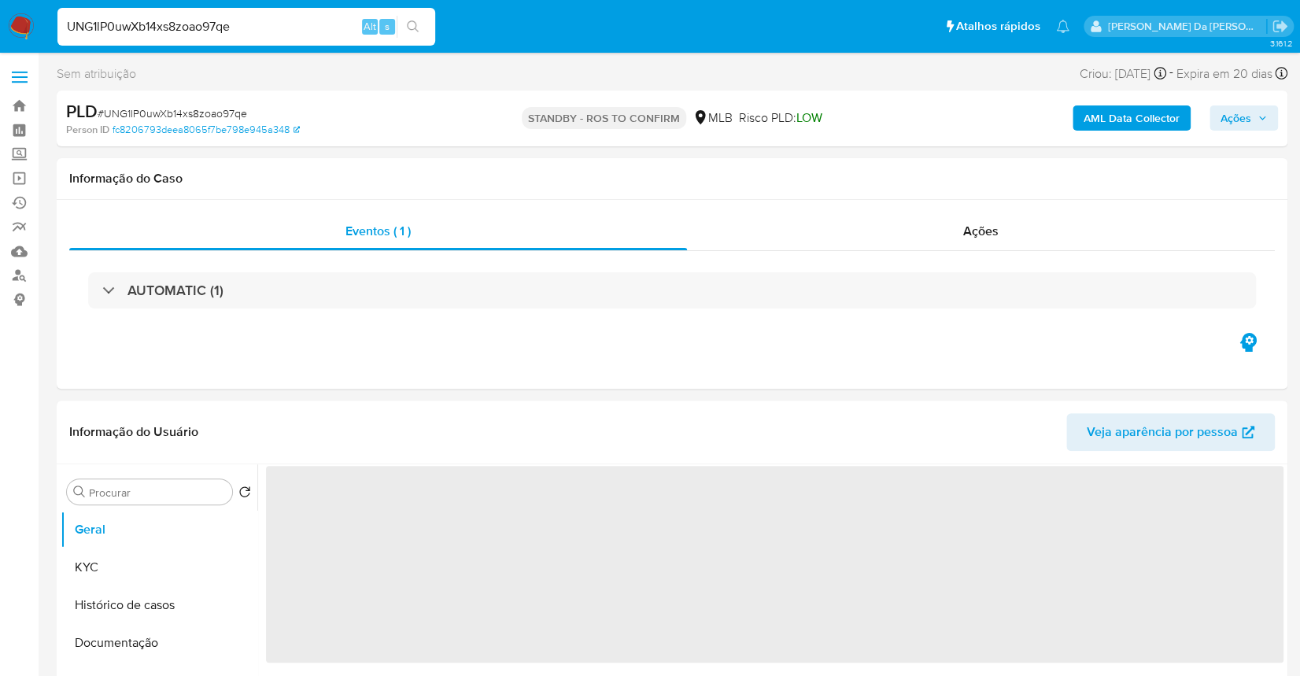
select select "10"
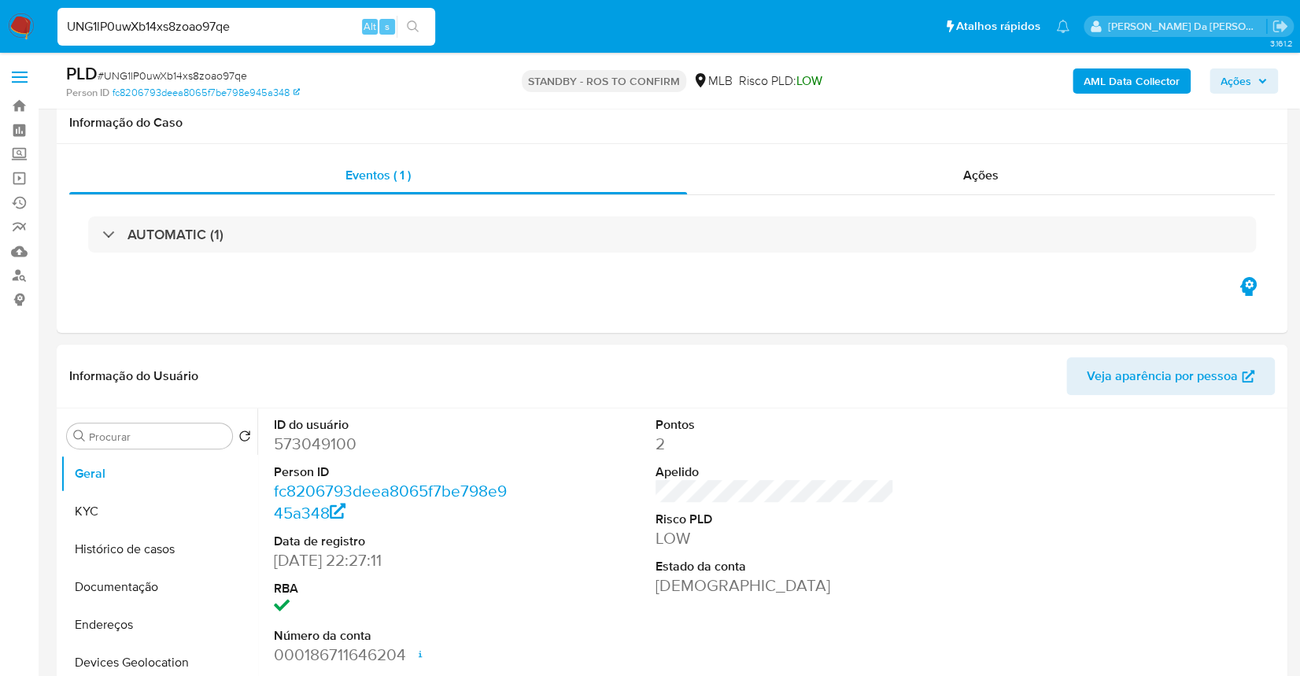
scroll to position [372, 0]
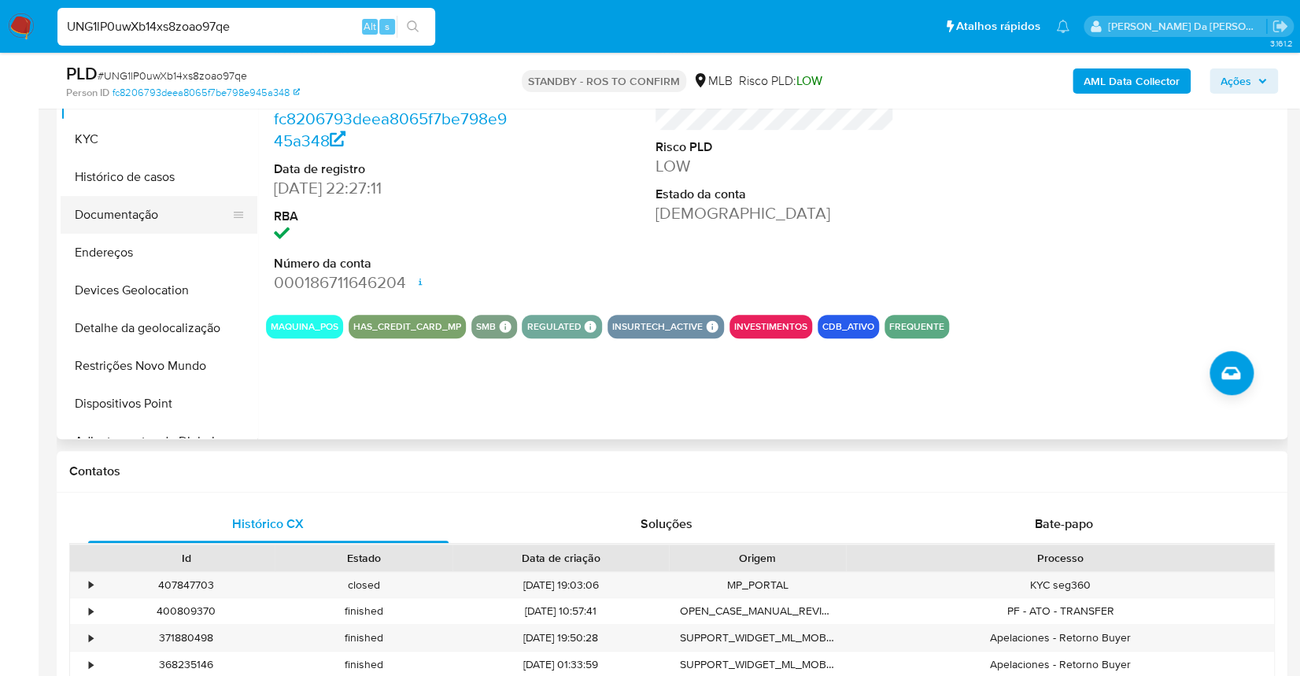
click at [137, 211] on button "Documentação" at bounding box center [153, 215] width 184 height 38
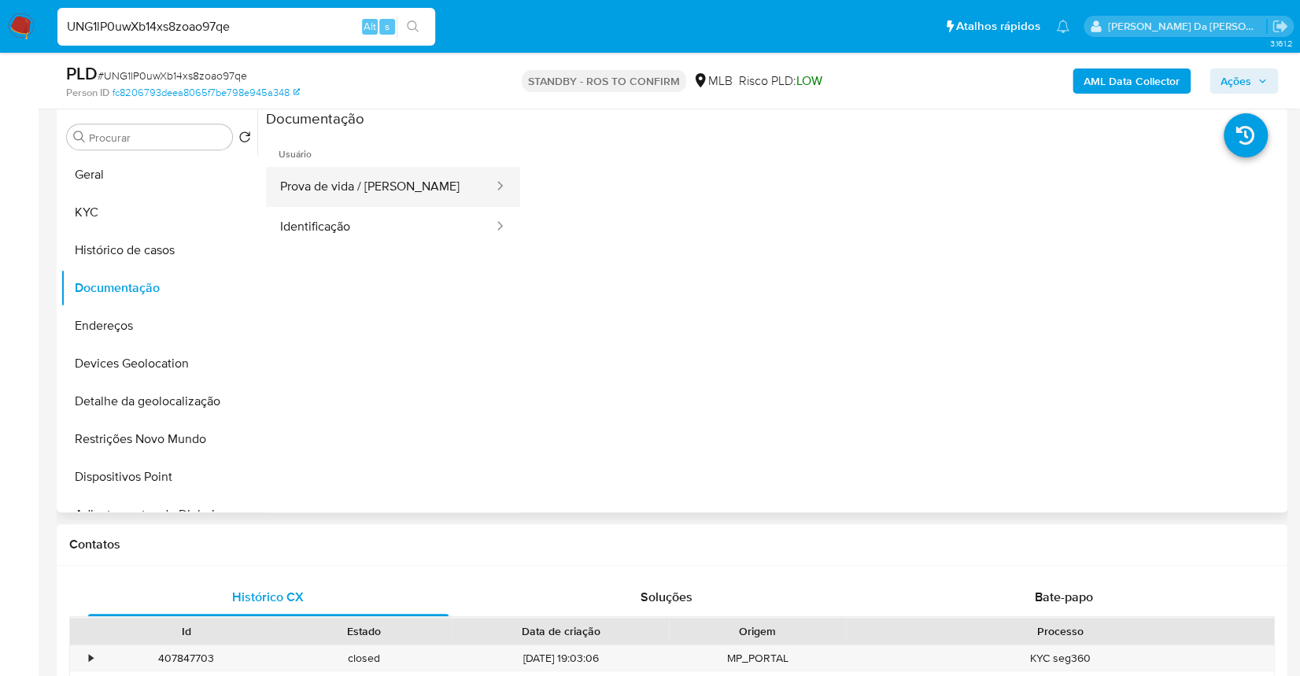
scroll to position [268, 0]
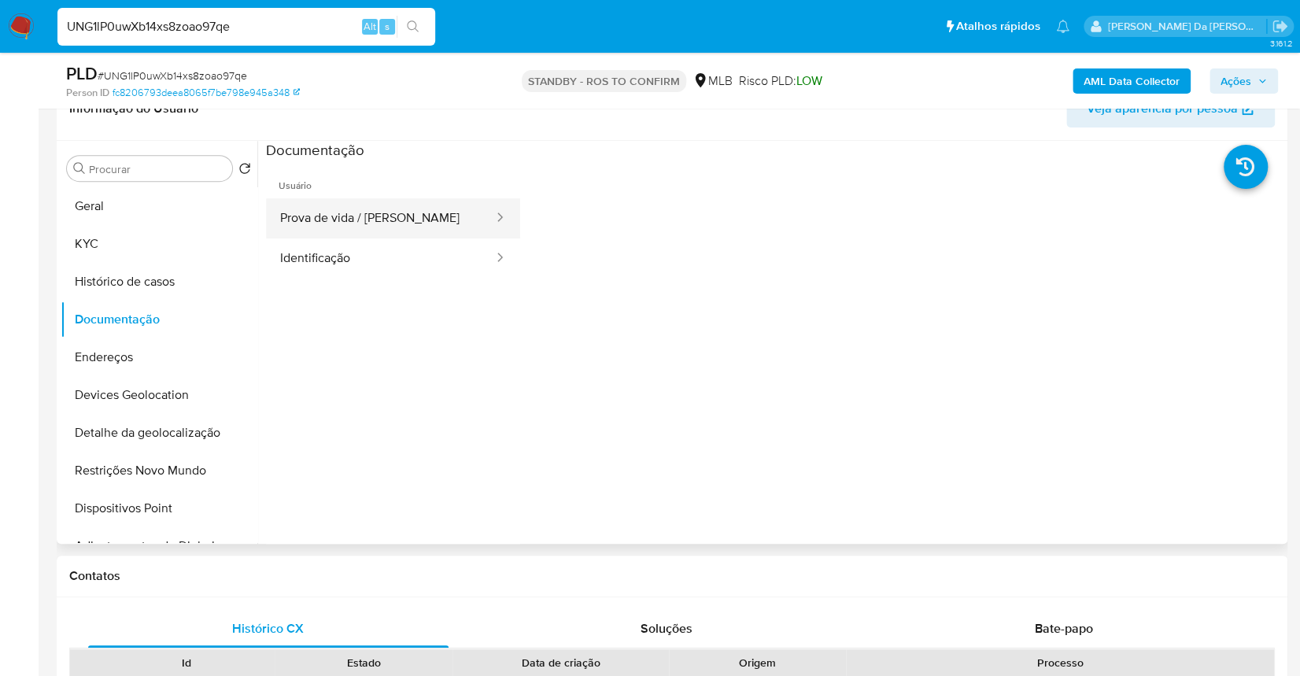
click at [380, 224] on button "Prova de vida / Selfie" at bounding box center [380, 218] width 229 height 40
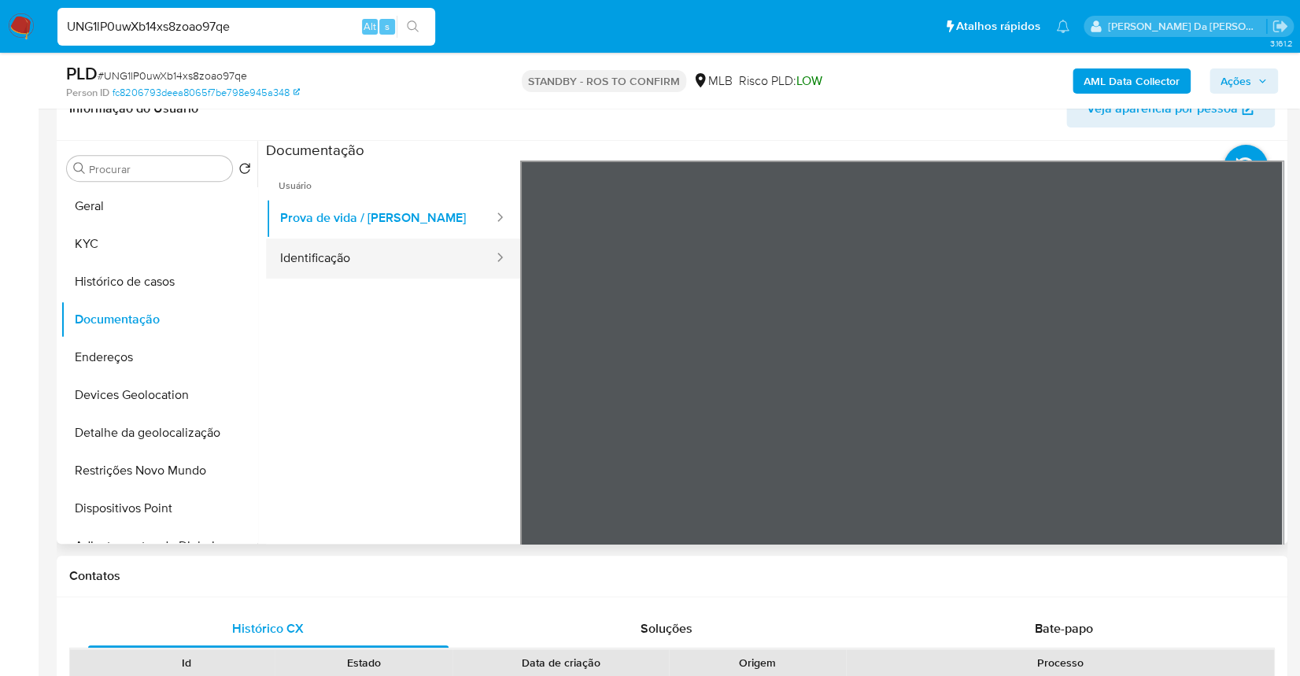
click at [303, 269] on button "Identificação" at bounding box center [380, 258] width 229 height 40
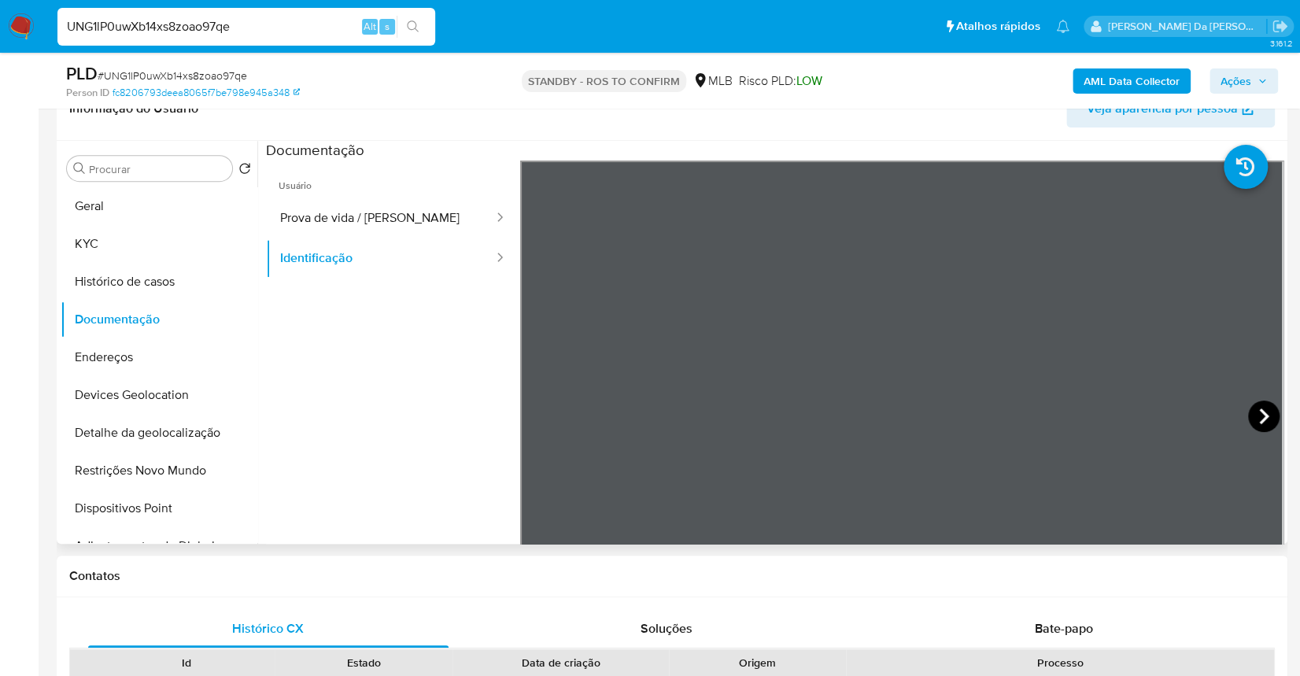
scroll to position [451, 0]
click at [1259, 408] on icon at bounding box center [1263, 416] width 9 height 16
click at [113, 236] on button "KYC" at bounding box center [153, 244] width 184 height 38
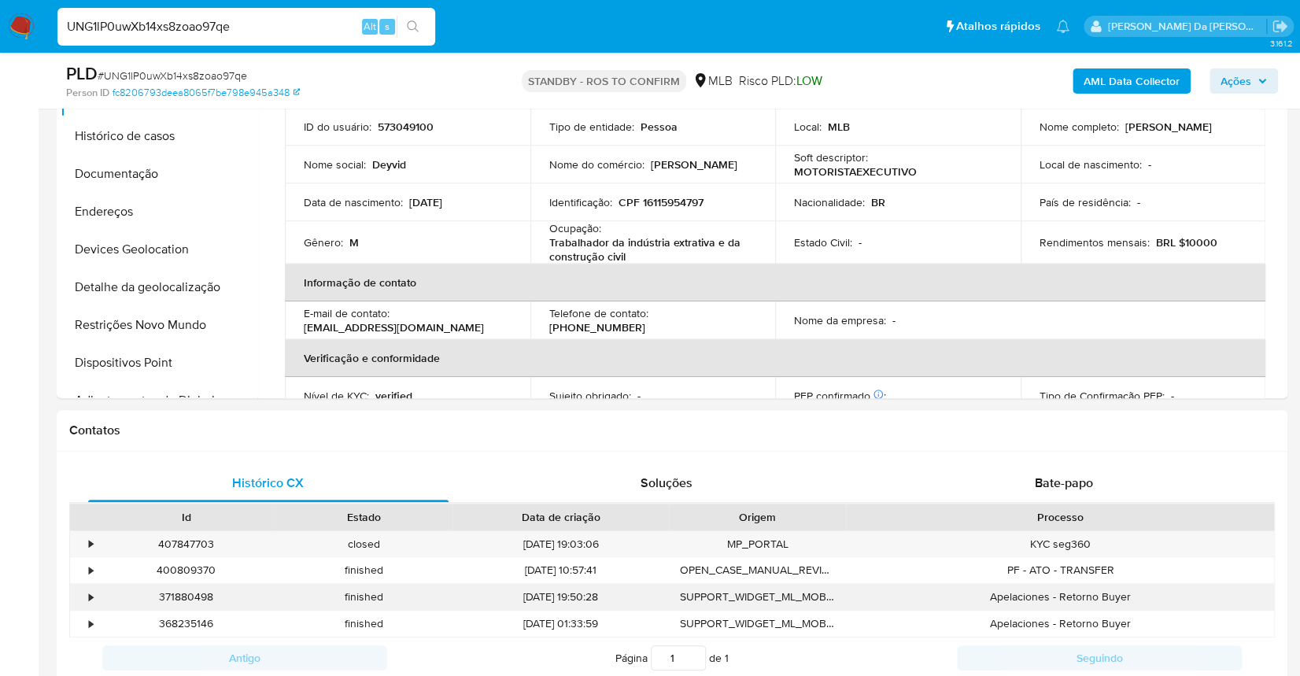
scroll to position [478, 0]
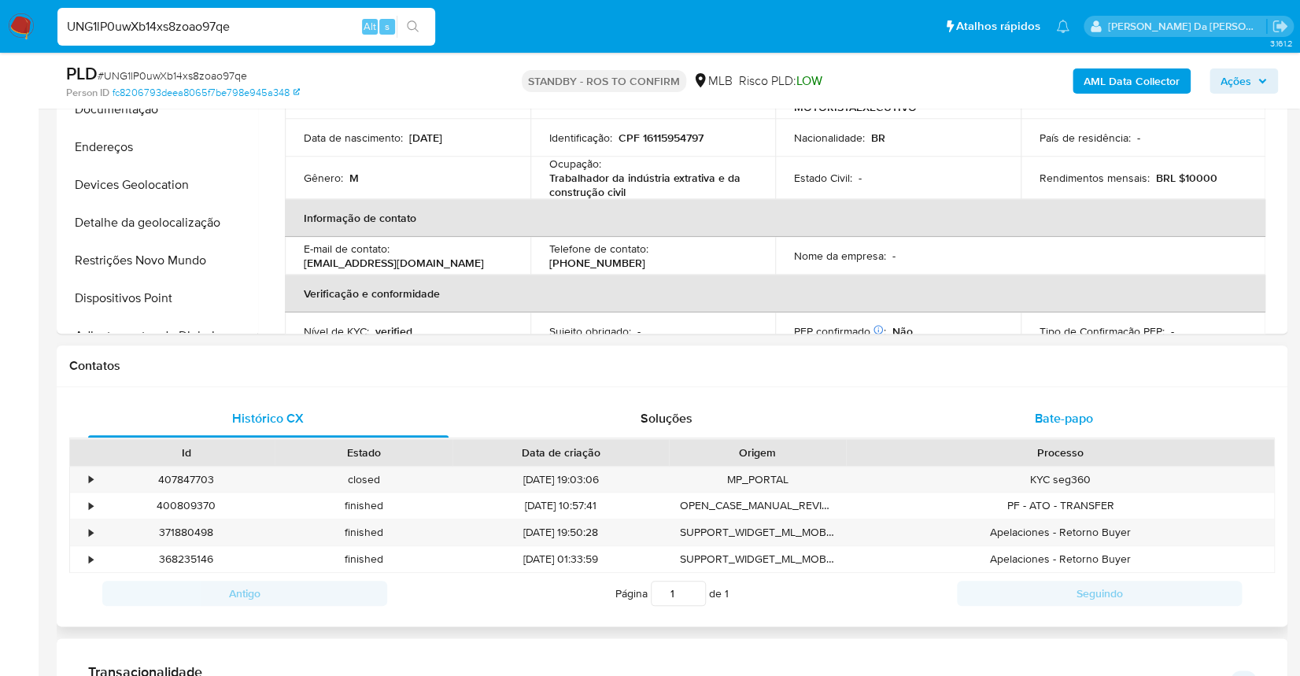
click at [1068, 425] on span "Bate-papo" at bounding box center [1064, 418] width 58 height 18
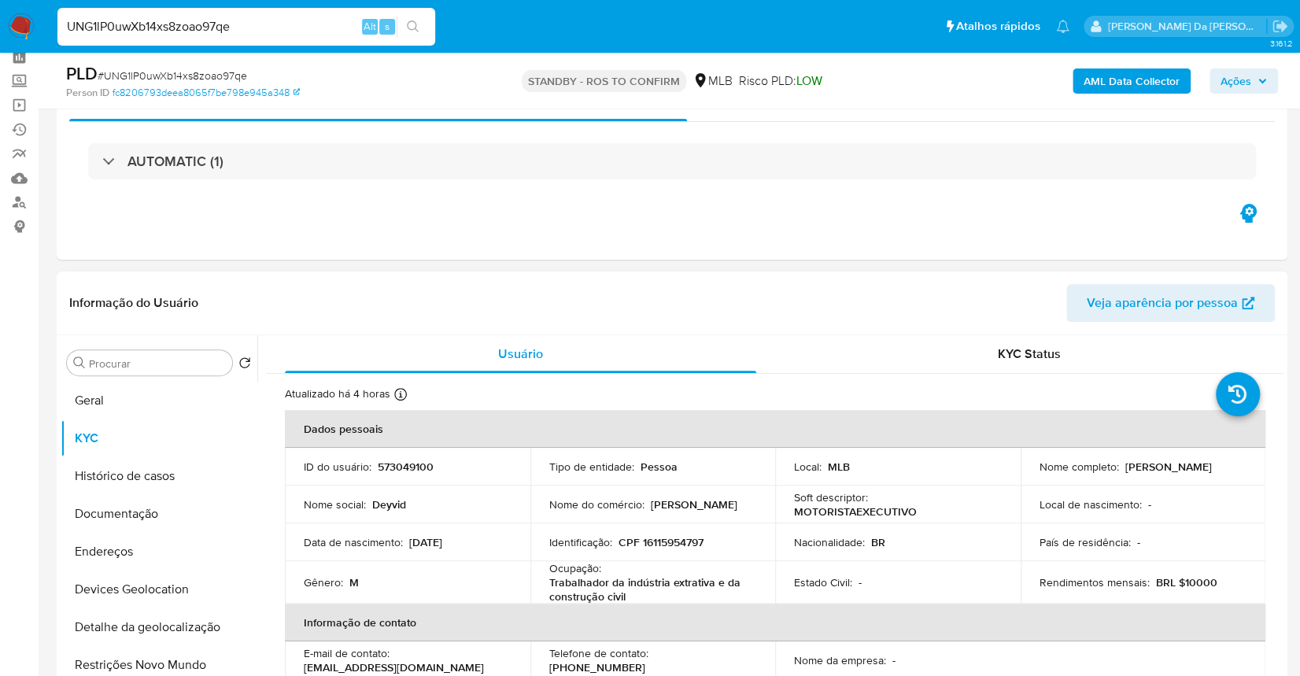
scroll to position [0, 0]
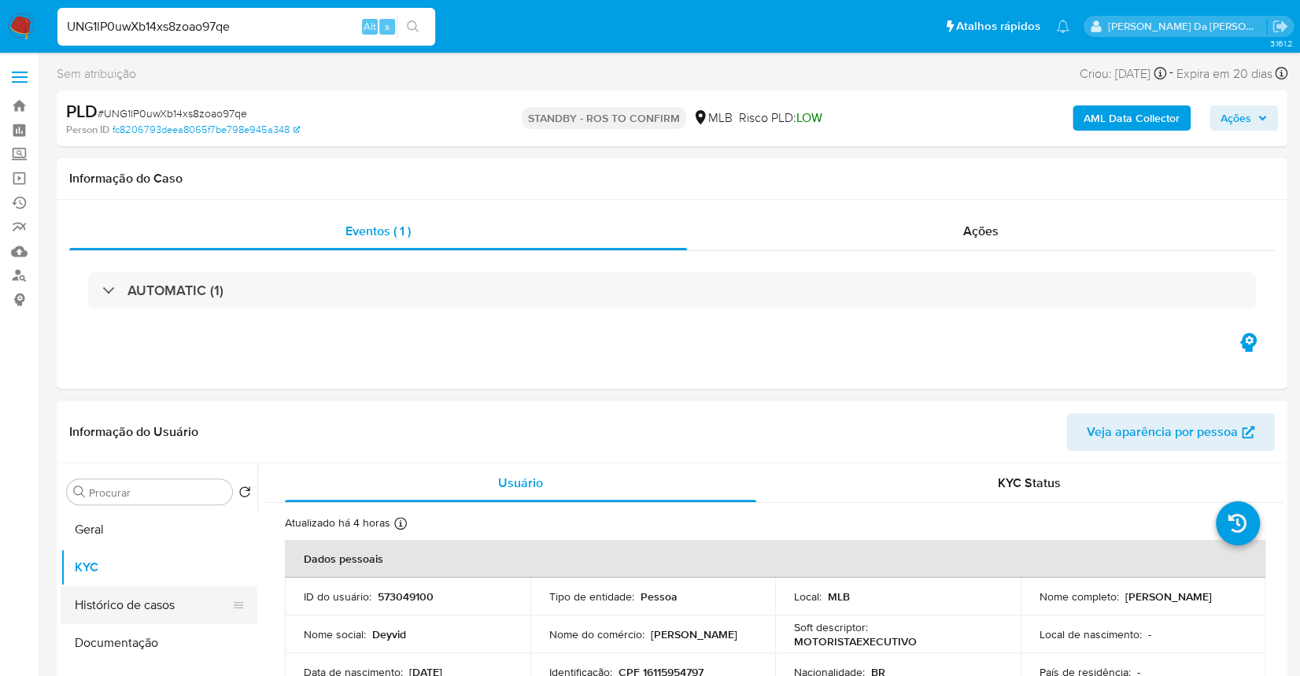
click at [167, 607] on button "Histórico de casos" at bounding box center [153, 605] width 184 height 38
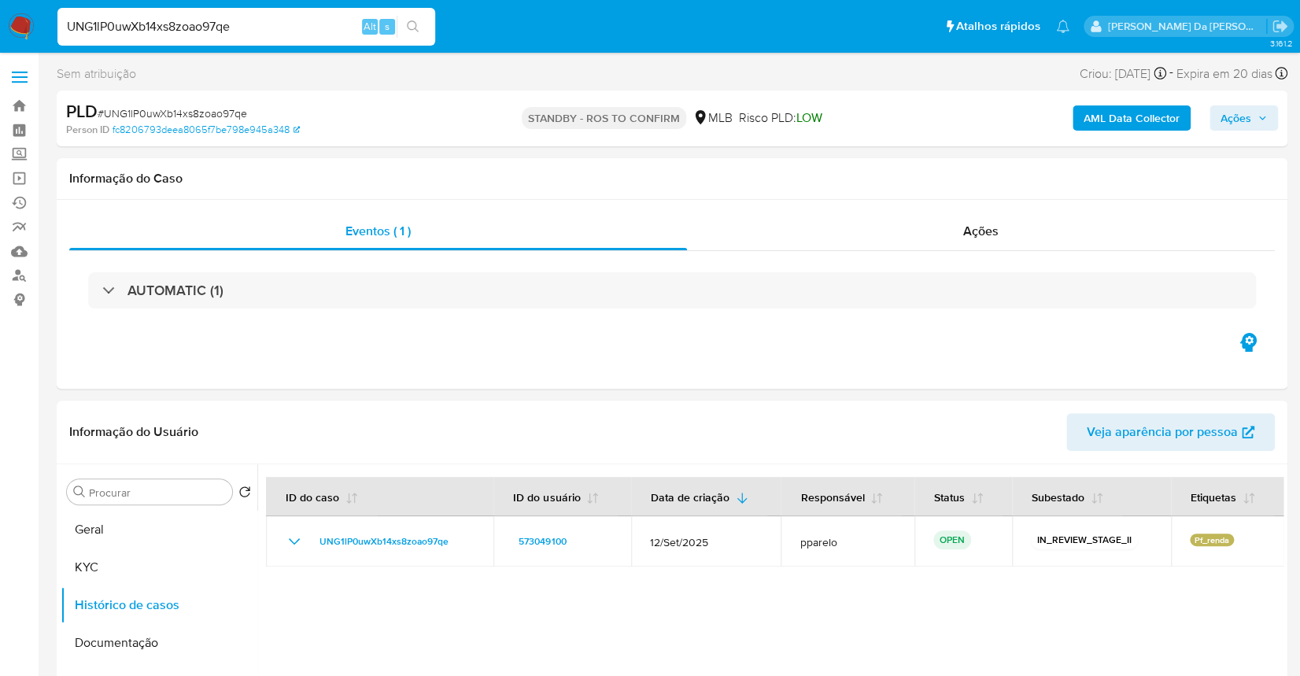
click at [285, 35] on input "UNG1lP0uwXb14xs8zoao97qe" at bounding box center [246, 27] width 378 height 20
paste input "wLYwVF7dNqJKpUycNzoFqh32"
type input "wLYwVF7dNqJKpUycNzoFqh32"
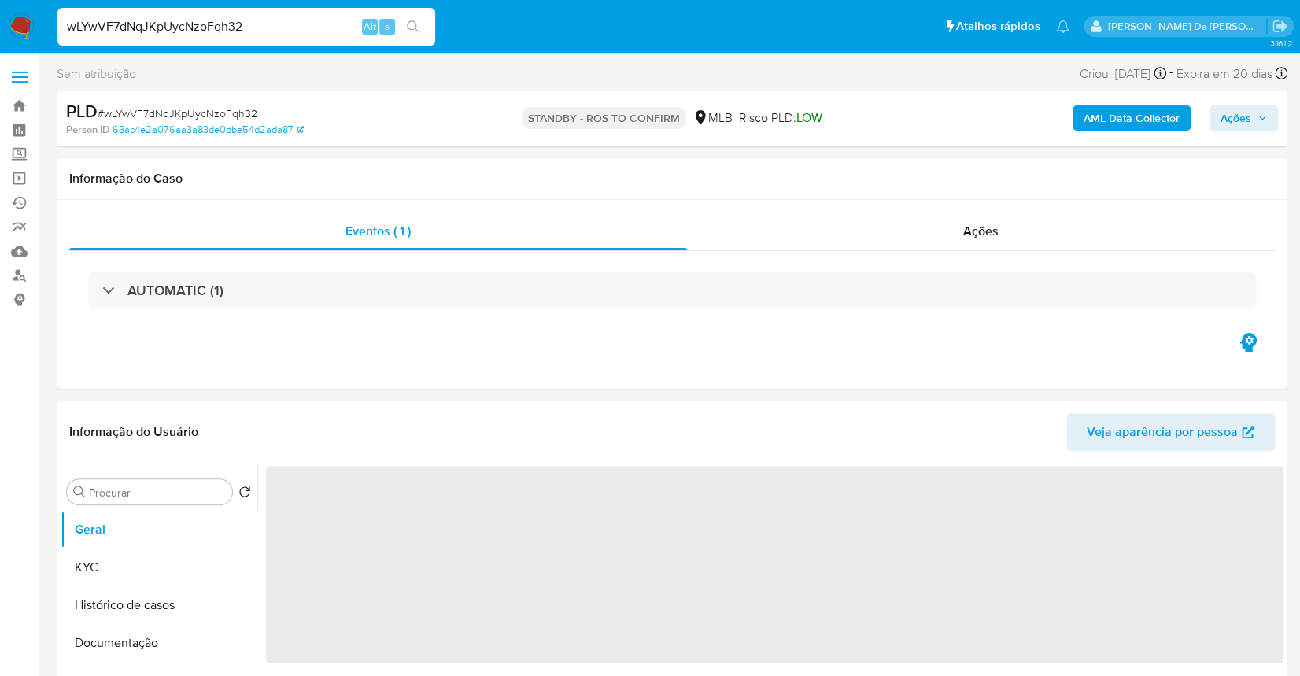
select select "10"
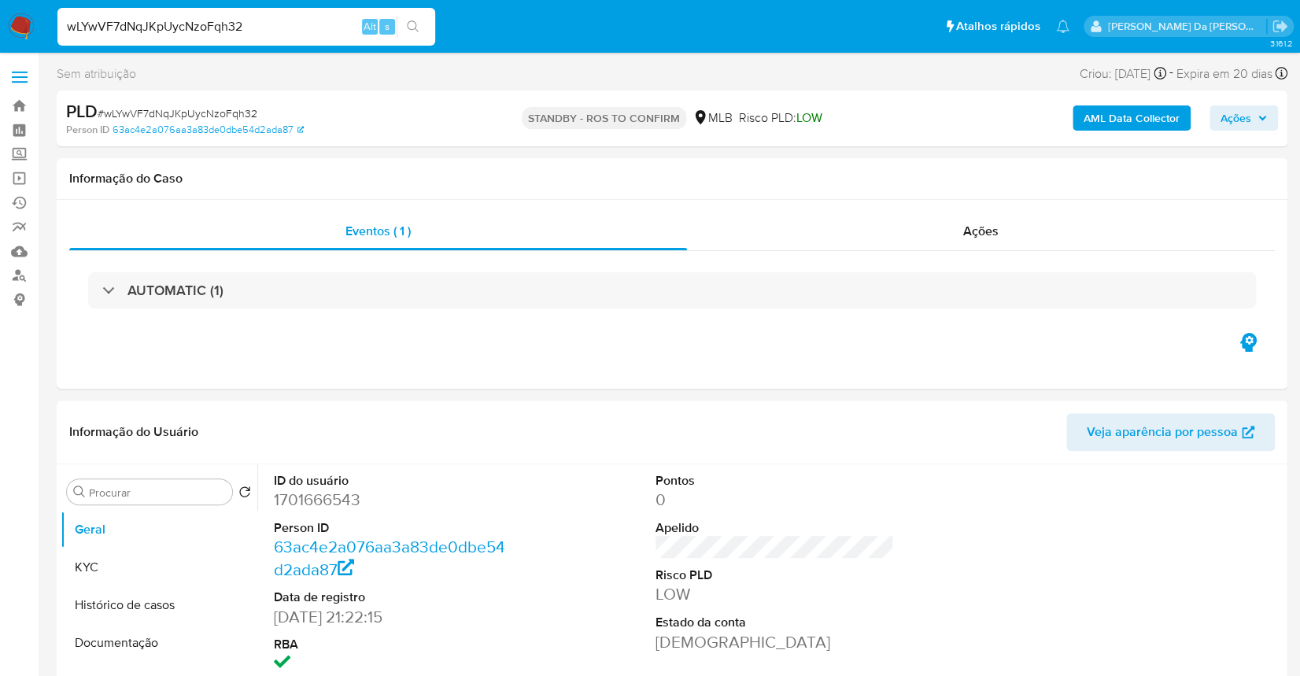
scroll to position [372, 0]
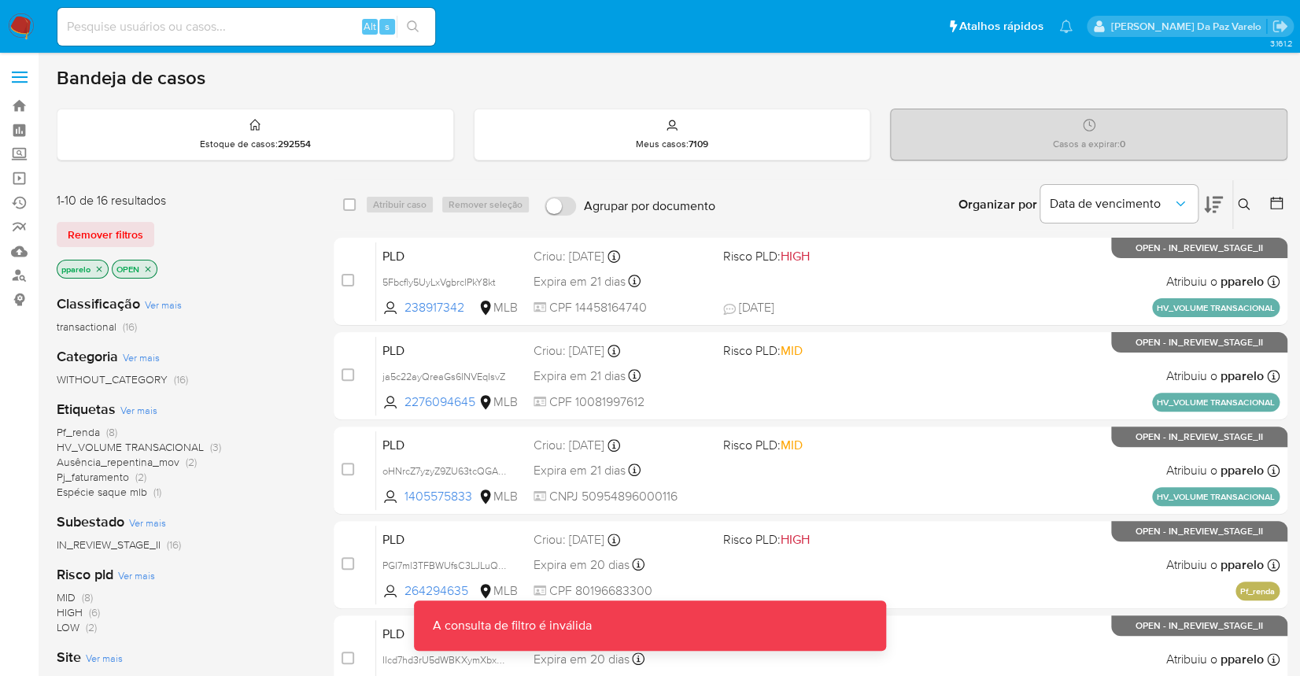
click at [1225, 198] on div "Organizar por Data de vencimento" at bounding box center [1089, 204] width 286 height 49
click at [1248, 198] on icon at bounding box center [1244, 204] width 13 height 13
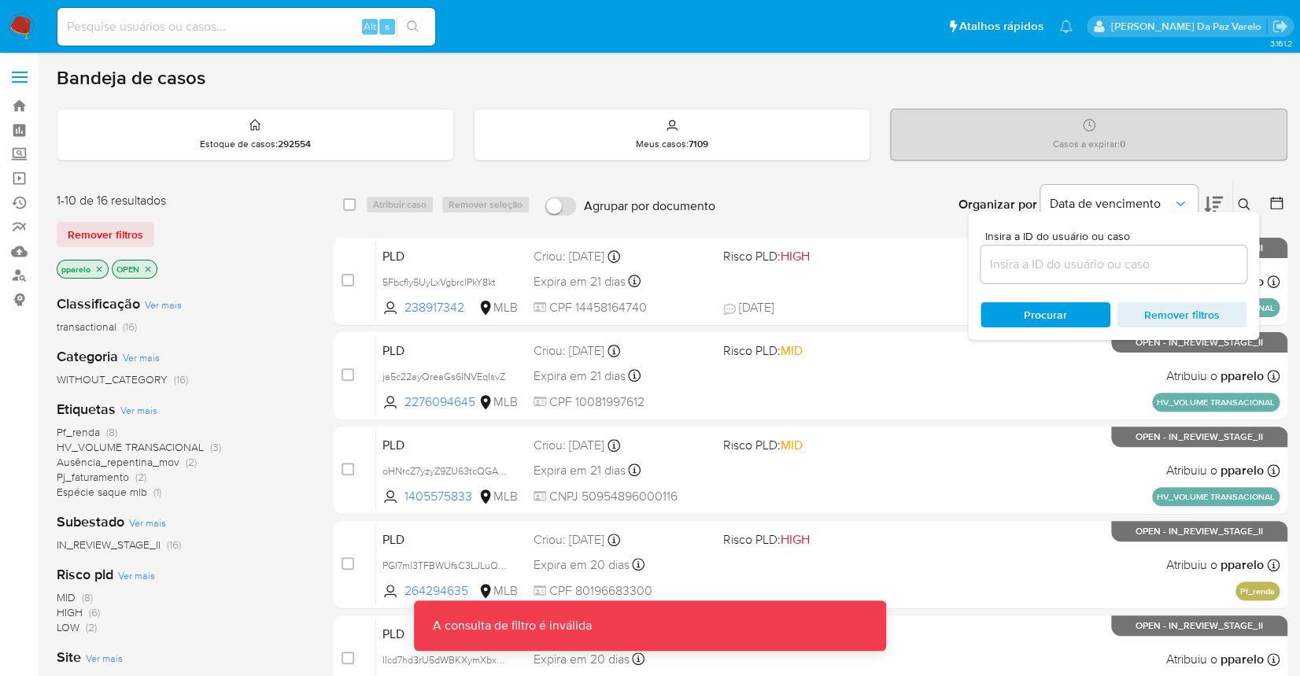
click at [1242, 199] on icon at bounding box center [1244, 204] width 13 height 13
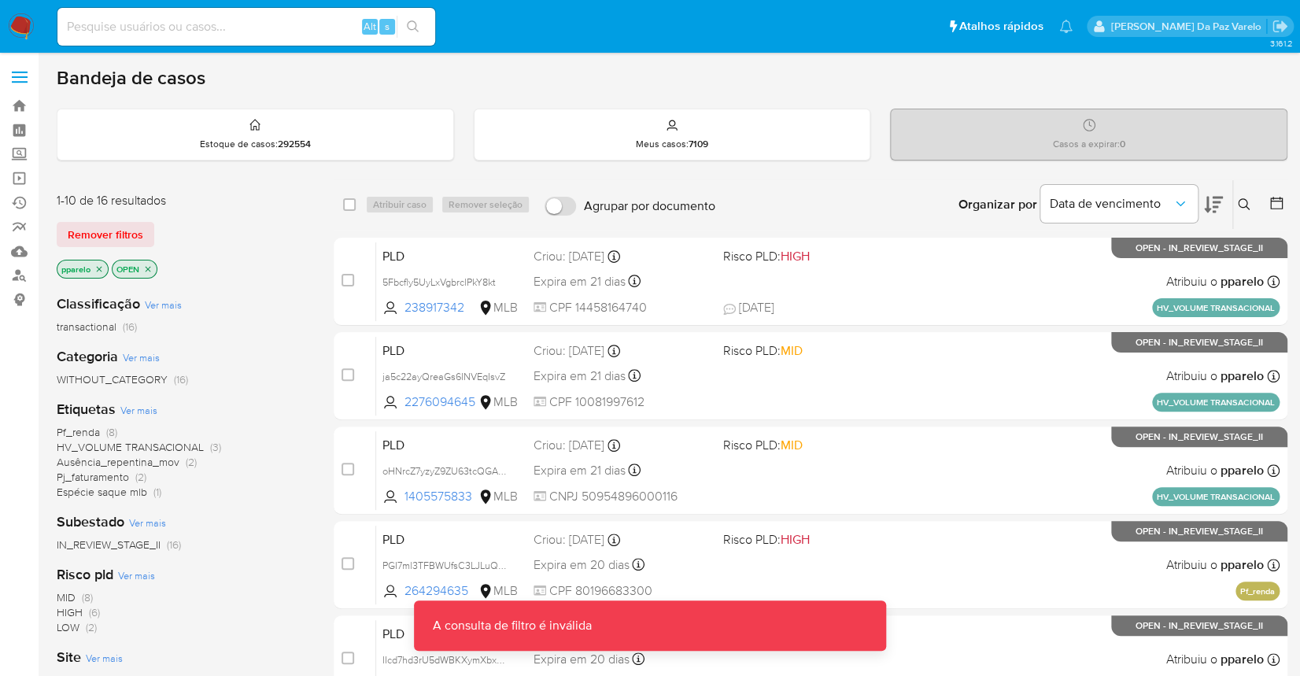
click at [1242, 199] on icon at bounding box center [1244, 204] width 13 height 13
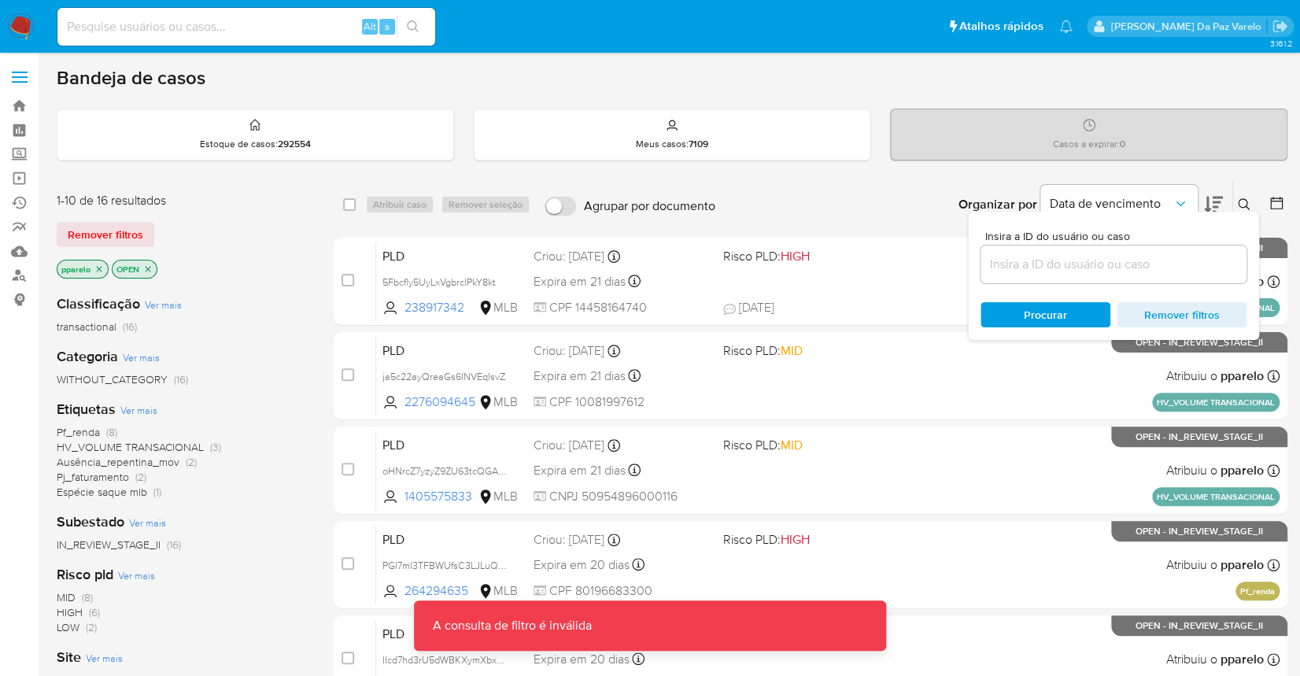
click at [1135, 265] on input at bounding box center [1113, 264] width 266 height 20
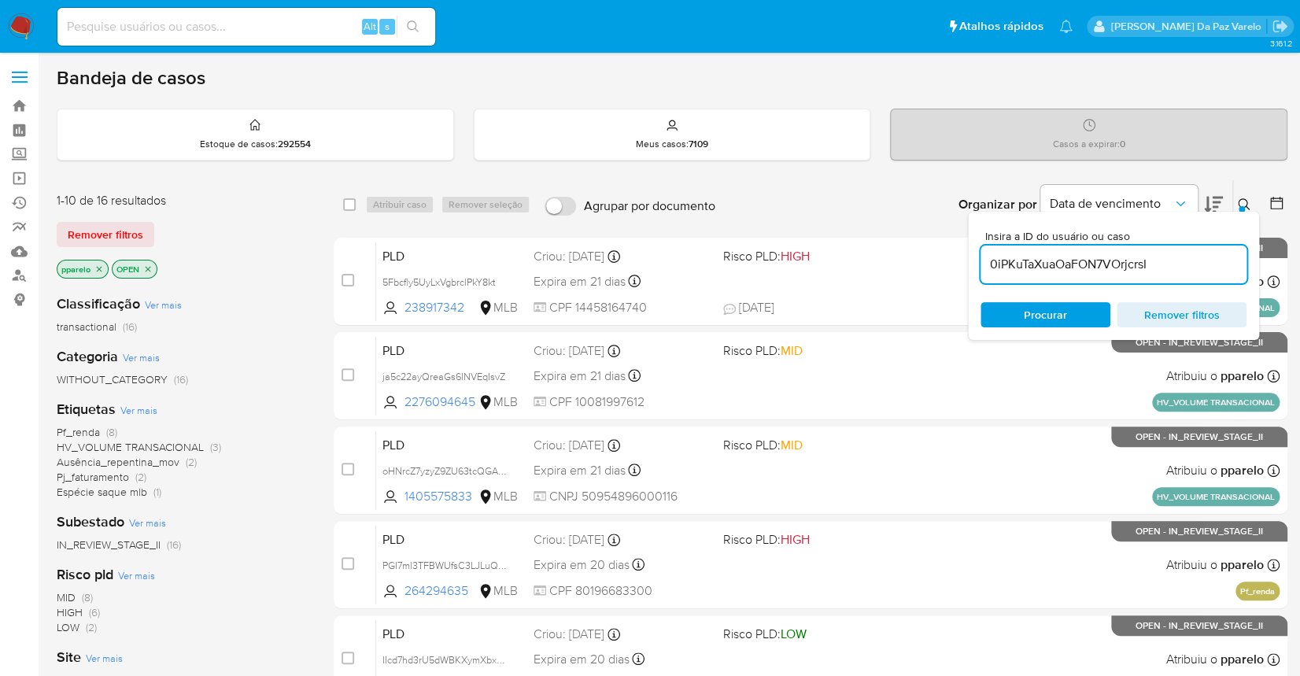
type input "0iPKuTaXuaOaFON7VOrjcrsI"
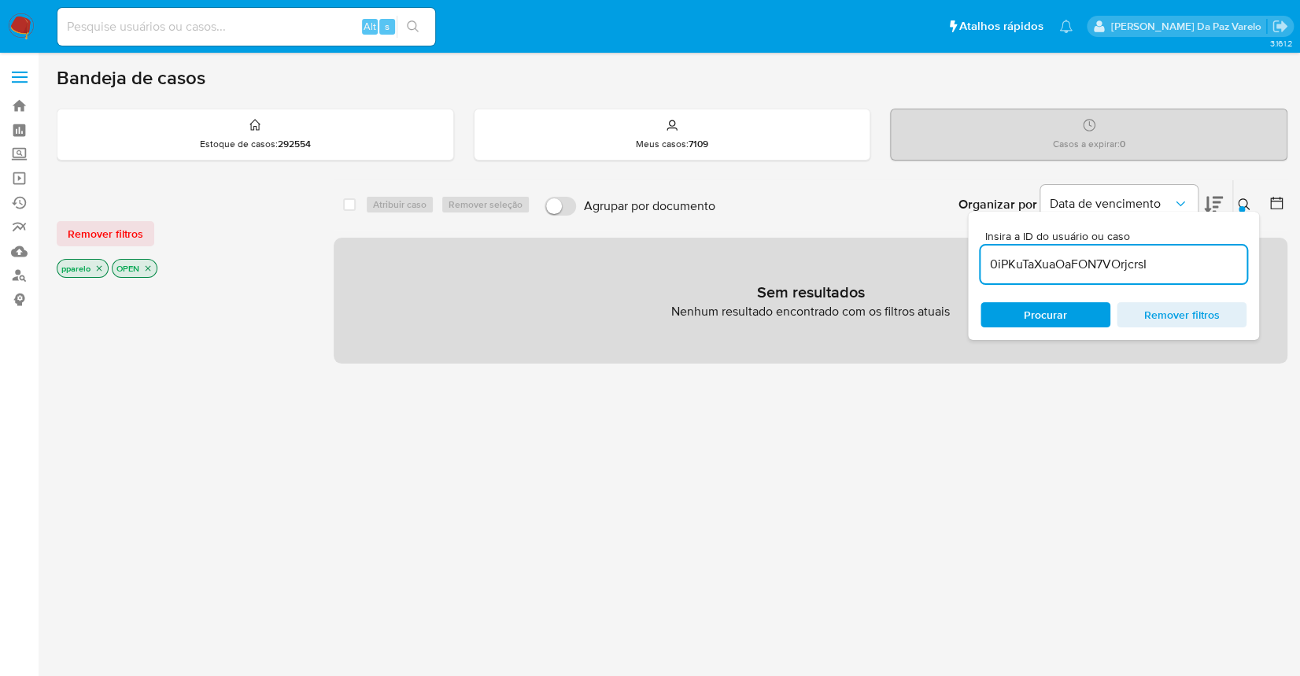
click at [111, 259] on div "pparelo OPEN" at bounding box center [183, 270] width 252 height 22
click at [101, 268] on p "pparelo" at bounding box center [82, 268] width 50 height 17
click at [90, 274] on p "pparelo" at bounding box center [82, 268] width 50 height 17
click at [101, 267] on icon "close-filter" at bounding box center [98, 268] width 9 height 9
click at [95, 266] on icon "close-filter" at bounding box center [92, 268] width 9 height 9
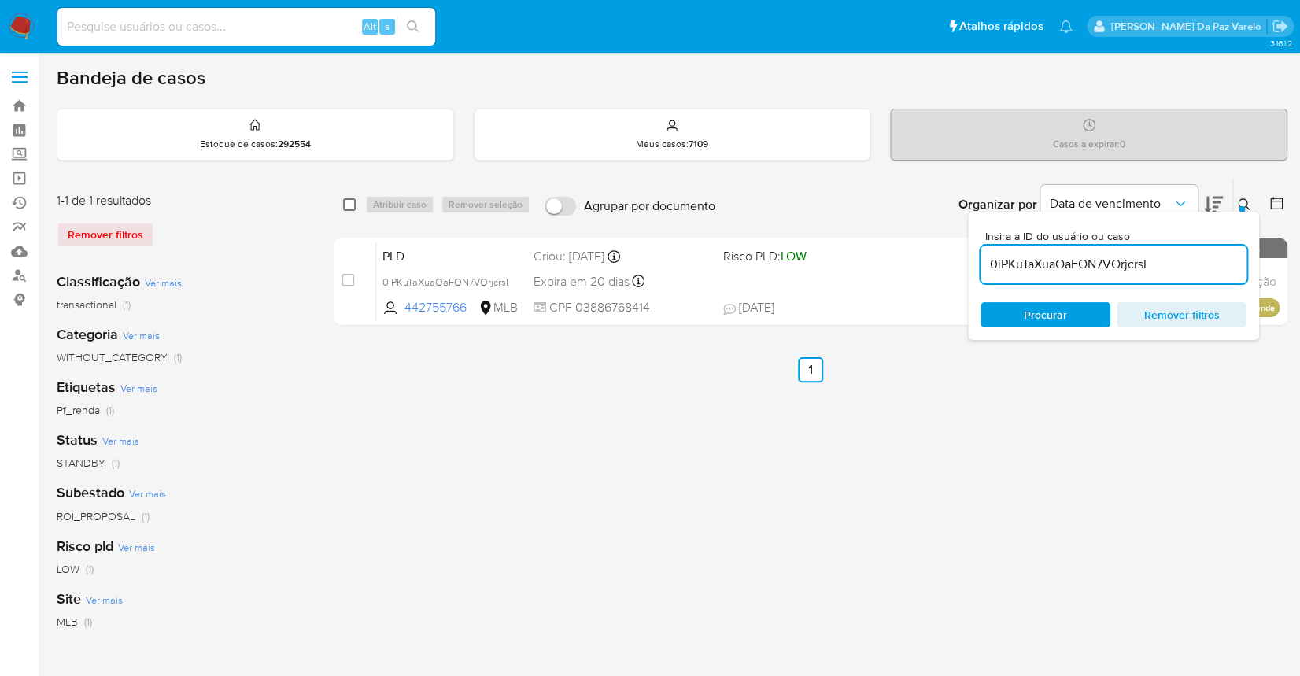
click at [350, 203] on input "checkbox" at bounding box center [349, 204] width 13 height 13
checkbox input "true"
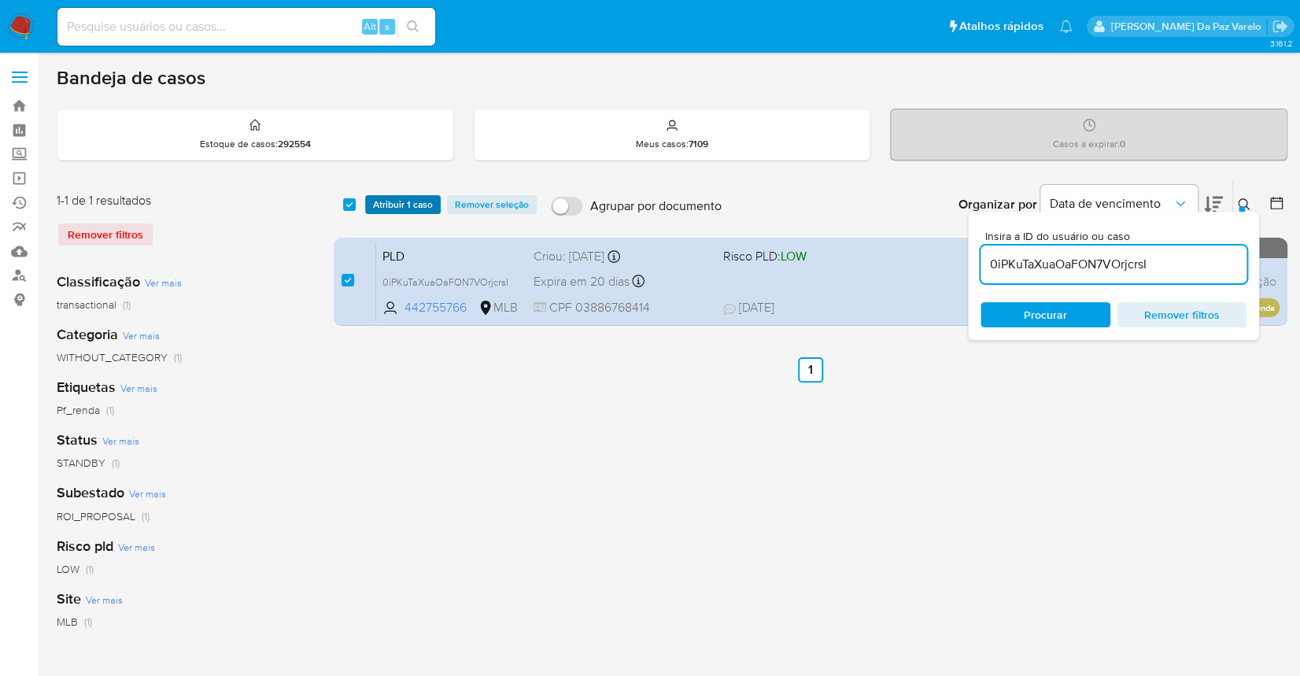
click at [371, 209] on button "Atribuir 1 caso" at bounding box center [403, 204] width 76 height 19
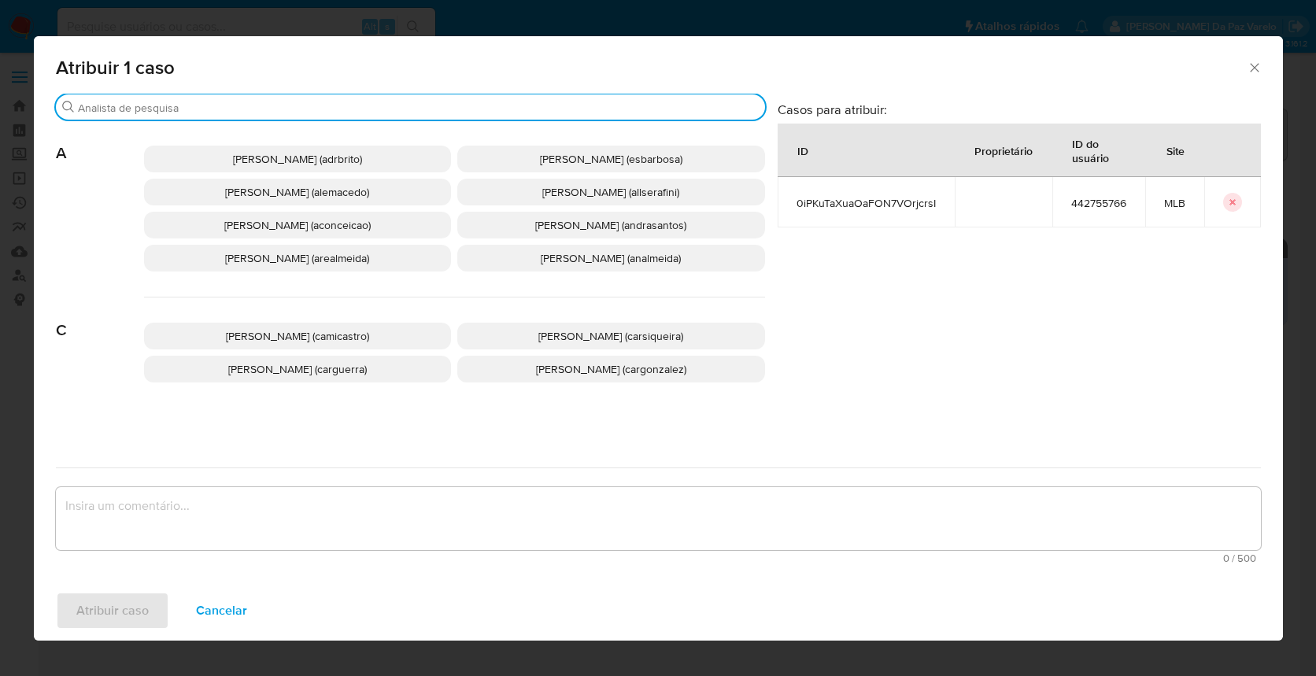
click at [398, 102] on input "Buscar" at bounding box center [418, 108] width 681 height 14
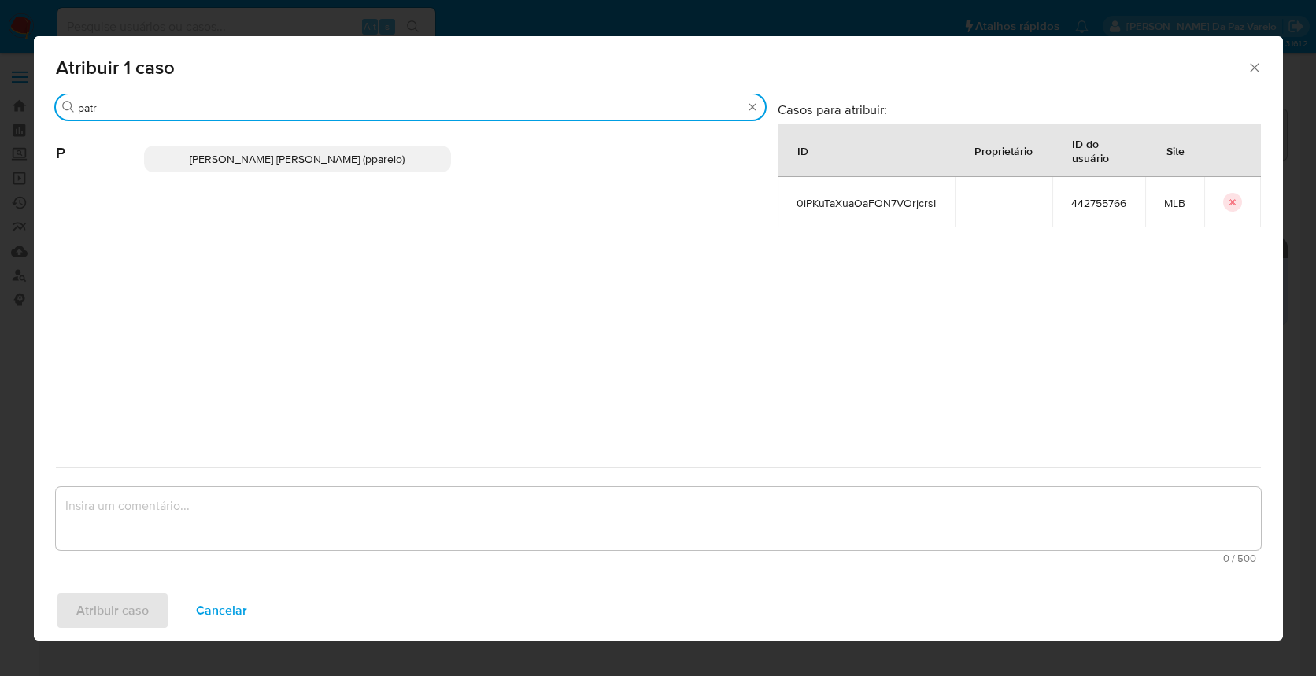
type input "patr"
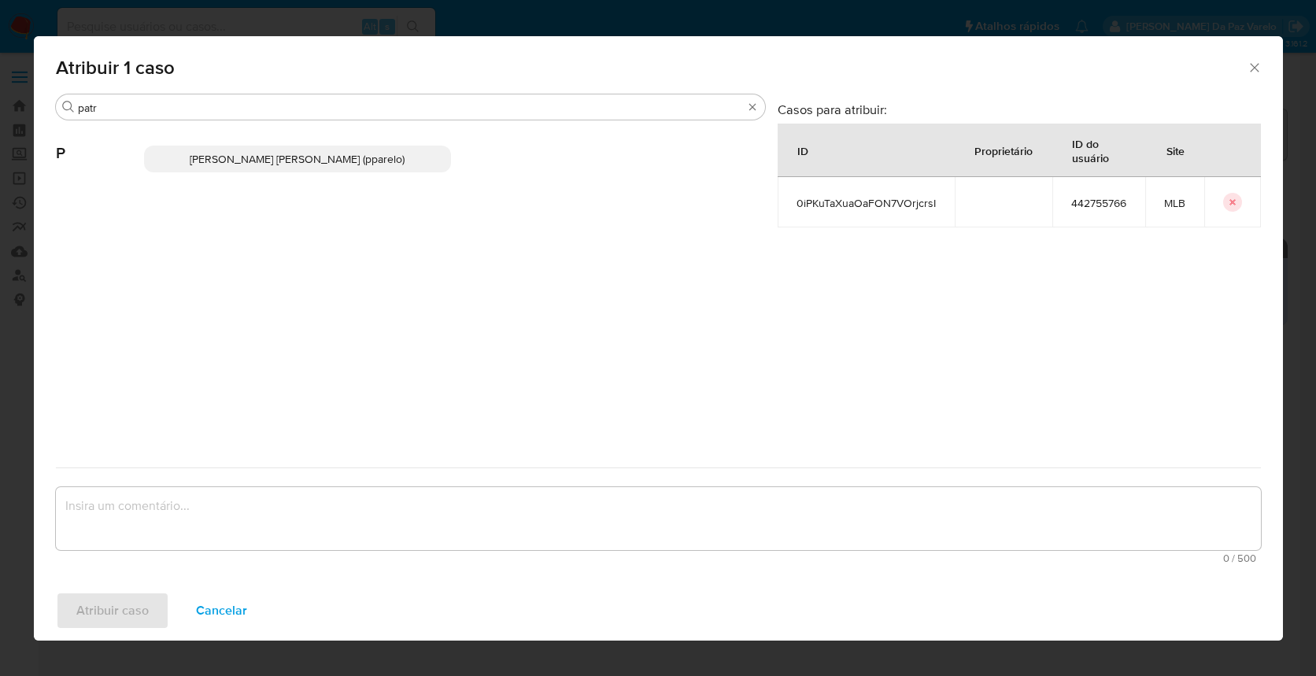
click at [360, 163] on span "[PERSON_NAME] [PERSON_NAME] (pparelo)" at bounding box center [297, 159] width 215 height 16
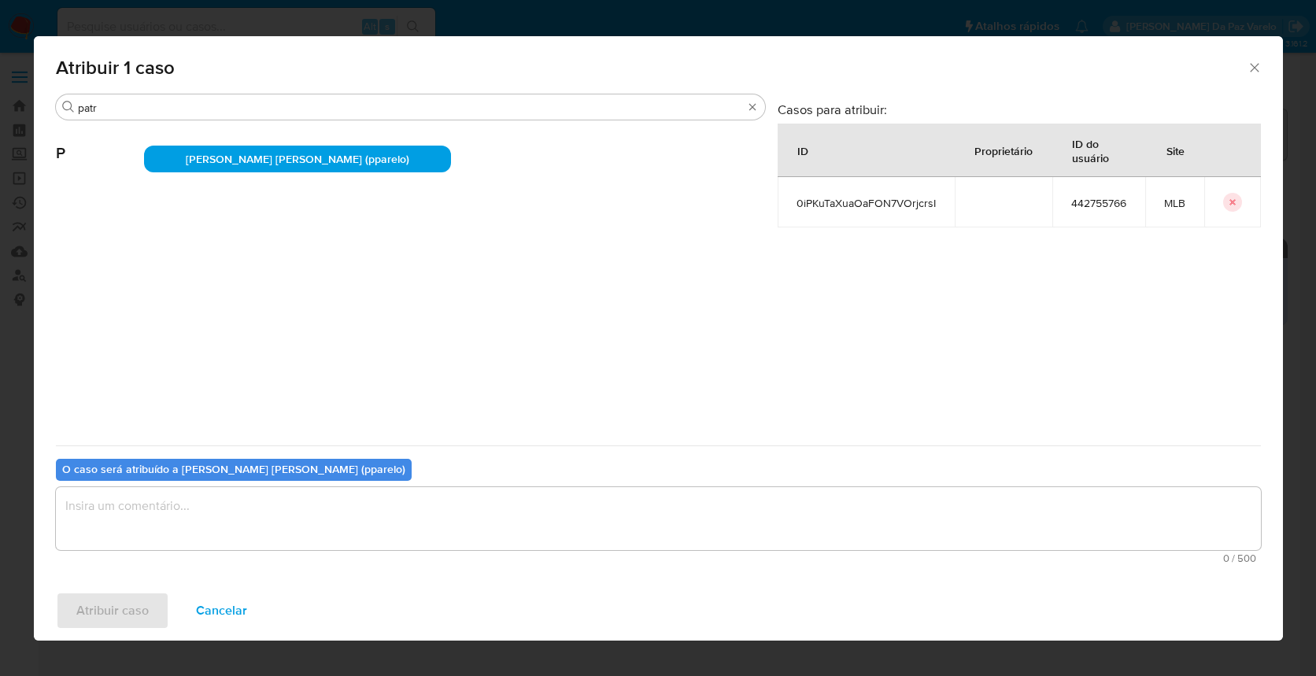
click at [432, 501] on textarea "assign-modal" at bounding box center [658, 518] width 1205 height 63
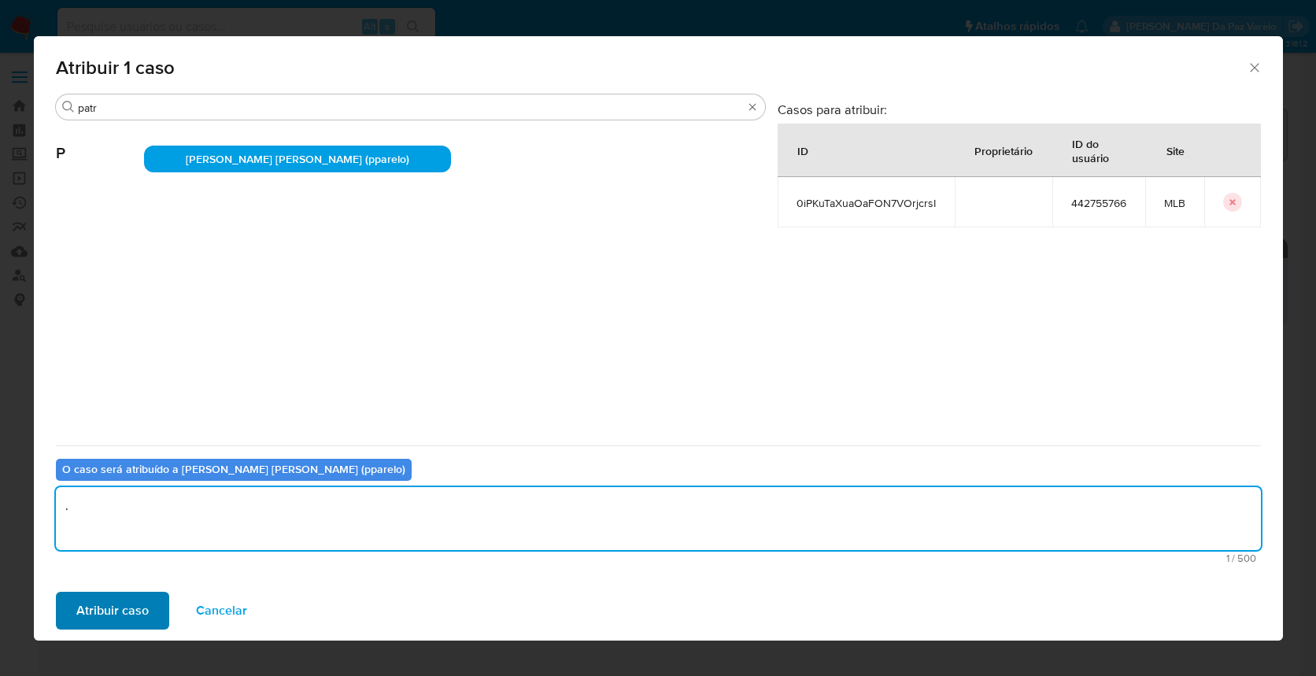
type textarea "."
click at [145, 616] on span "Atribuir caso" at bounding box center [112, 610] width 72 height 35
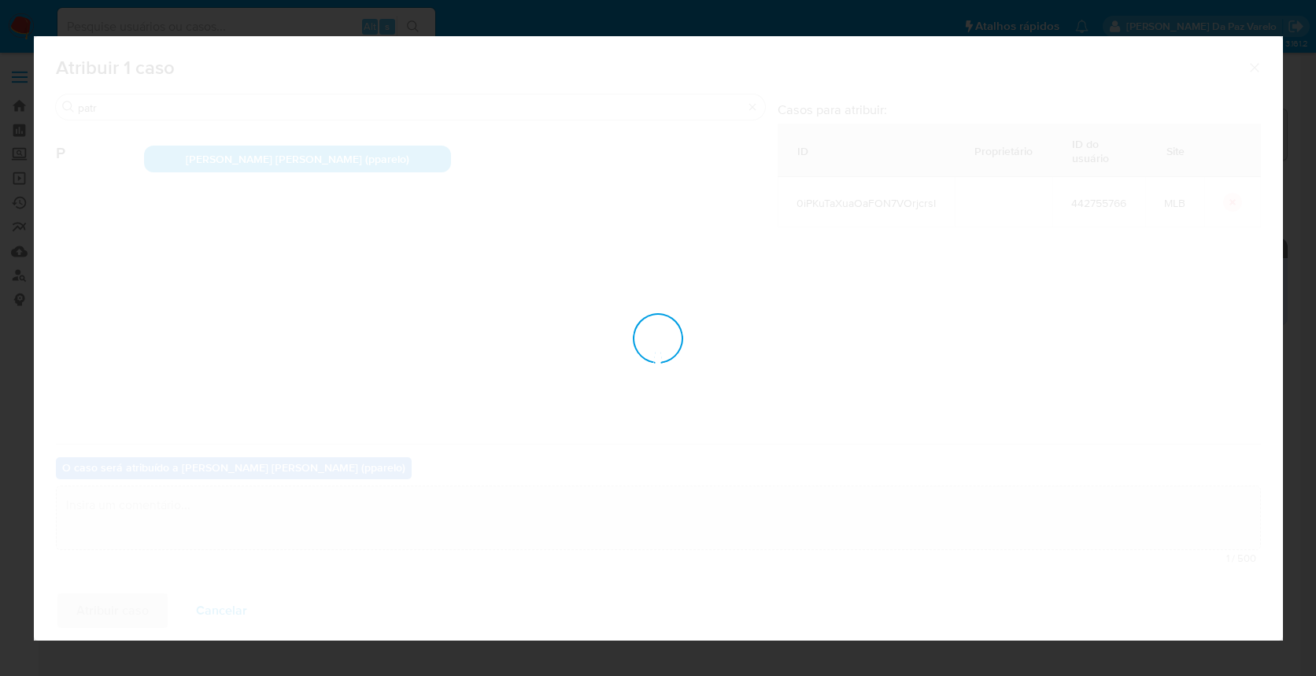
checkbox input "false"
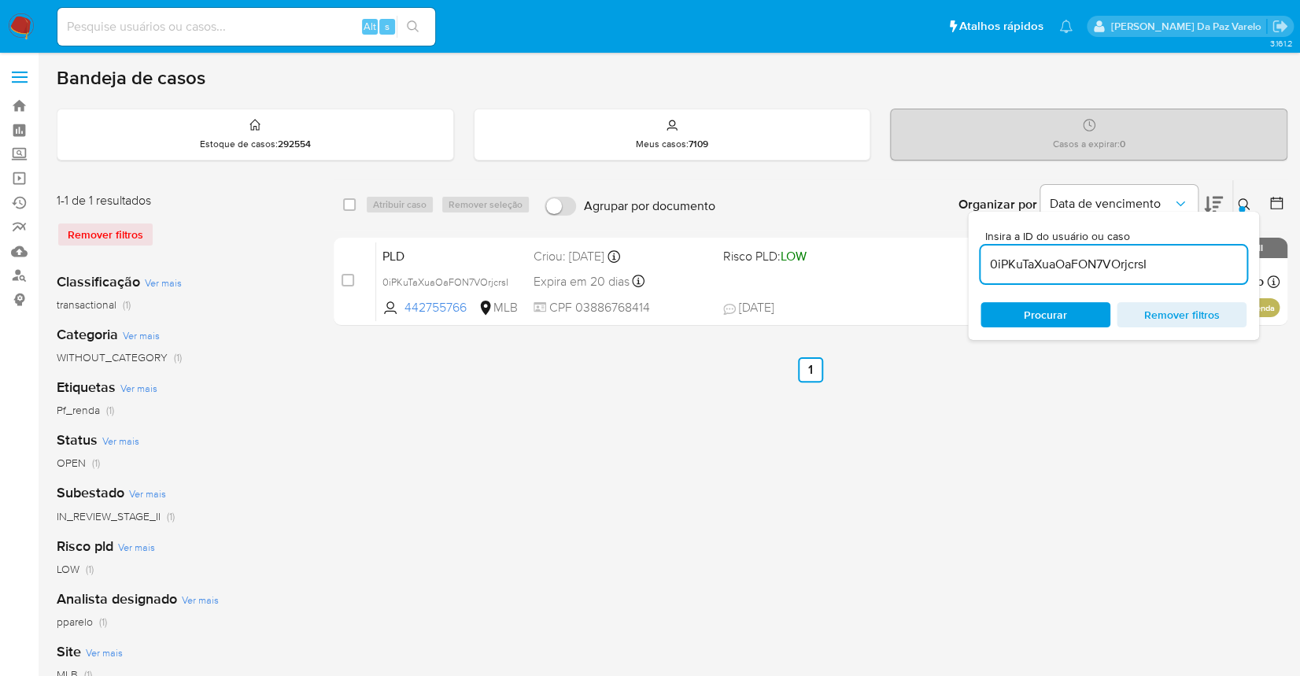
click at [1242, 203] on icon at bounding box center [1244, 204] width 13 height 13
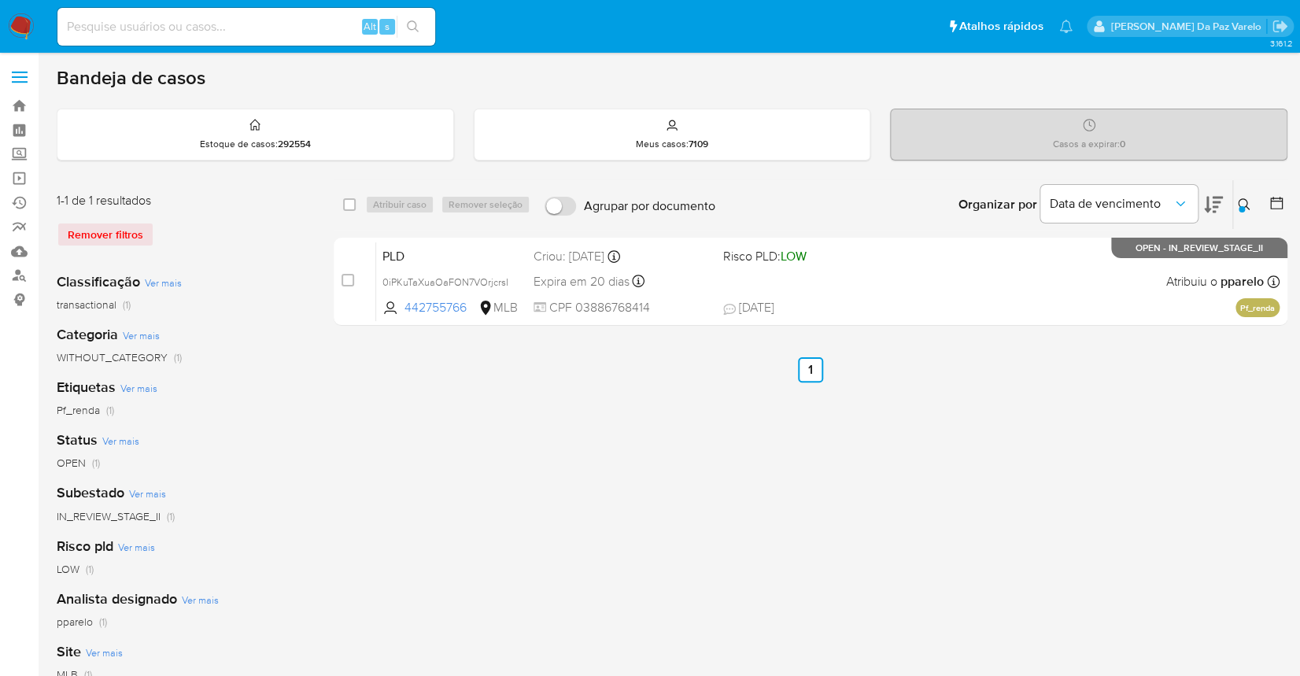
click at [1240, 203] on icon at bounding box center [1244, 204] width 13 height 13
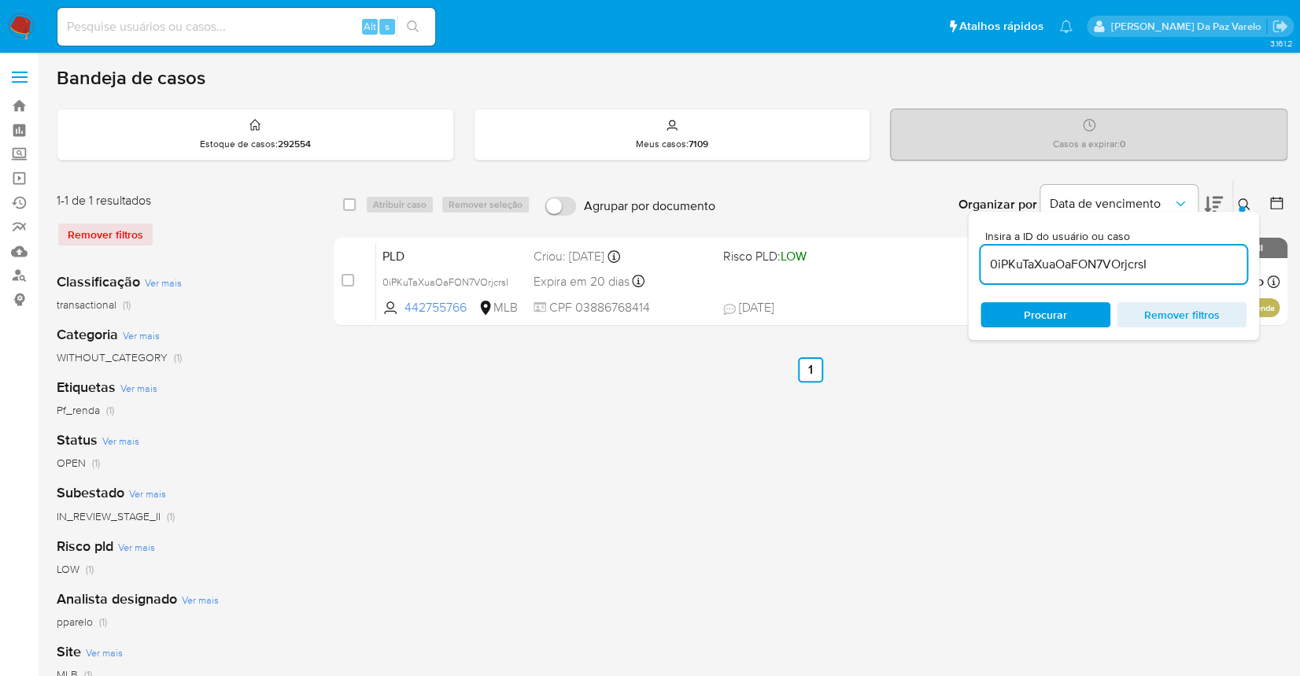
click at [1240, 203] on icon at bounding box center [1244, 204] width 13 height 13
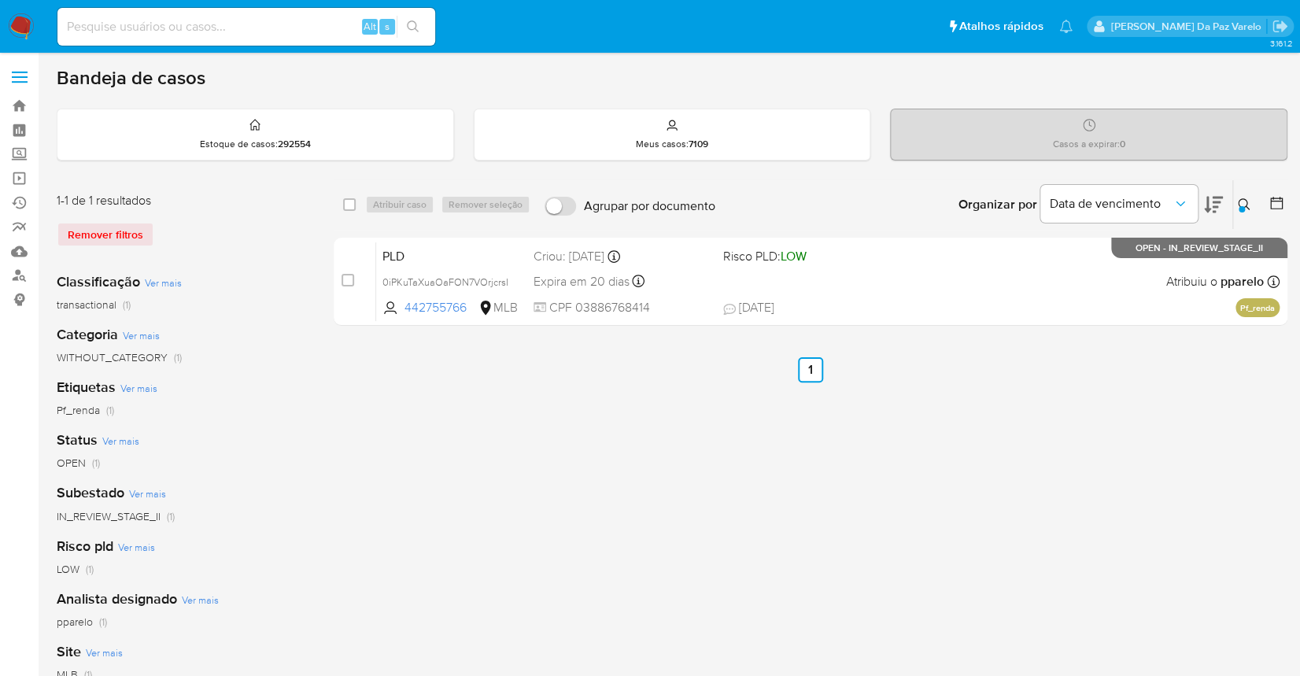
click at [1240, 203] on icon at bounding box center [1244, 204] width 13 height 13
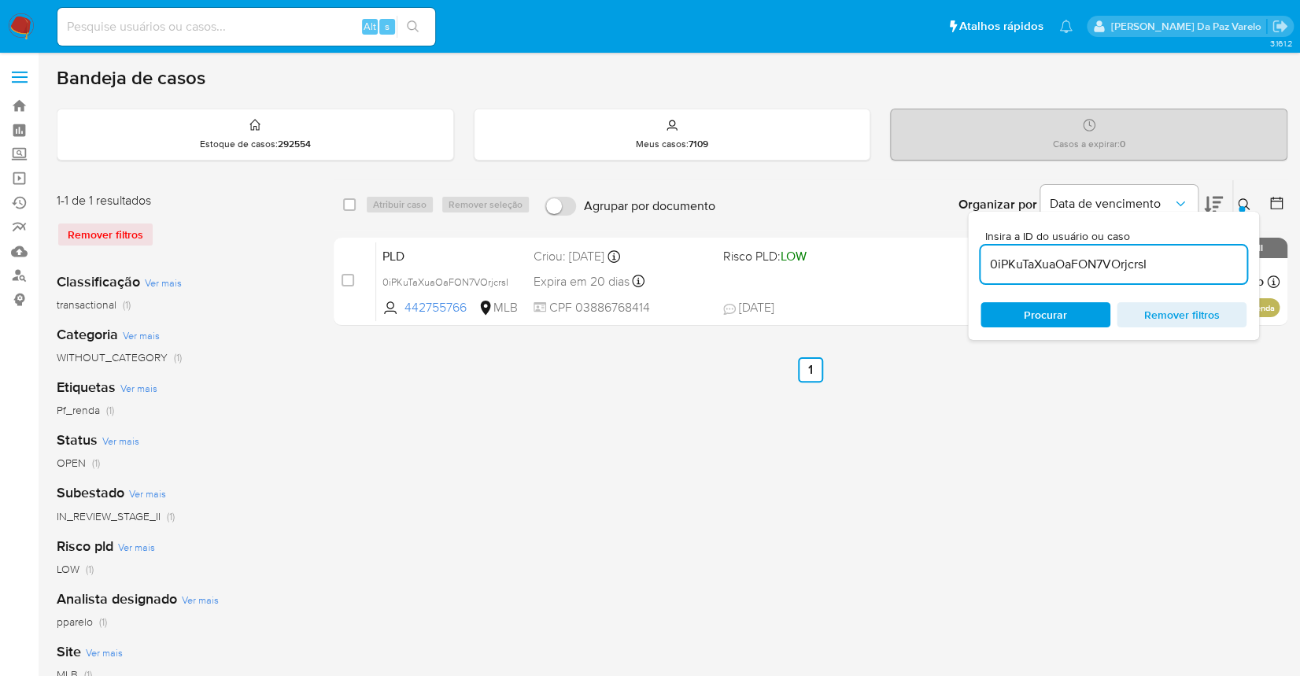
click at [1090, 260] on input "0iPKuTaXuaOaFON7VOrjcrsI" at bounding box center [1113, 264] width 266 height 20
click at [1091, 260] on input "0iPKuTaXuaOaFON7VOrjcrsI" at bounding box center [1113, 264] width 266 height 20
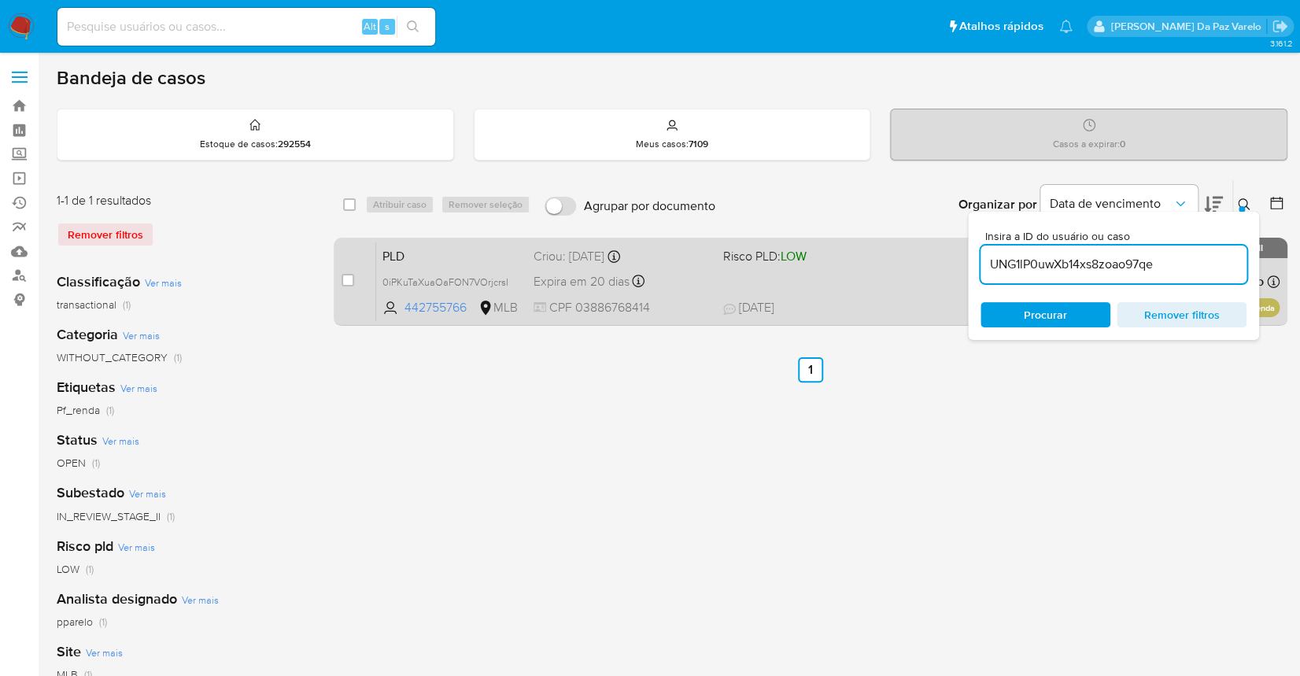
type input "UNG1lP0uwXb14xs8zoao97qe"
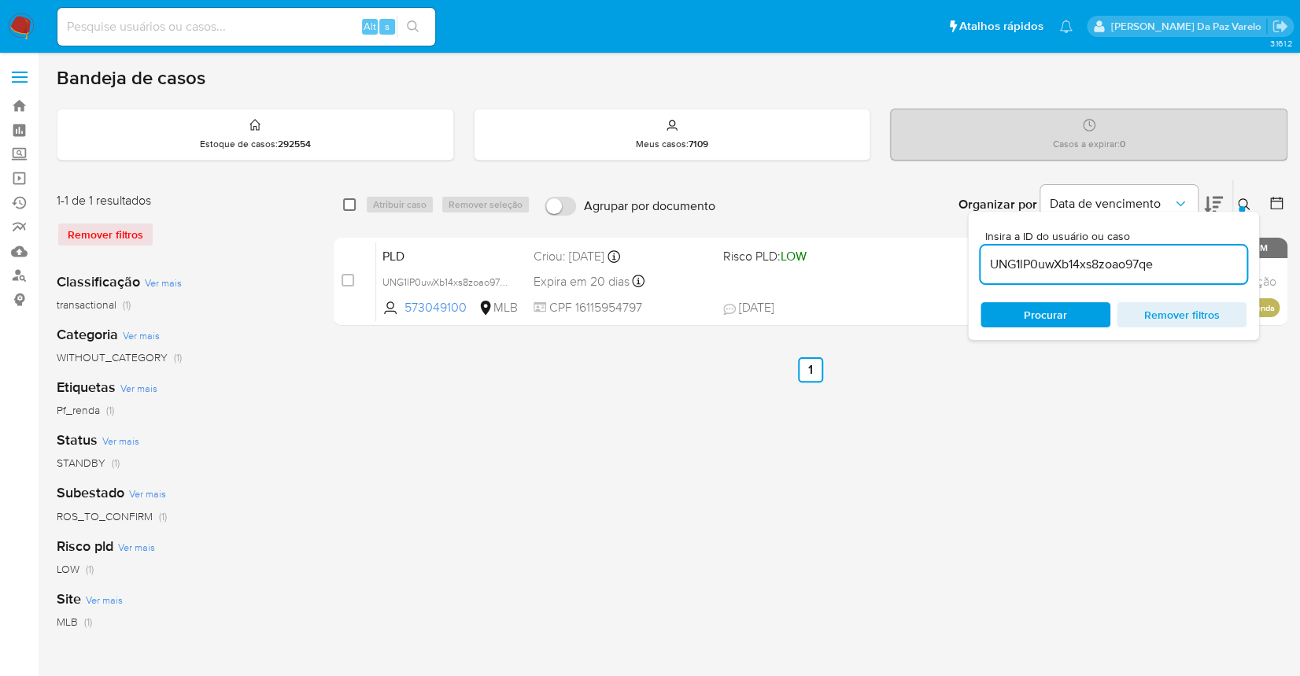
click at [343, 201] on input "checkbox" at bounding box center [349, 204] width 13 height 13
checkbox input "true"
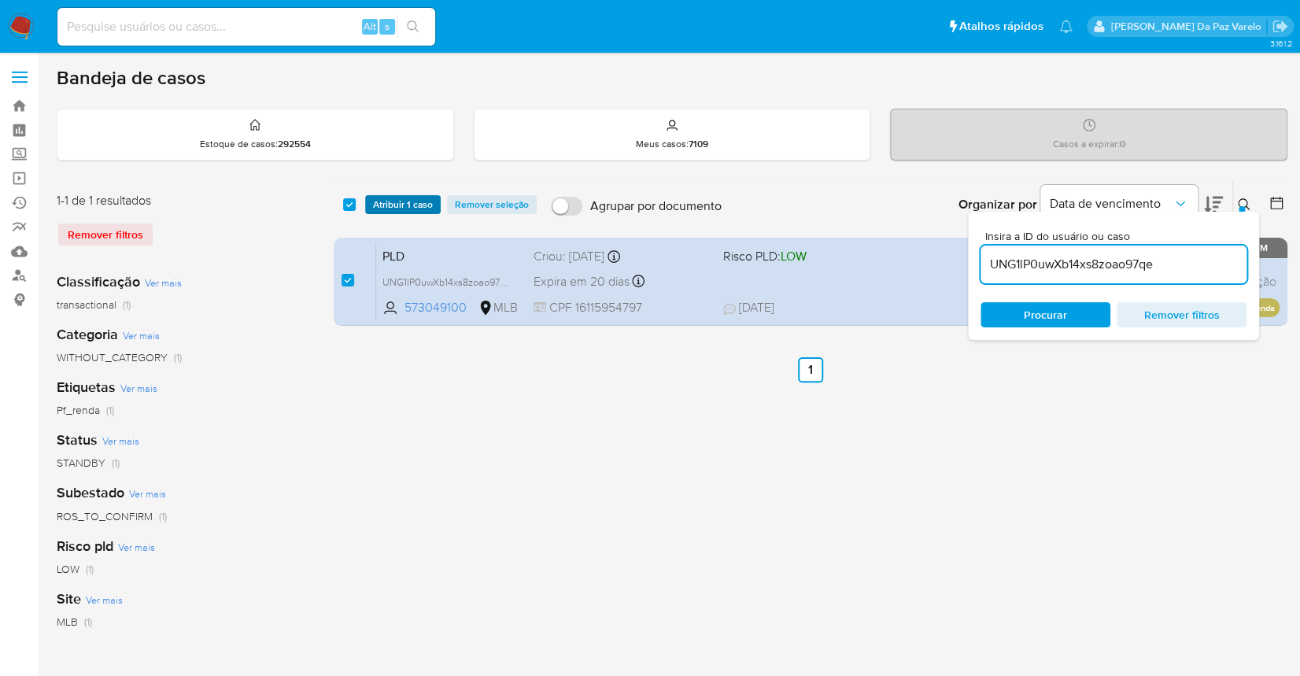
click at [409, 205] on span "Atribuir 1 caso" at bounding box center [403, 205] width 60 height 16
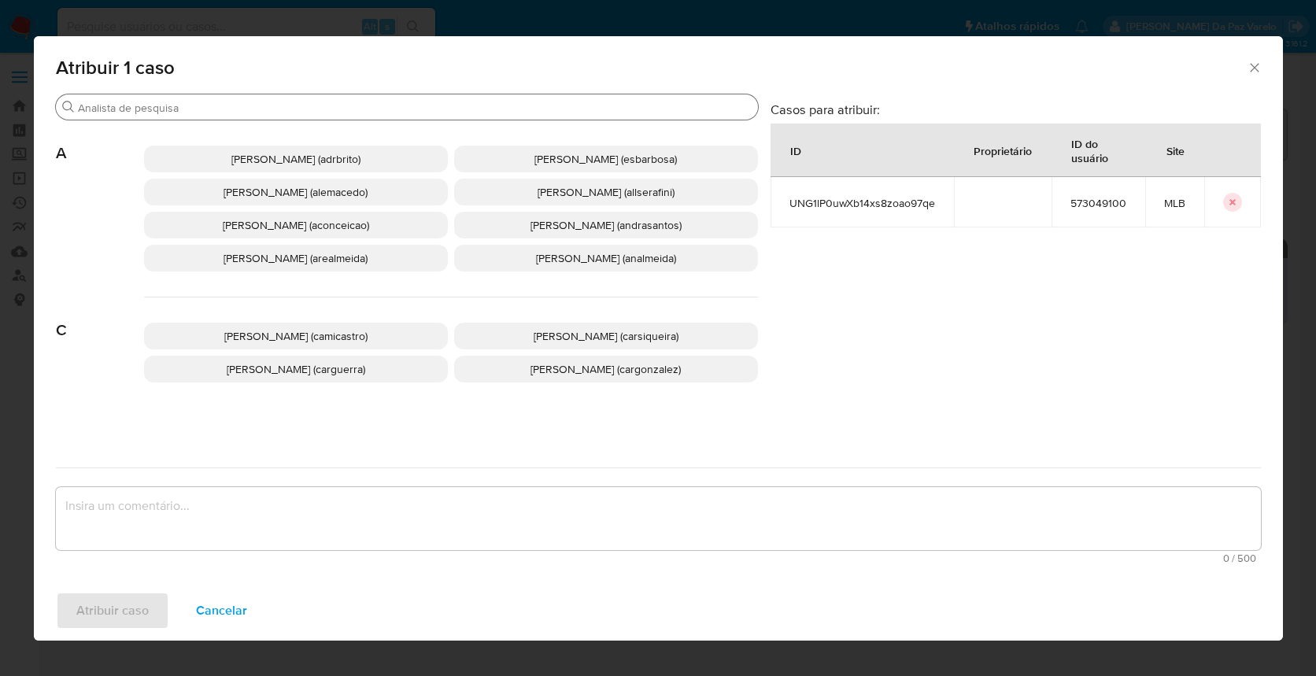
click at [441, 98] on div "Buscar" at bounding box center [407, 106] width 702 height 25
click at [432, 104] on input "Buscar" at bounding box center [415, 108] width 674 height 14
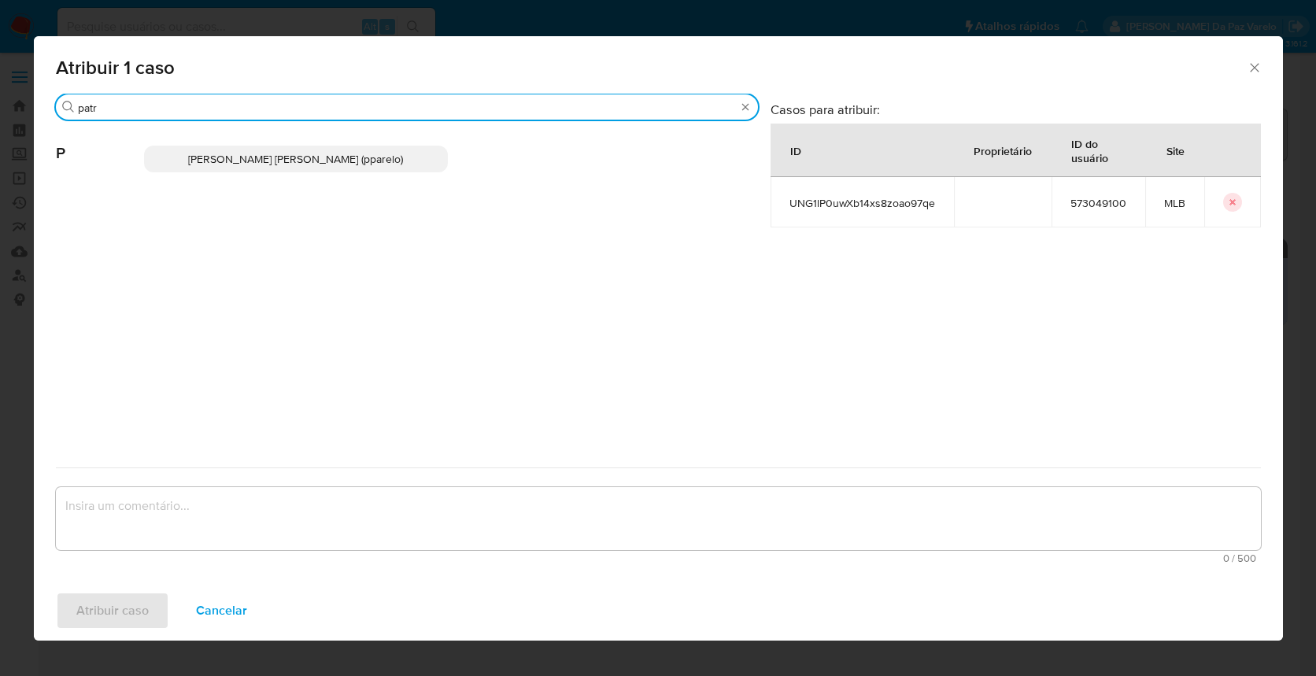
type input "patr"
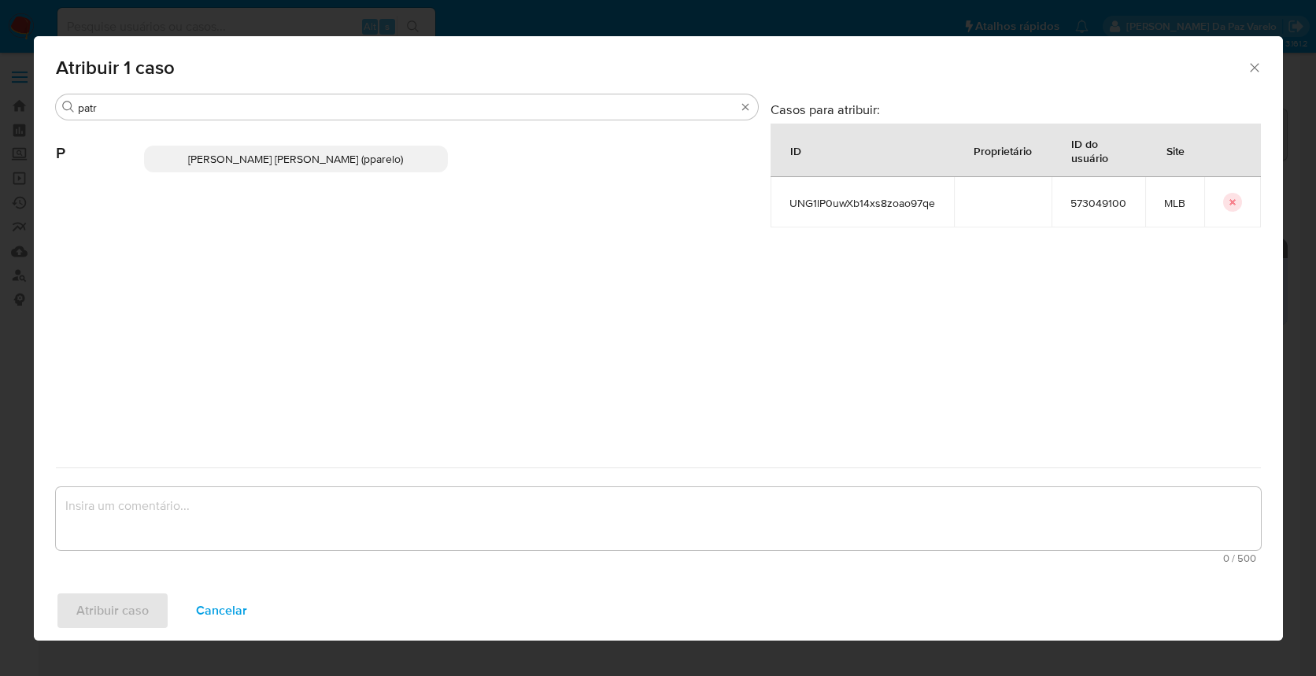
click at [384, 168] on p "[PERSON_NAME] [PERSON_NAME] (pparelo)" at bounding box center [296, 159] width 304 height 27
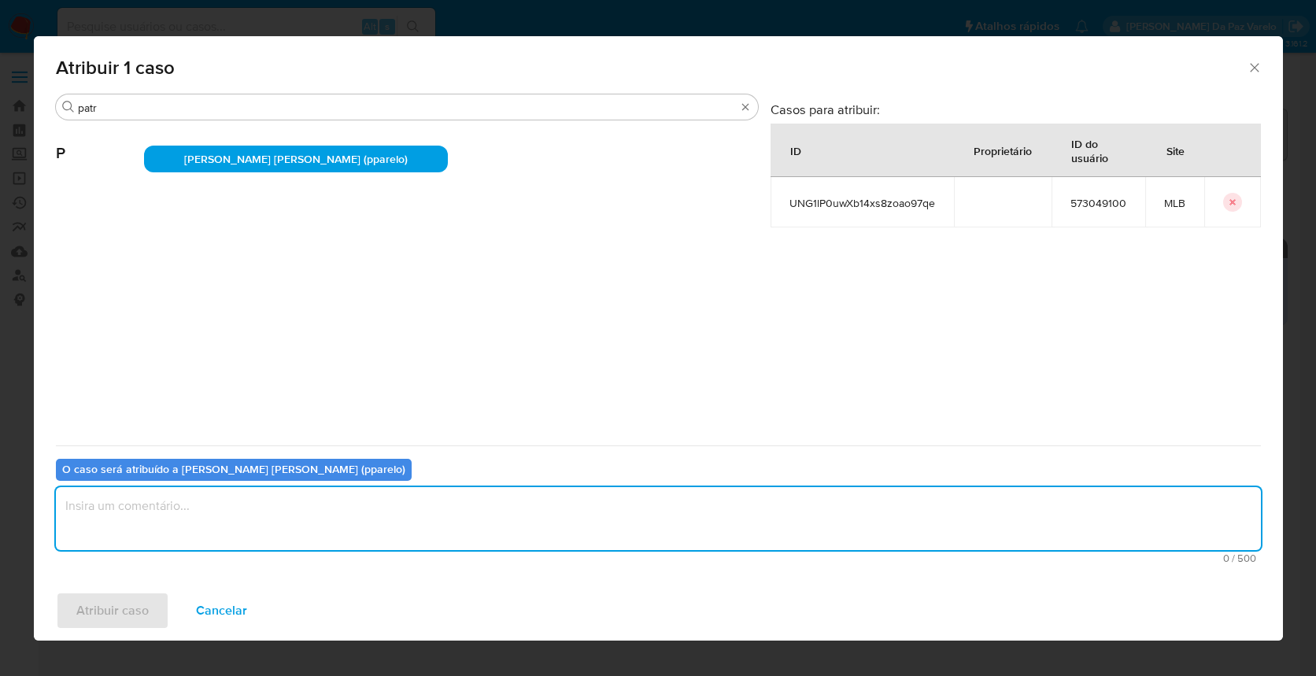
click at [548, 532] on textarea "assign-modal" at bounding box center [658, 518] width 1205 height 63
type textarea "."
click at [120, 610] on span "Atribuir caso" at bounding box center [112, 610] width 72 height 35
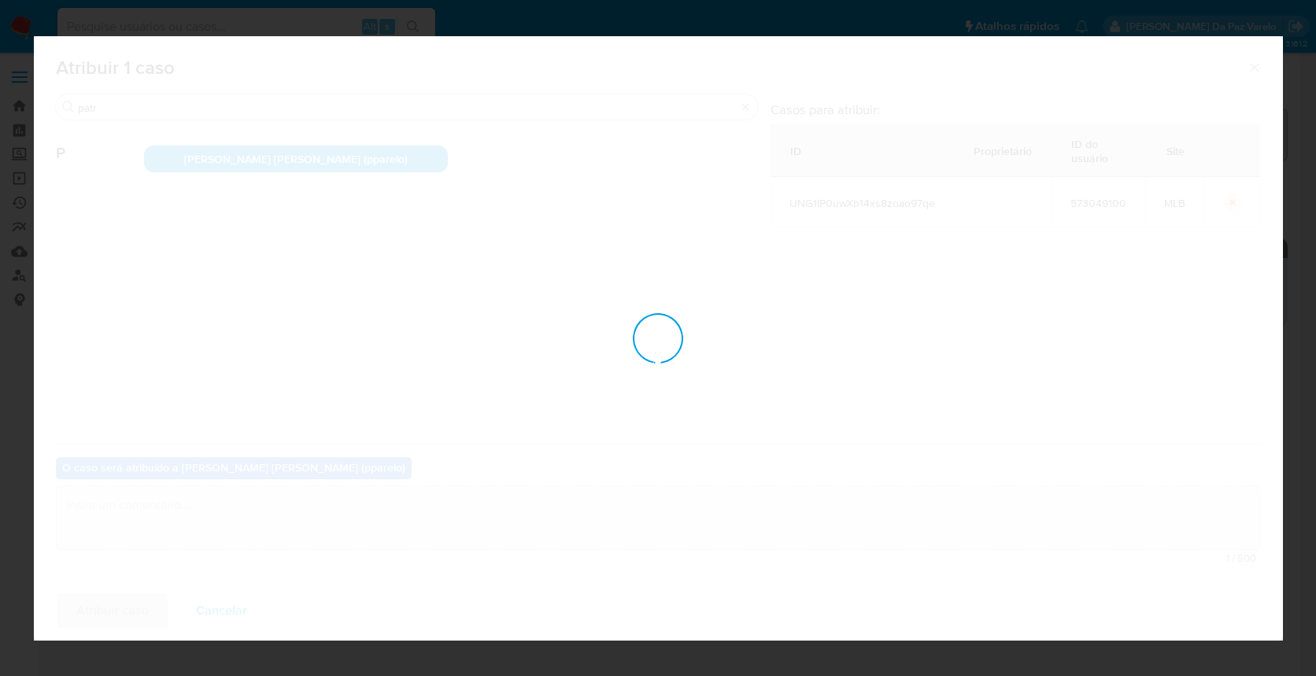
checkbox input "false"
